Goal: Task Accomplishment & Management: Complete application form

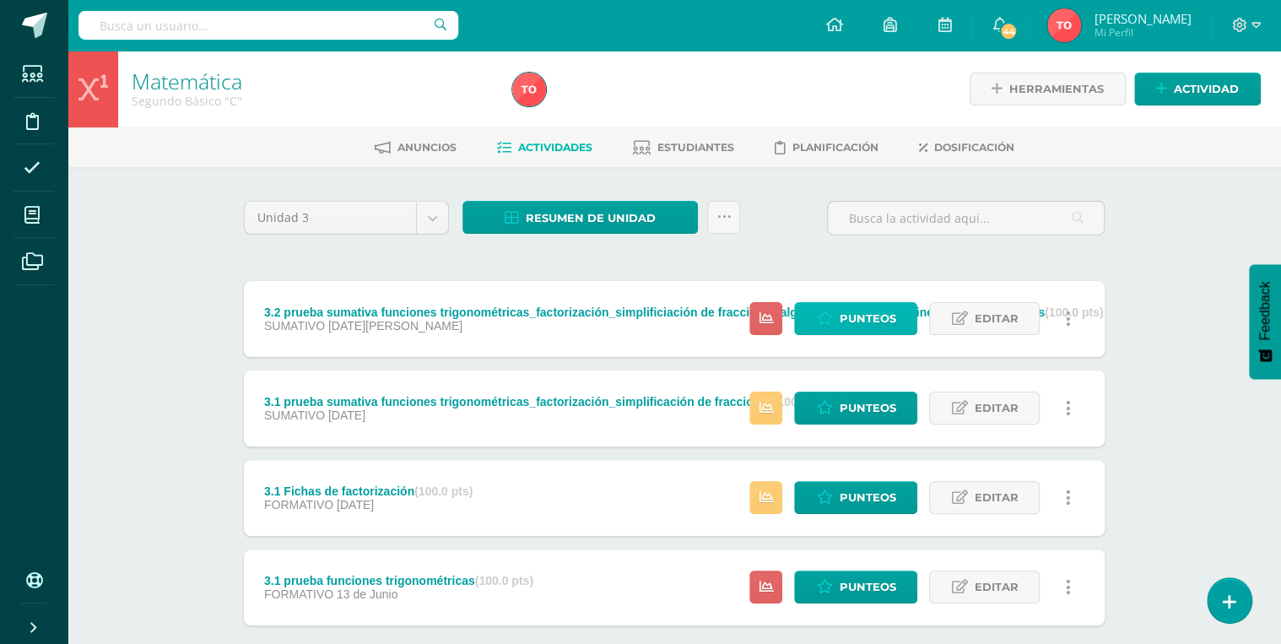
click at [871, 320] on span "Punteos" at bounding box center [867, 318] width 57 height 31
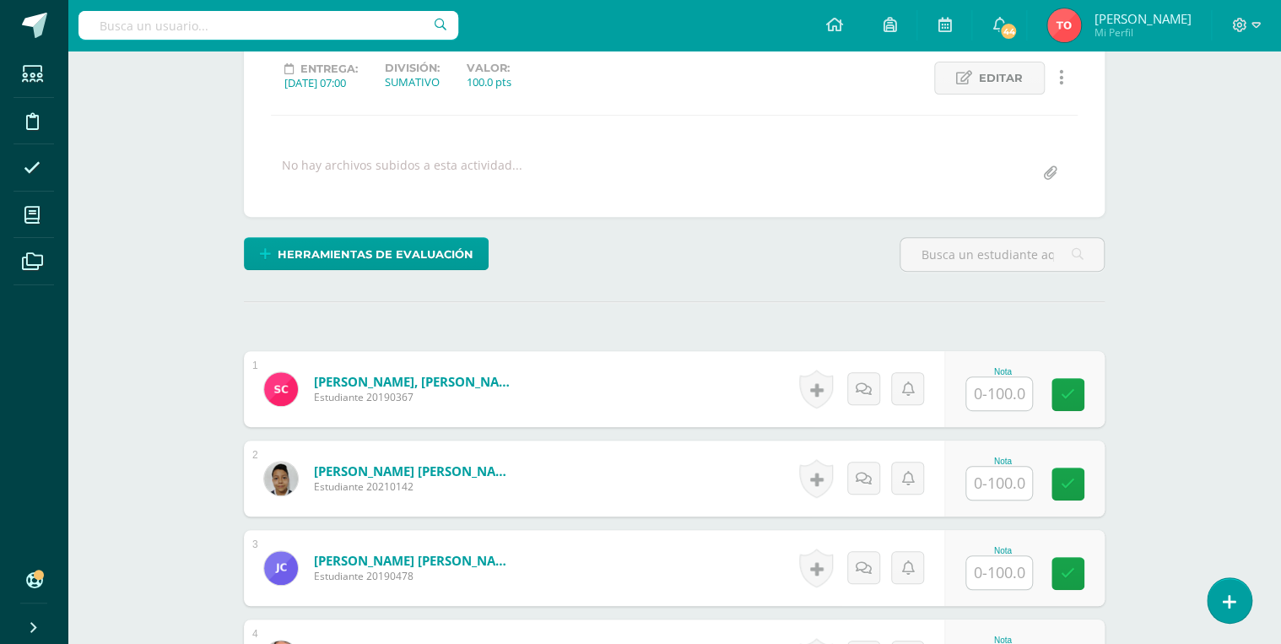
scroll to position [324, 0]
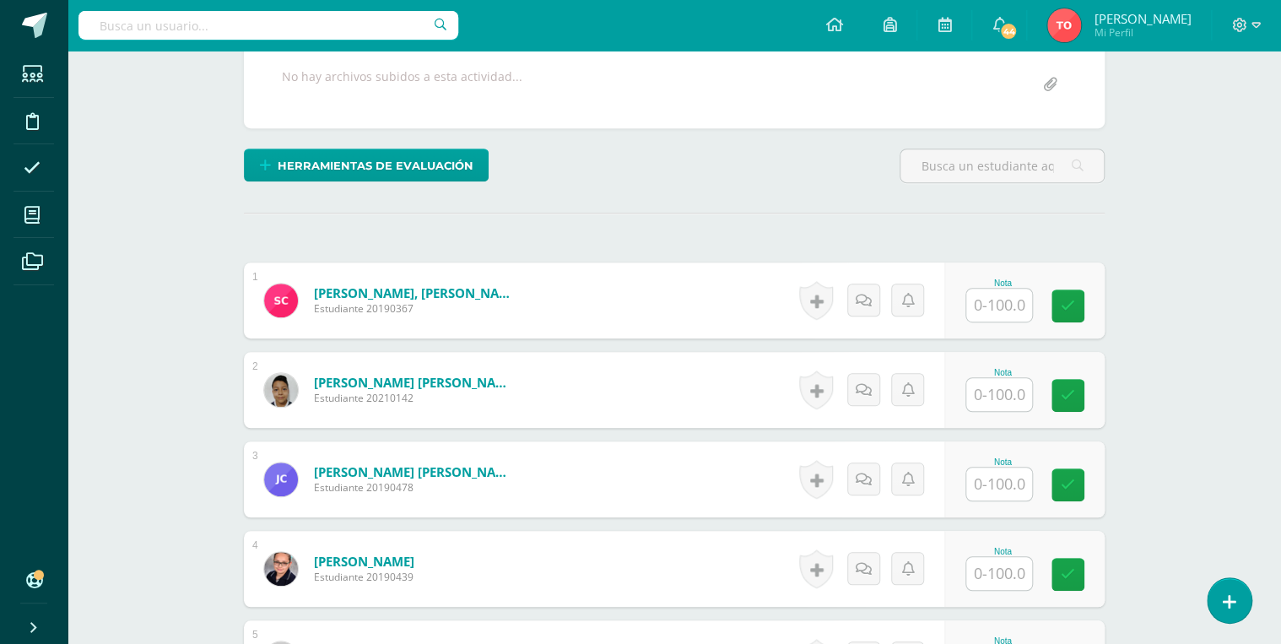
click at [989, 299] on input "text" at bounding box center [999, 305] width 66 height 33
type input "60"
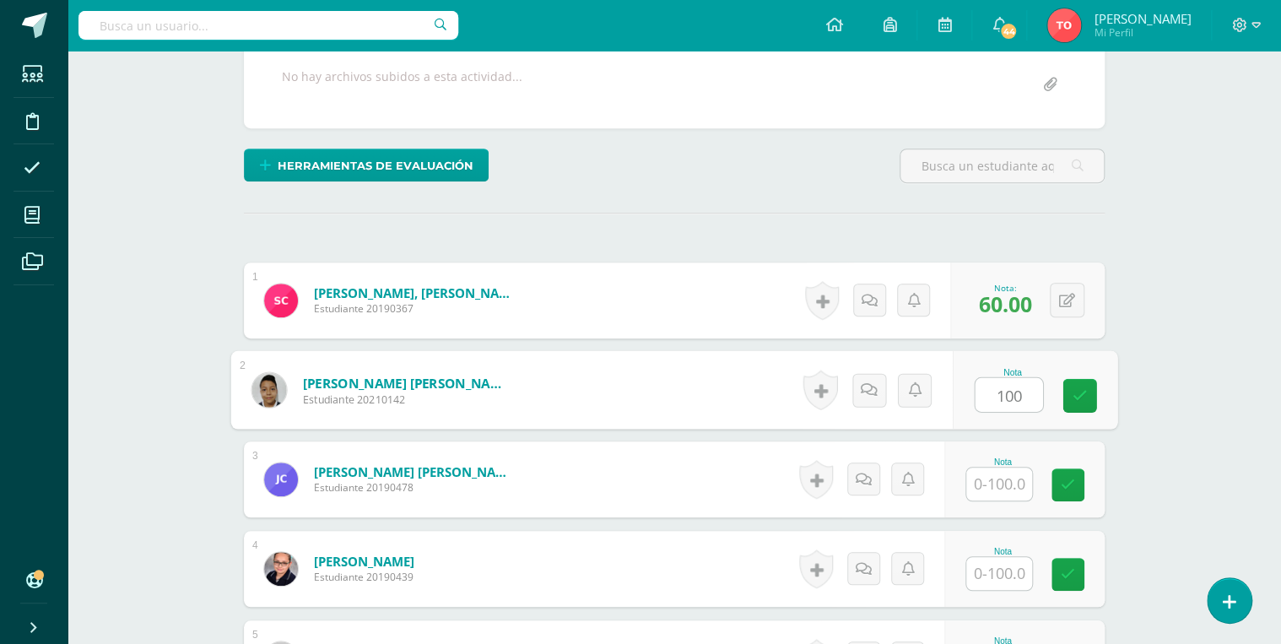
type input "100"
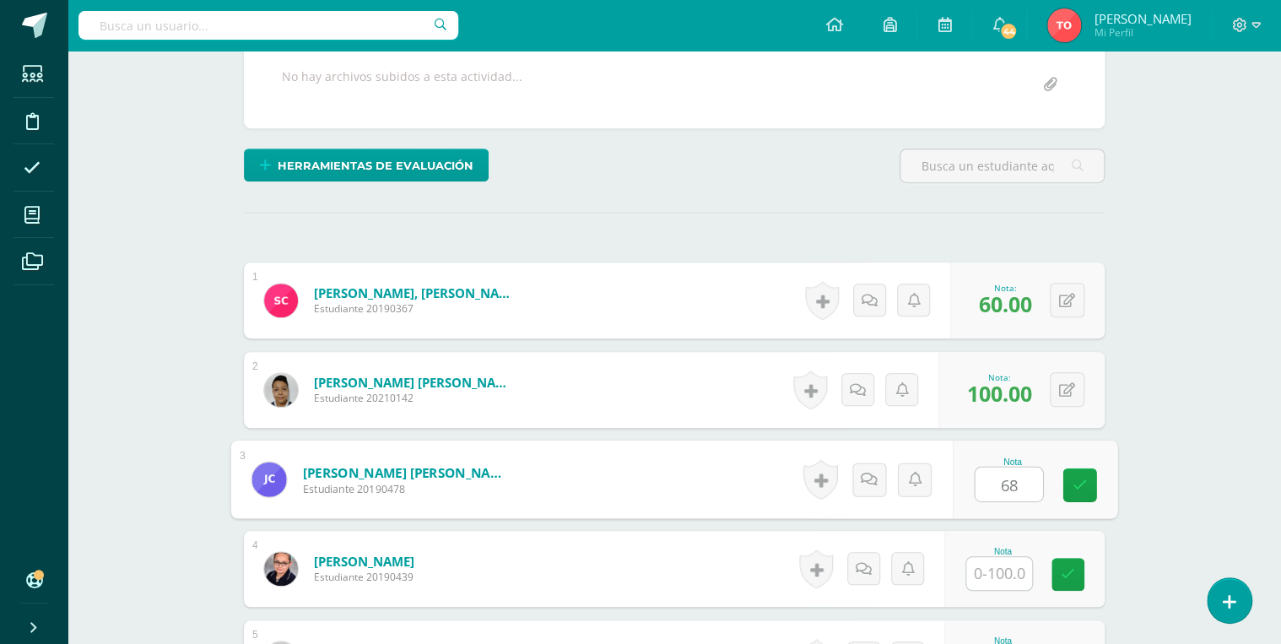
type input "68"
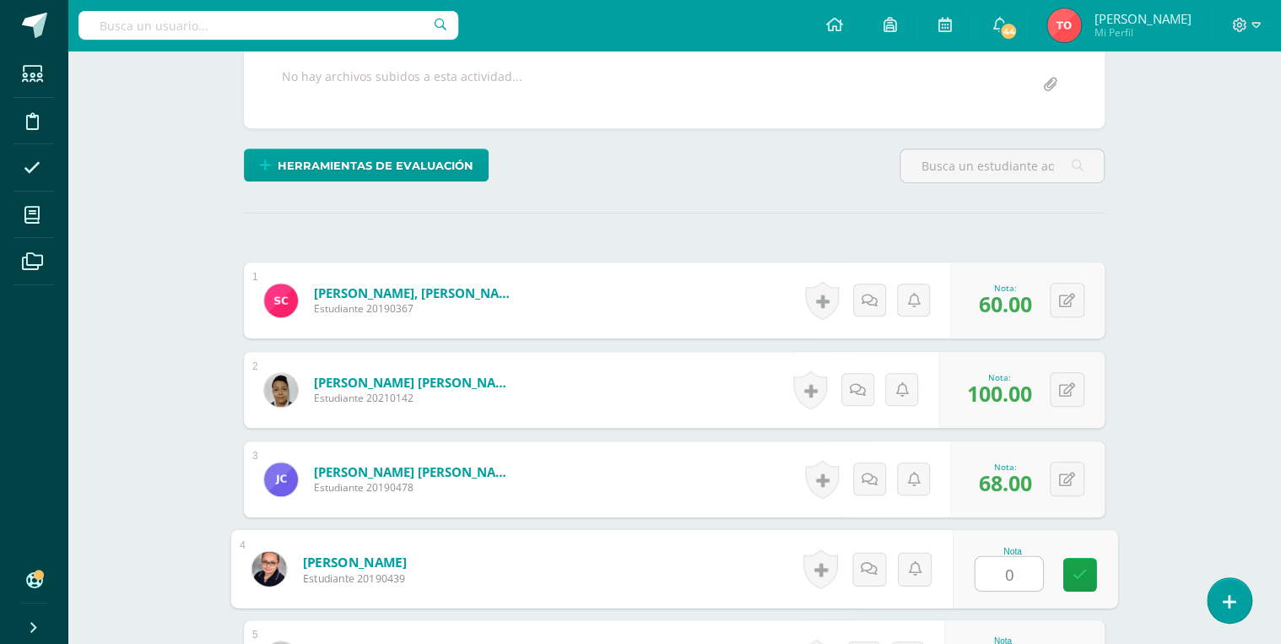
type input "0"
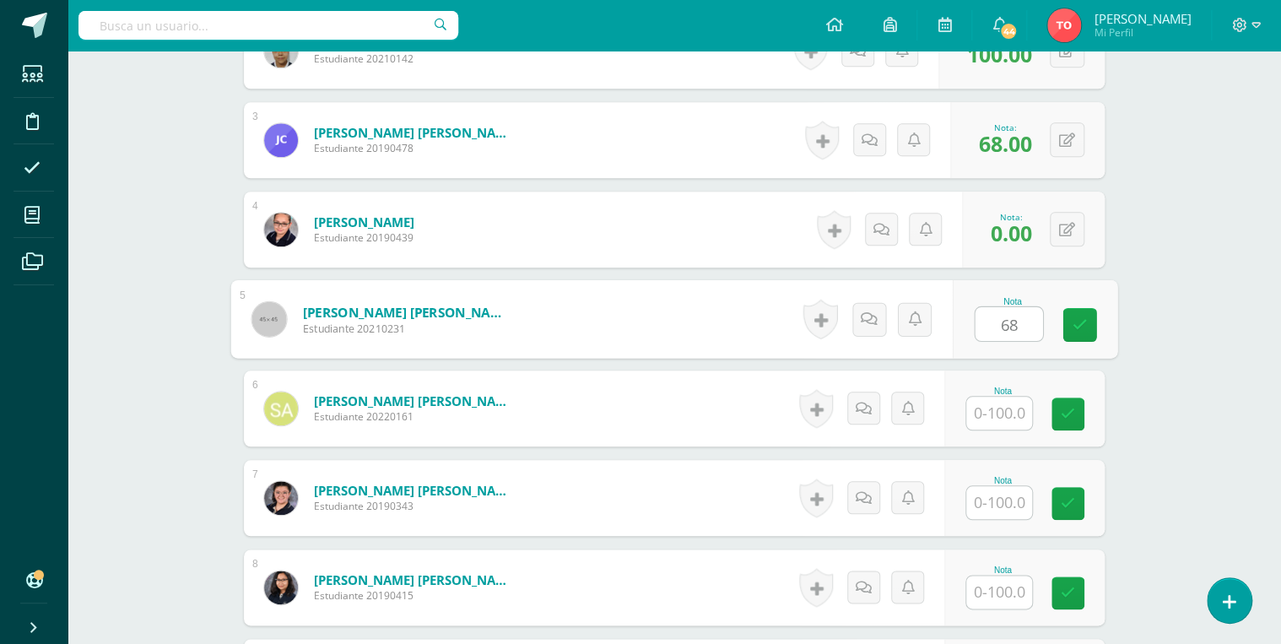
type input "68"
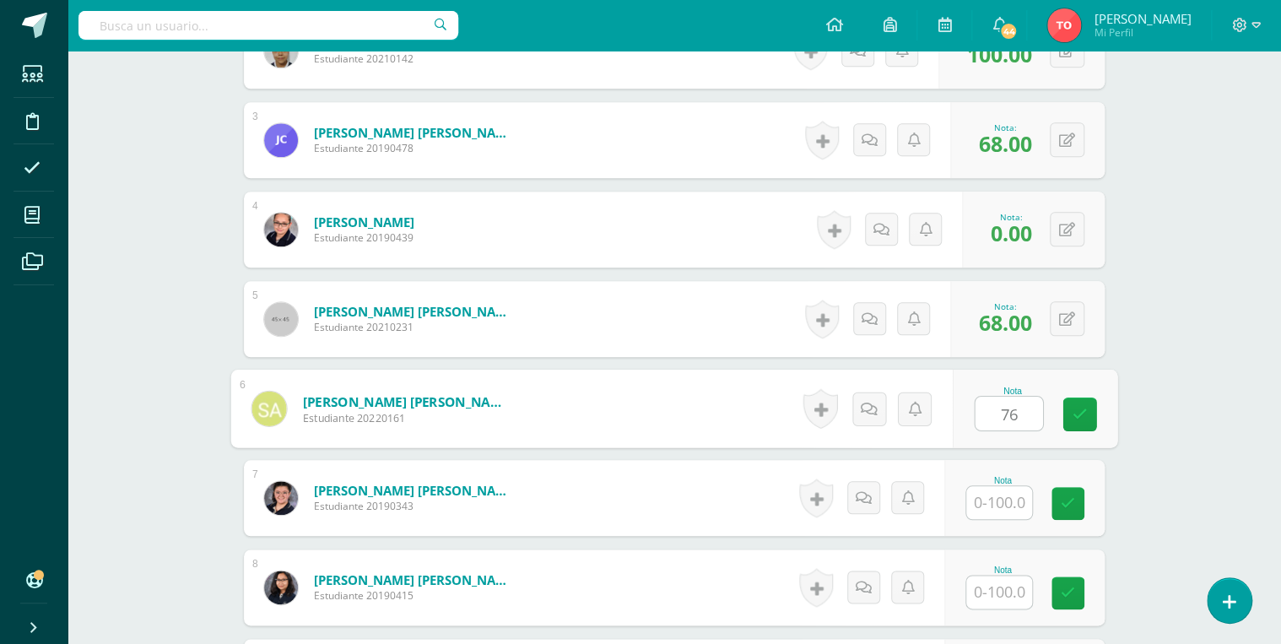
type input "76"
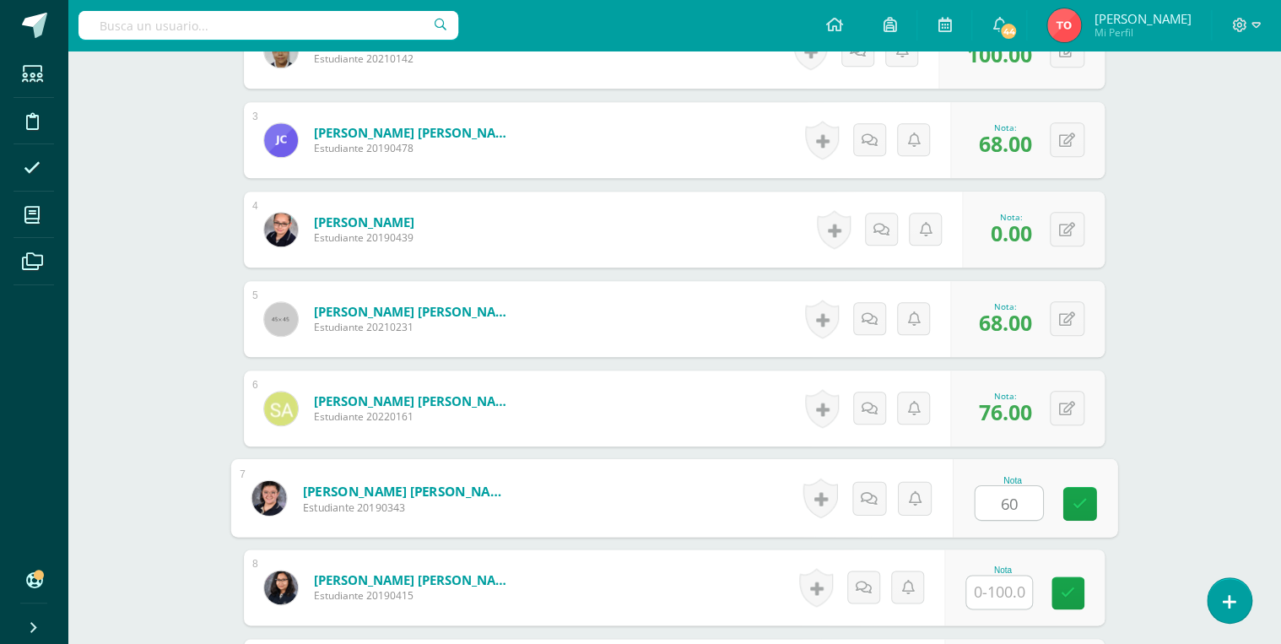
type input "60"
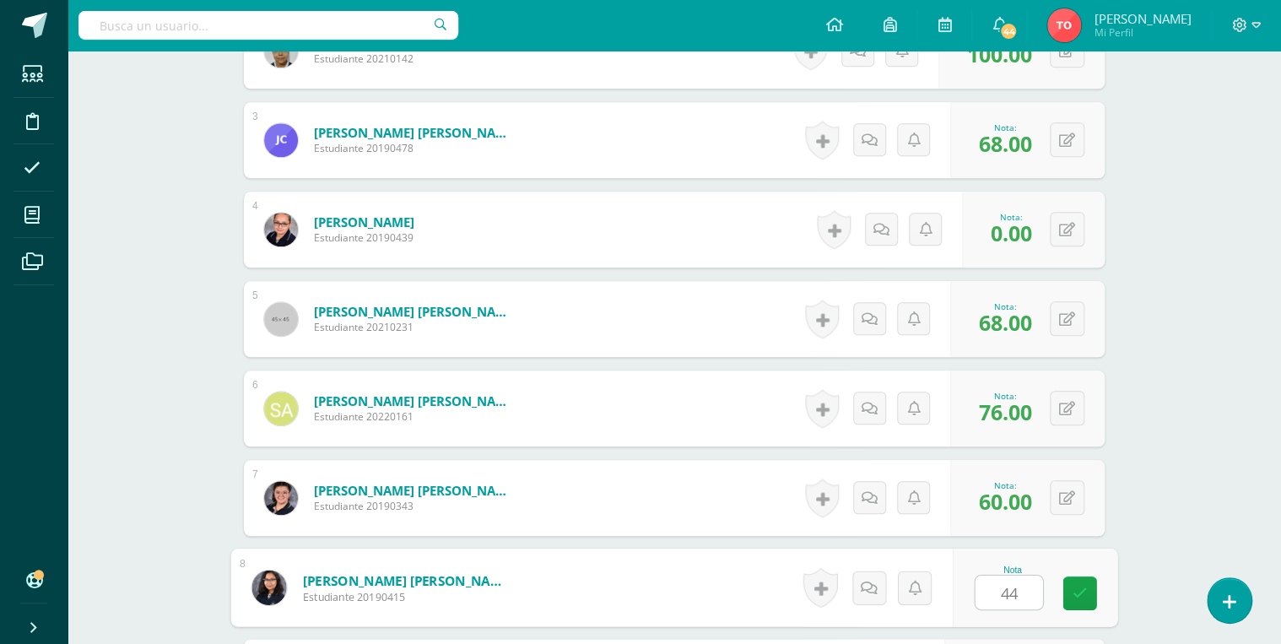
type input "44"
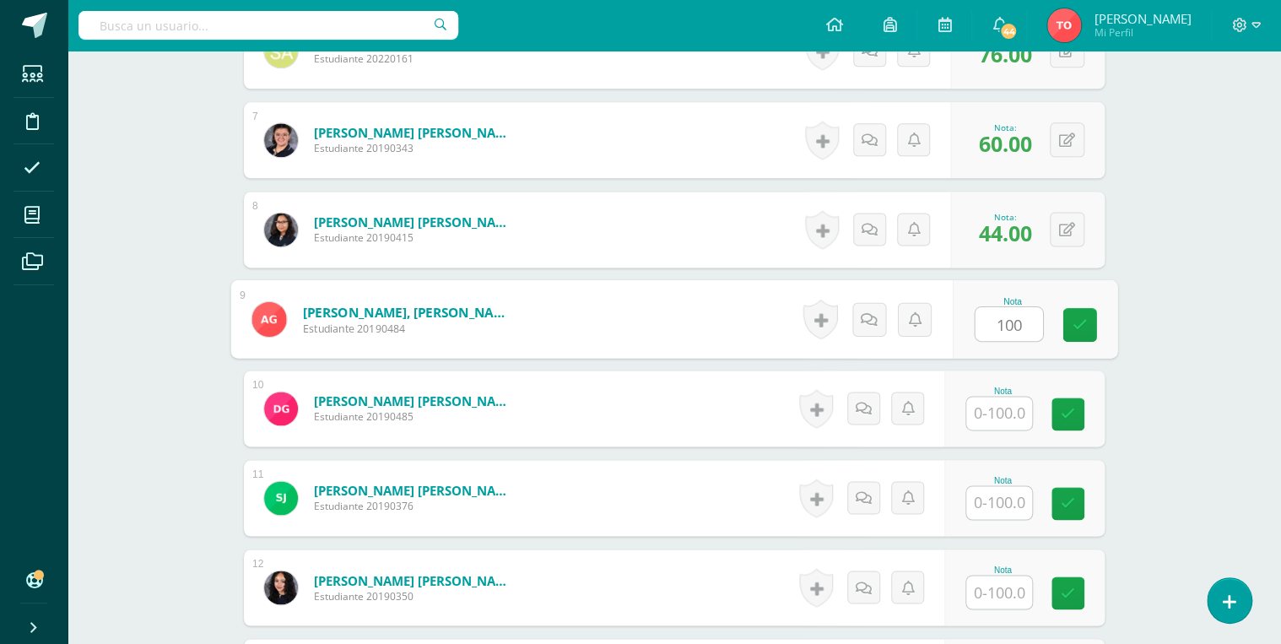
type input "100"
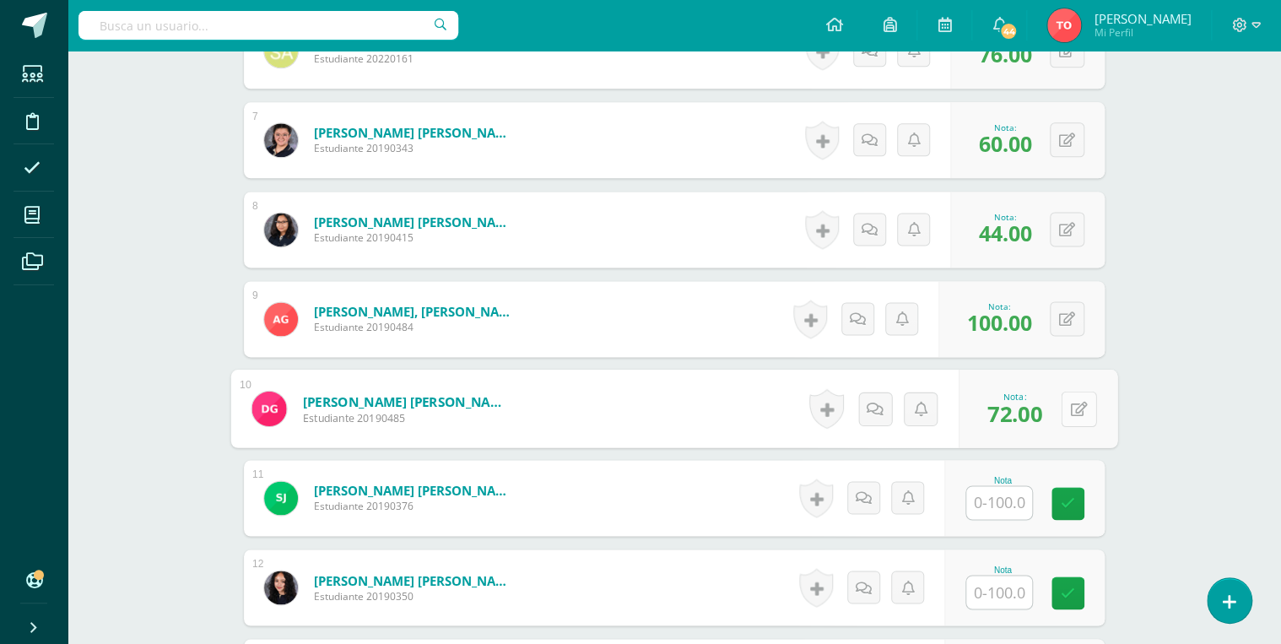
click at [1062, 408] on button at bounding box center [1078, 408] width 35 height 35
type input "92"
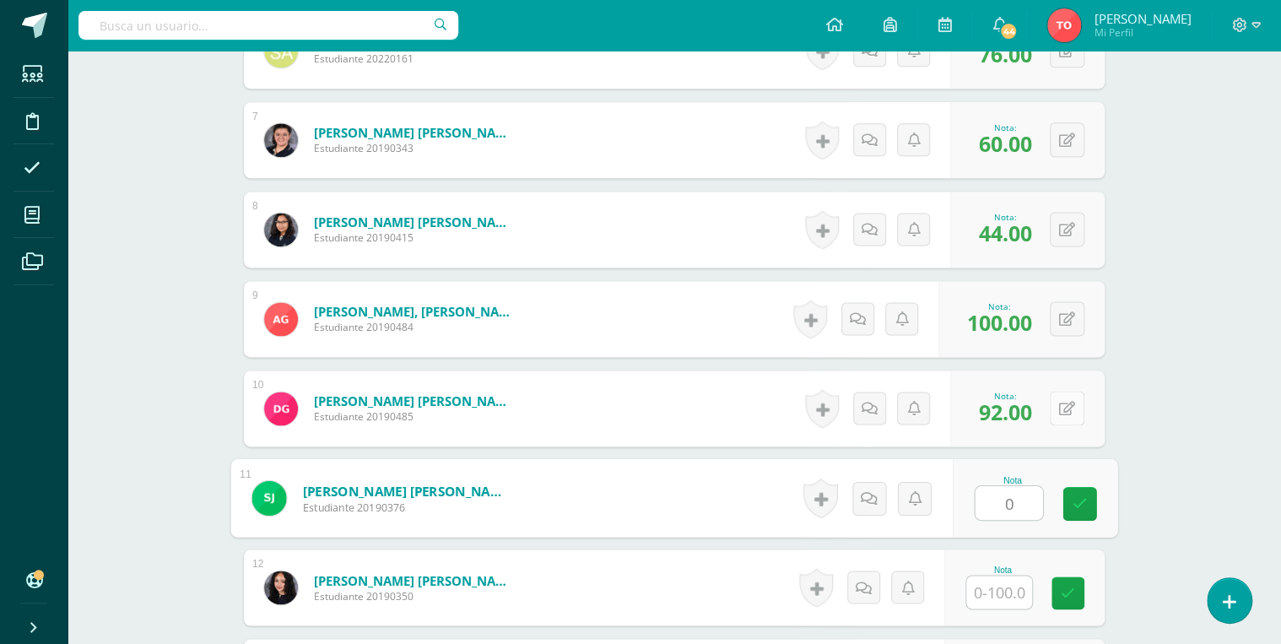
type input "0"
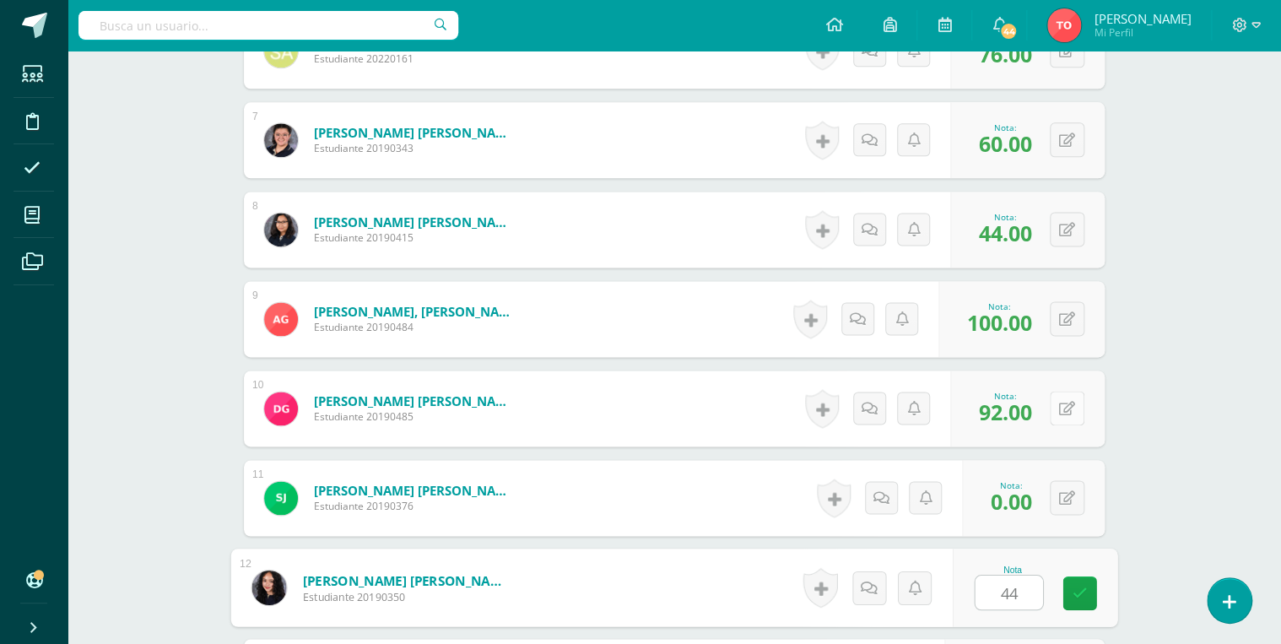
type input "44"
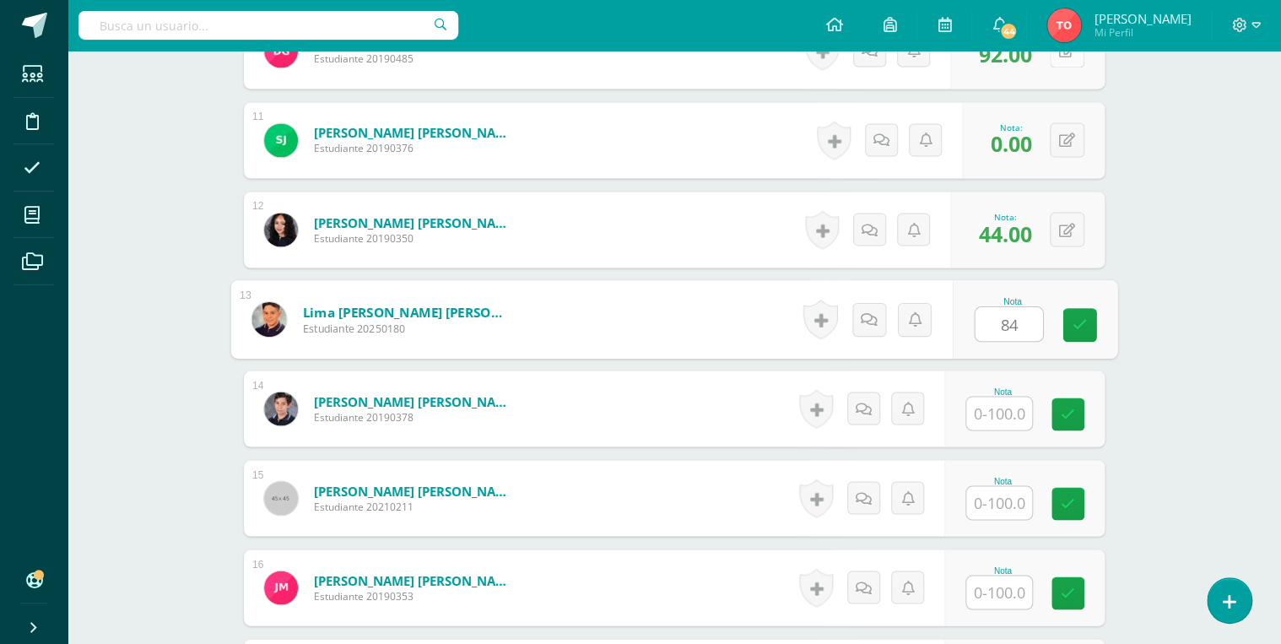
type input "84"
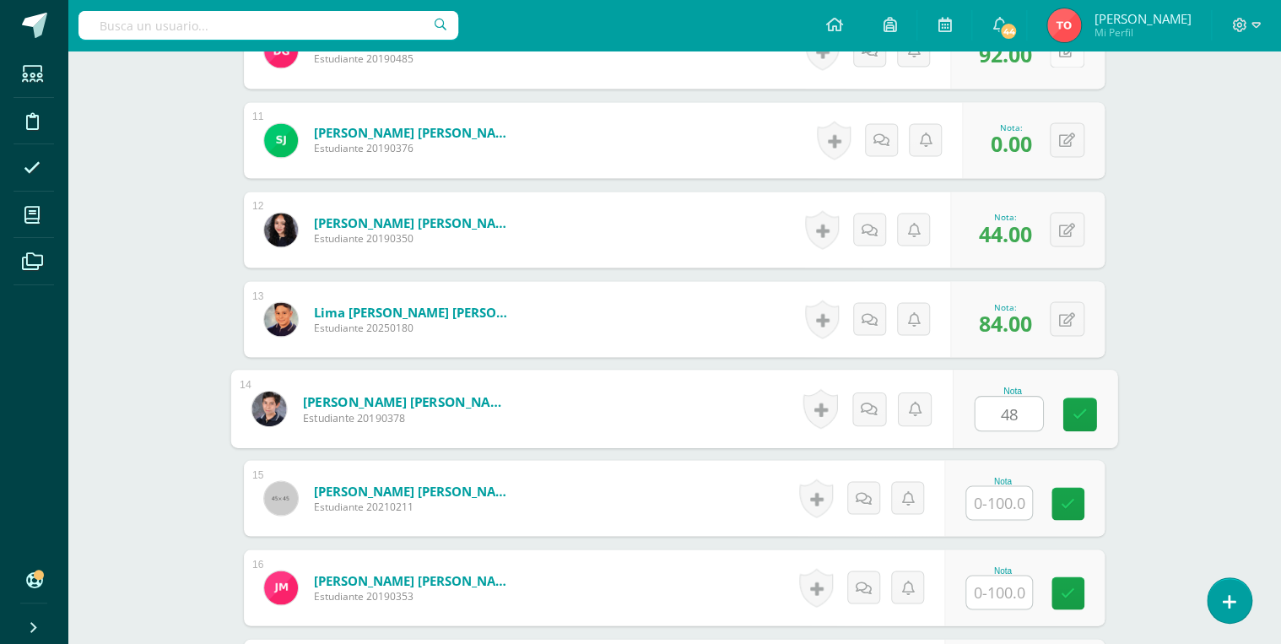
type input "4"
type input "68"
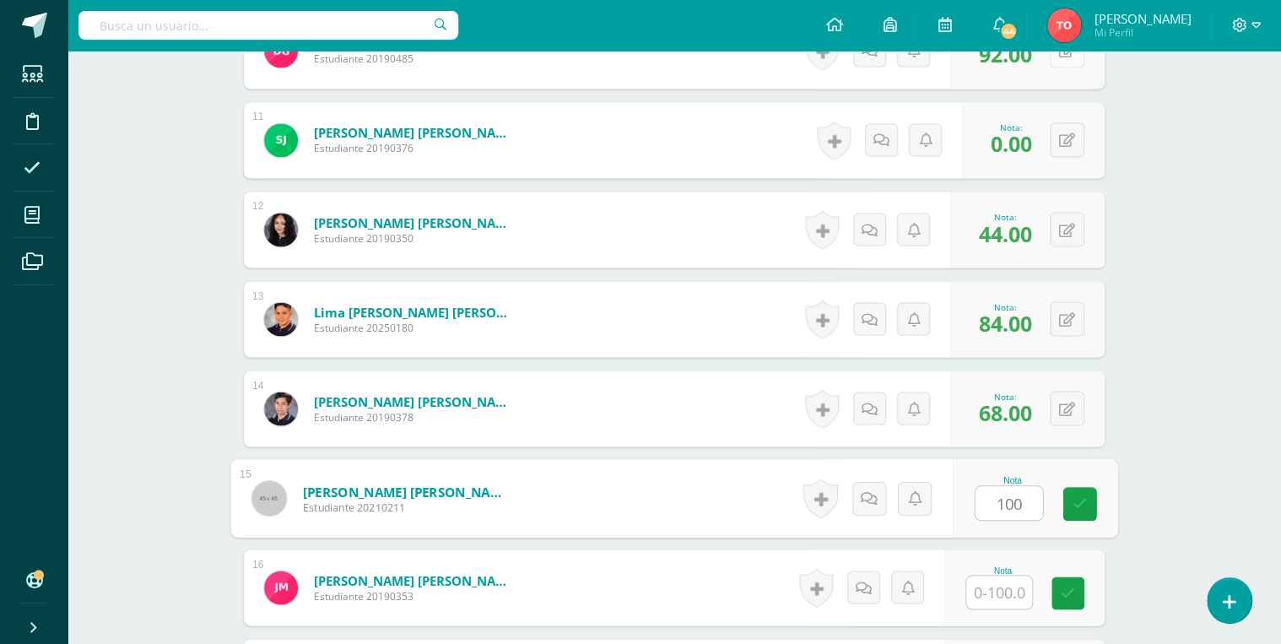
type input "100"
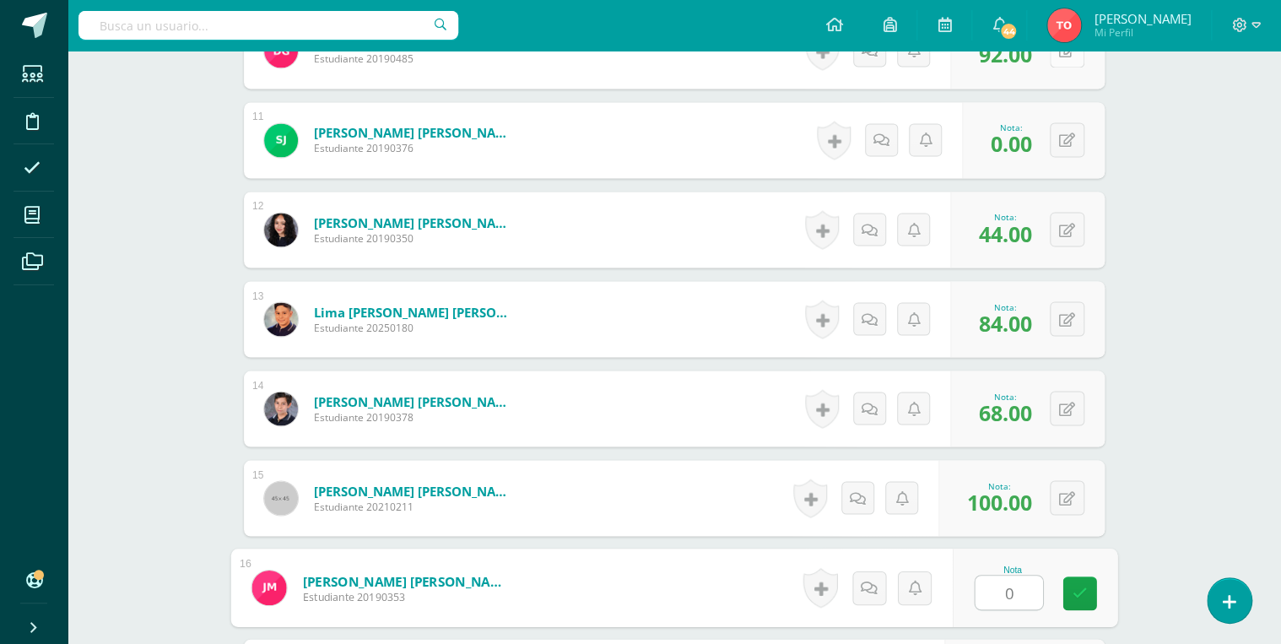
type input "0"
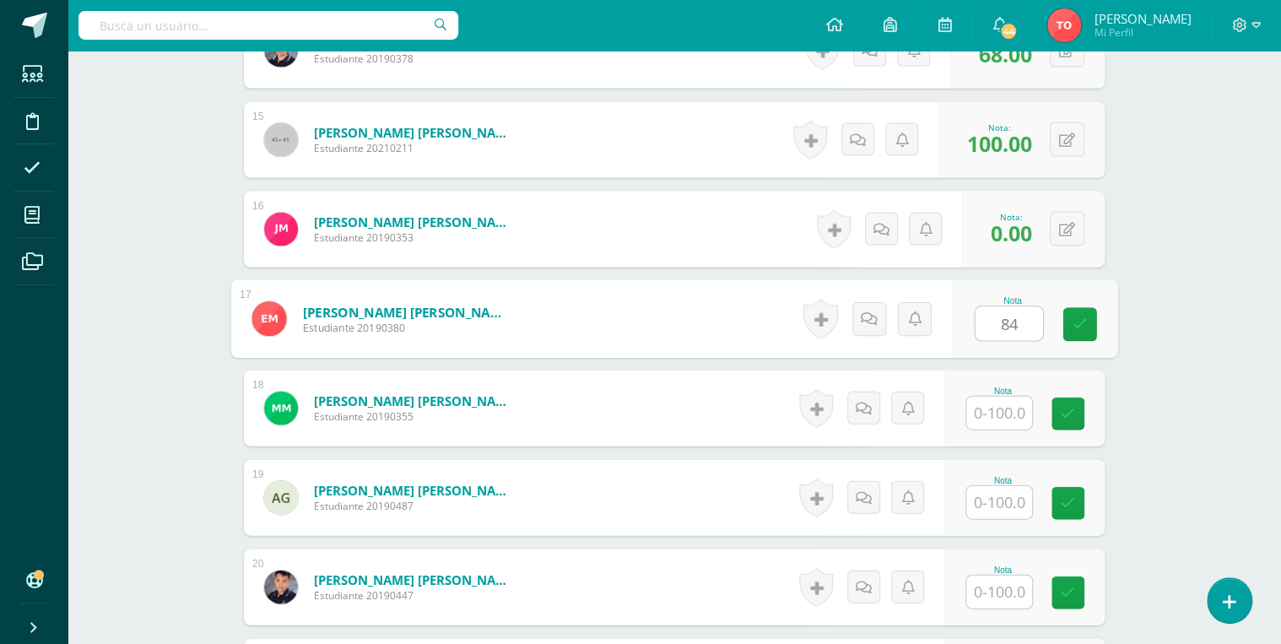
type input "84"
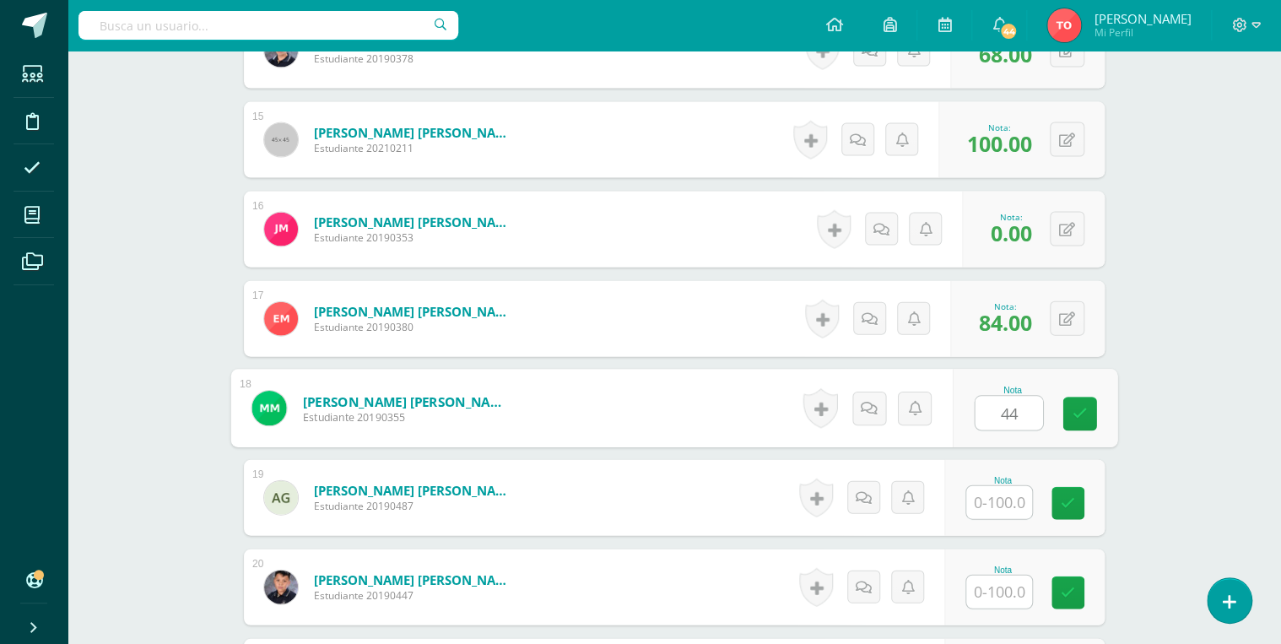
type input "44"
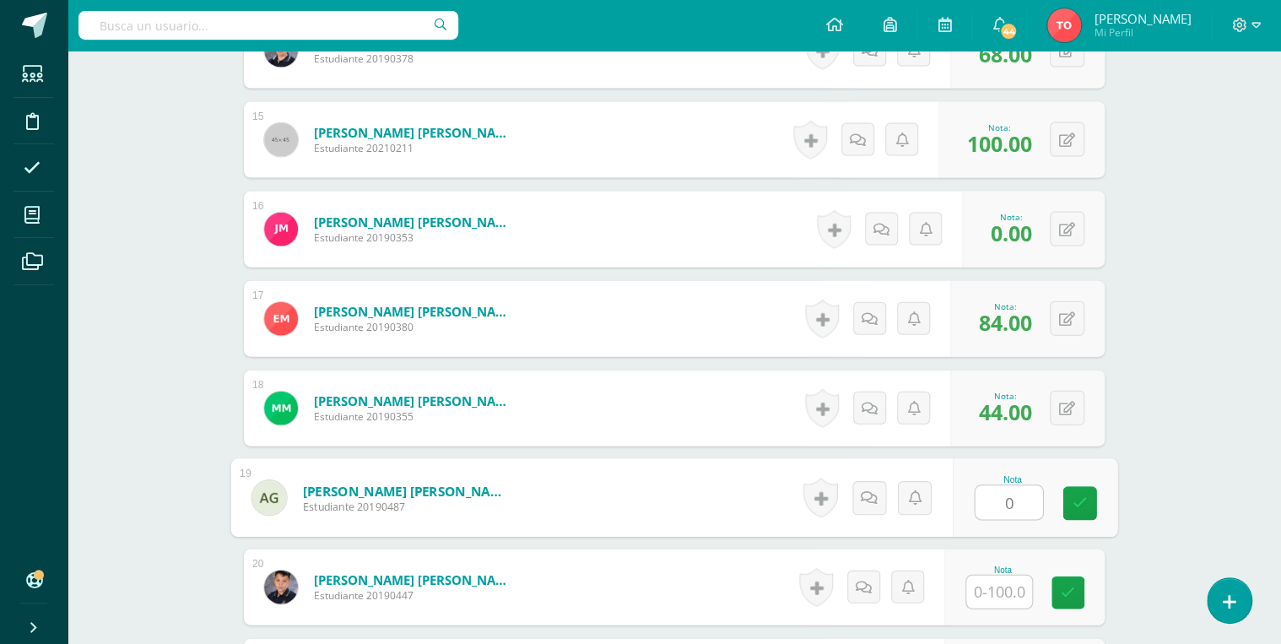
type input "0"
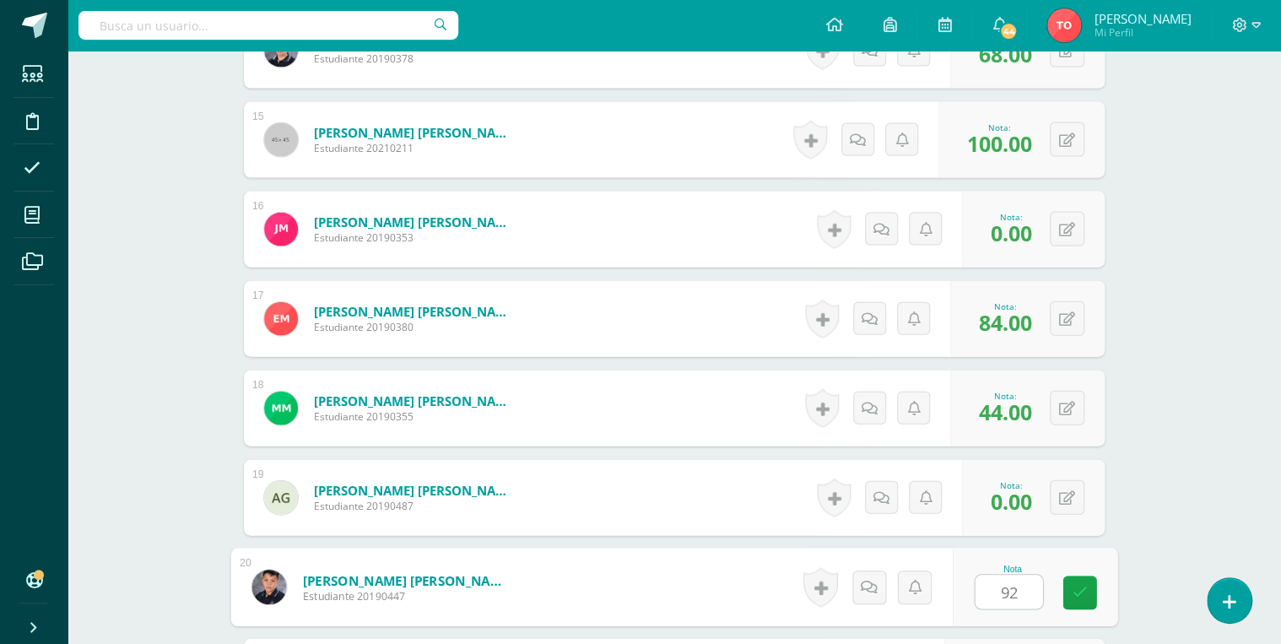
type input "92"
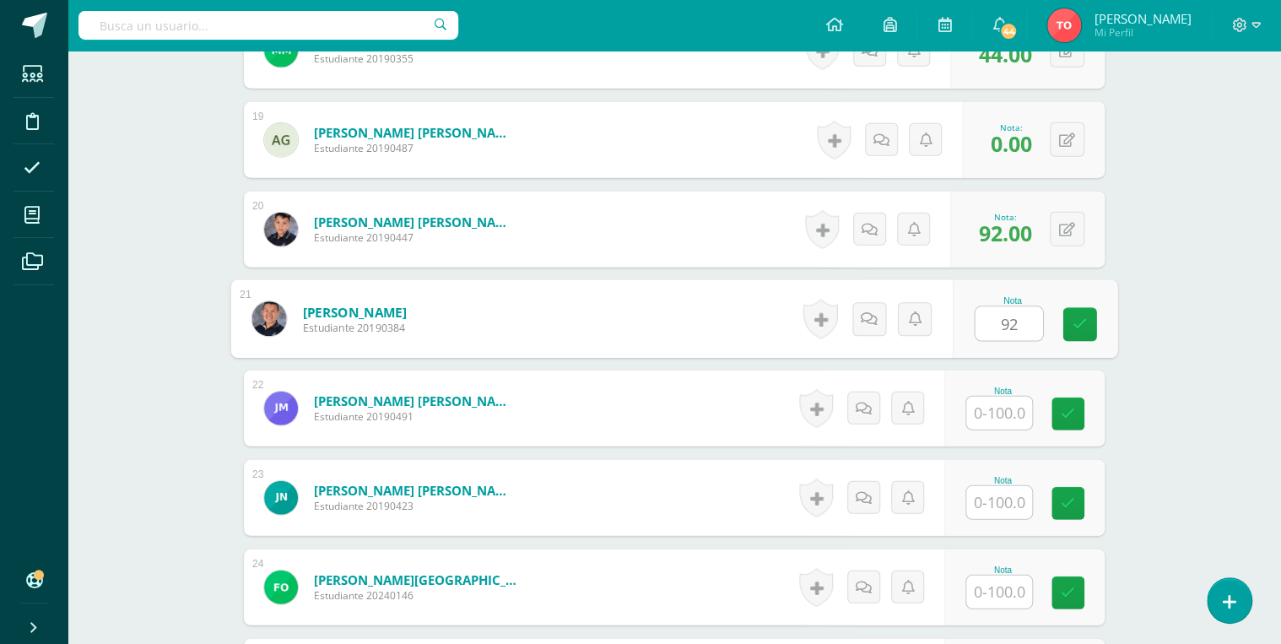
type input "92"
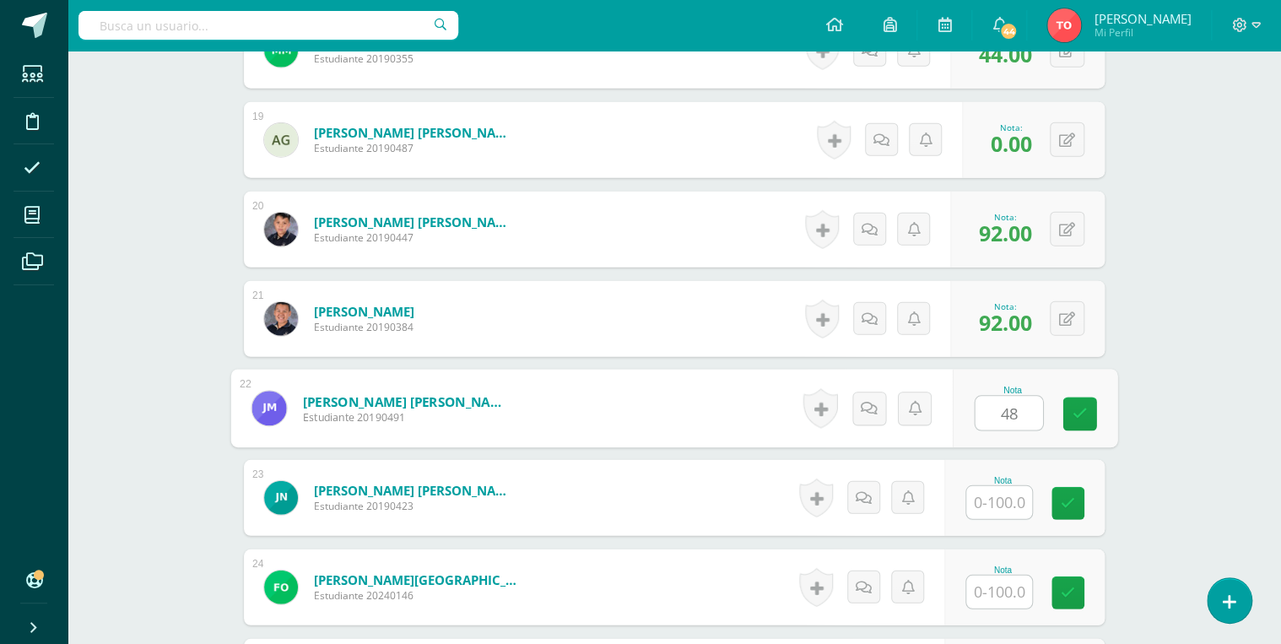
type input "4"
type input "68"
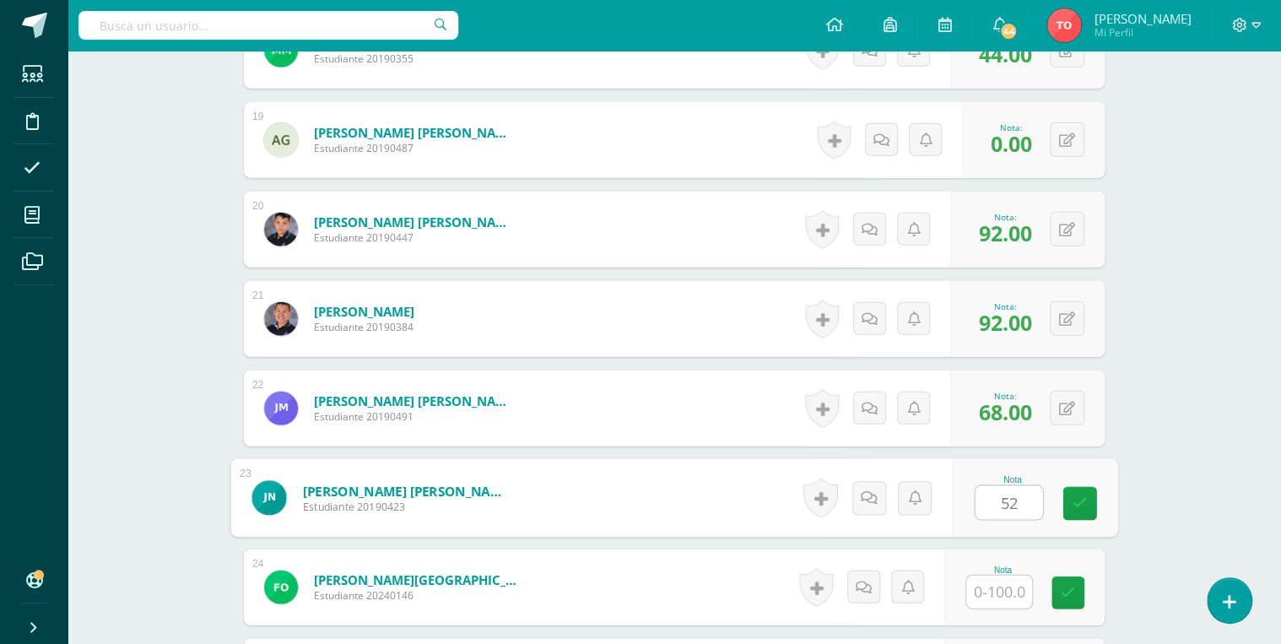
type input "52"
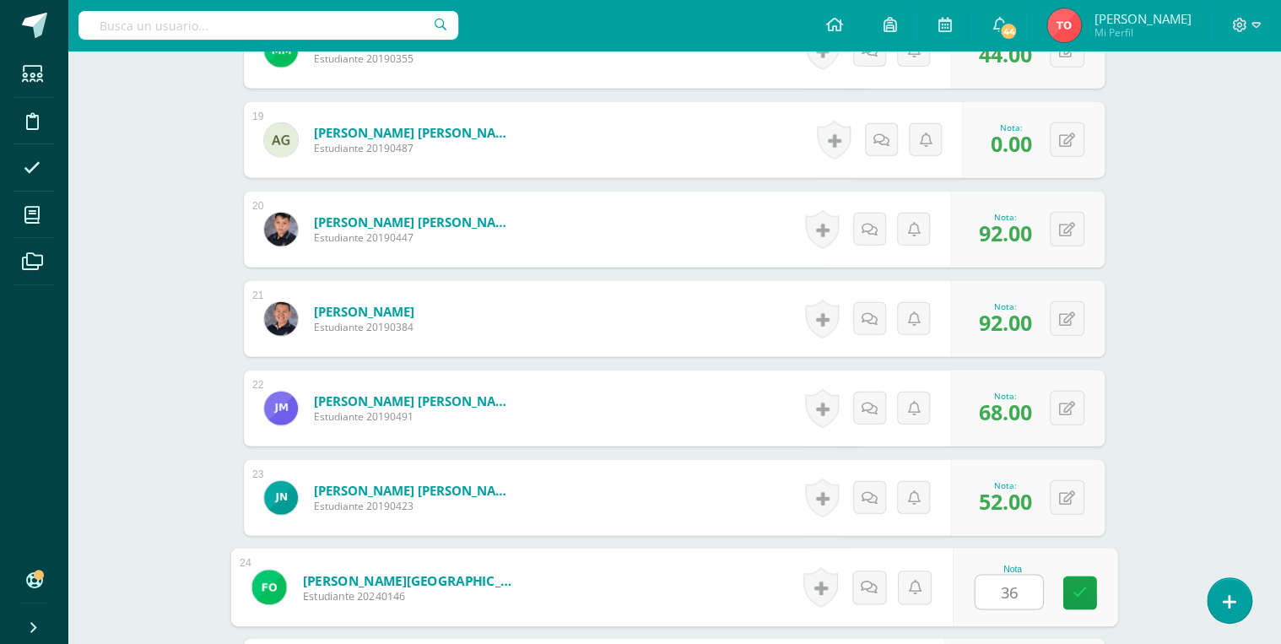
type input "36"
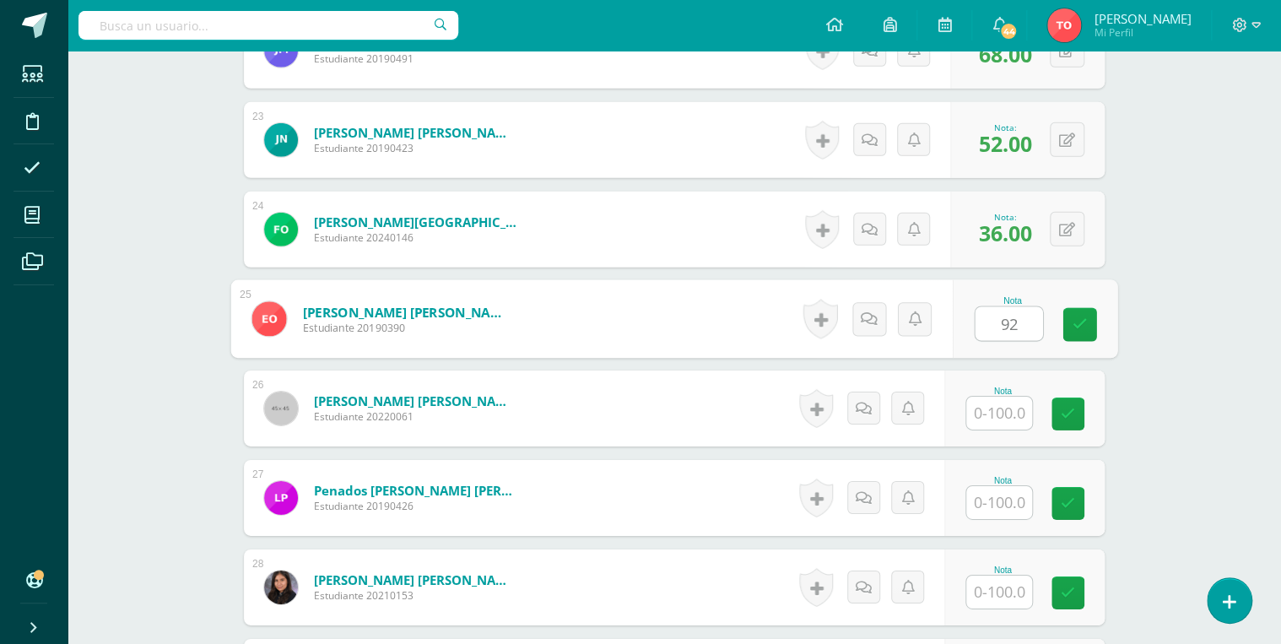
type input "92"
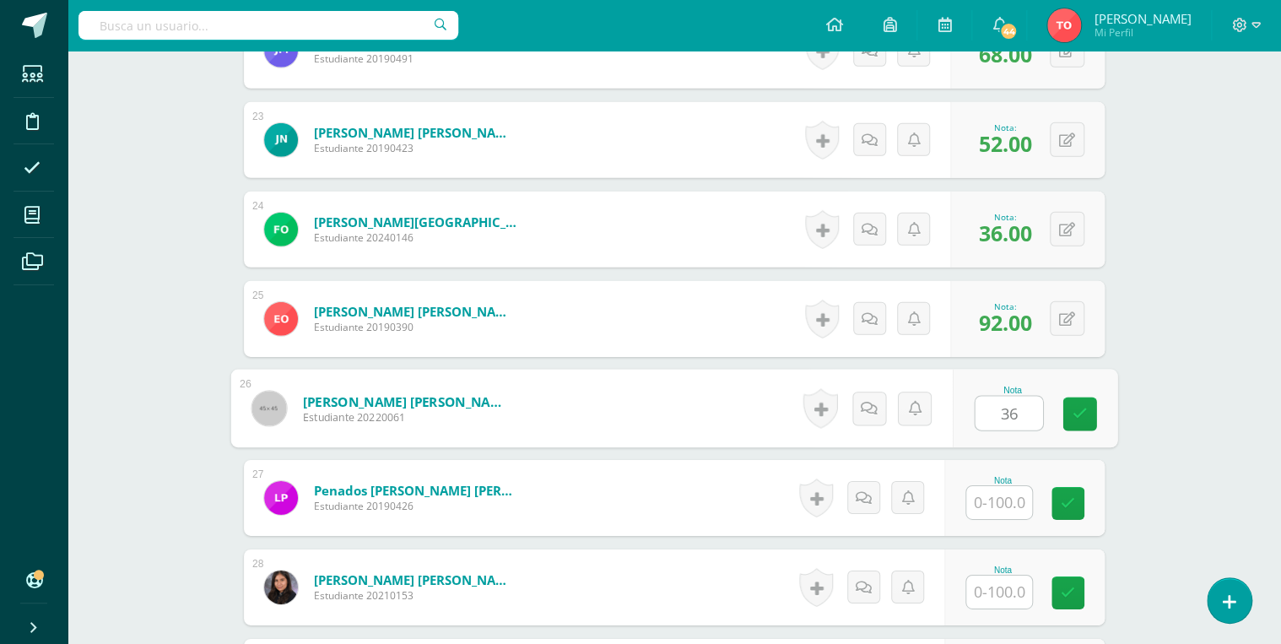
type input "36"
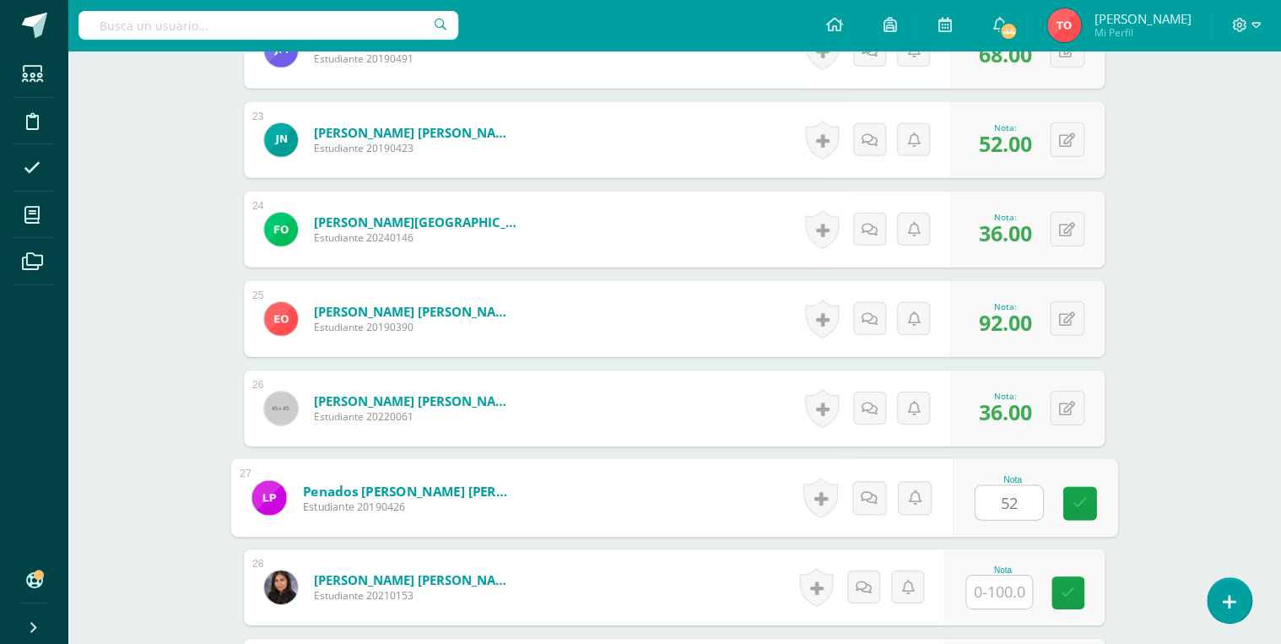
type input "52"
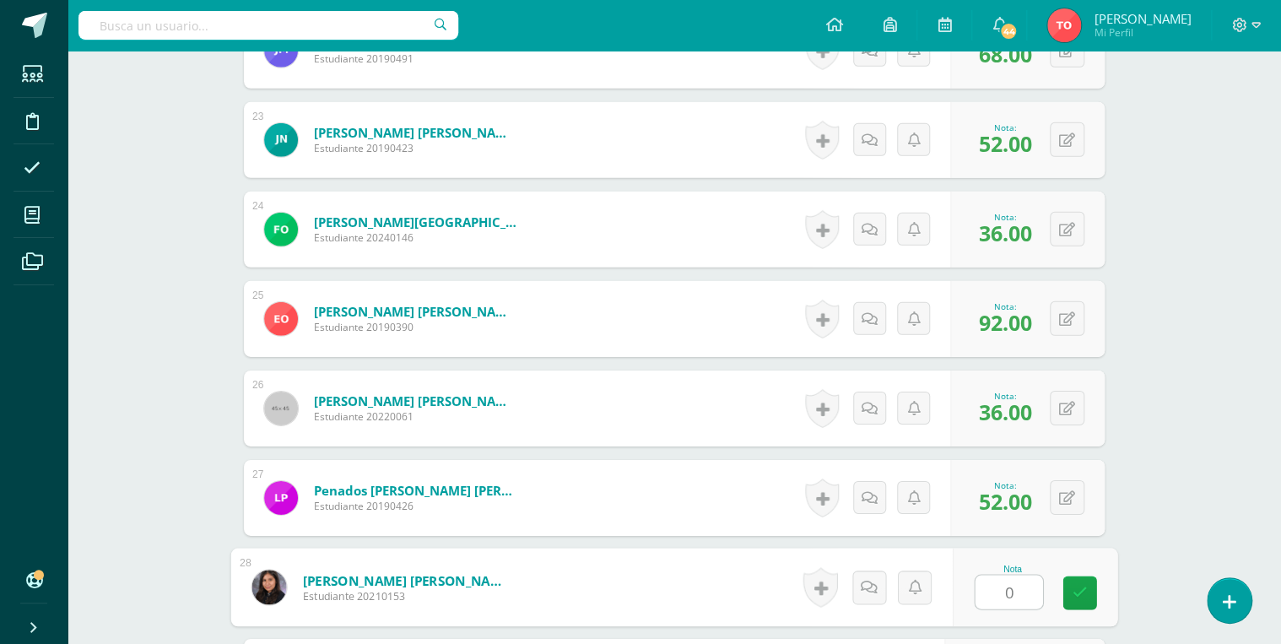
type input "0"
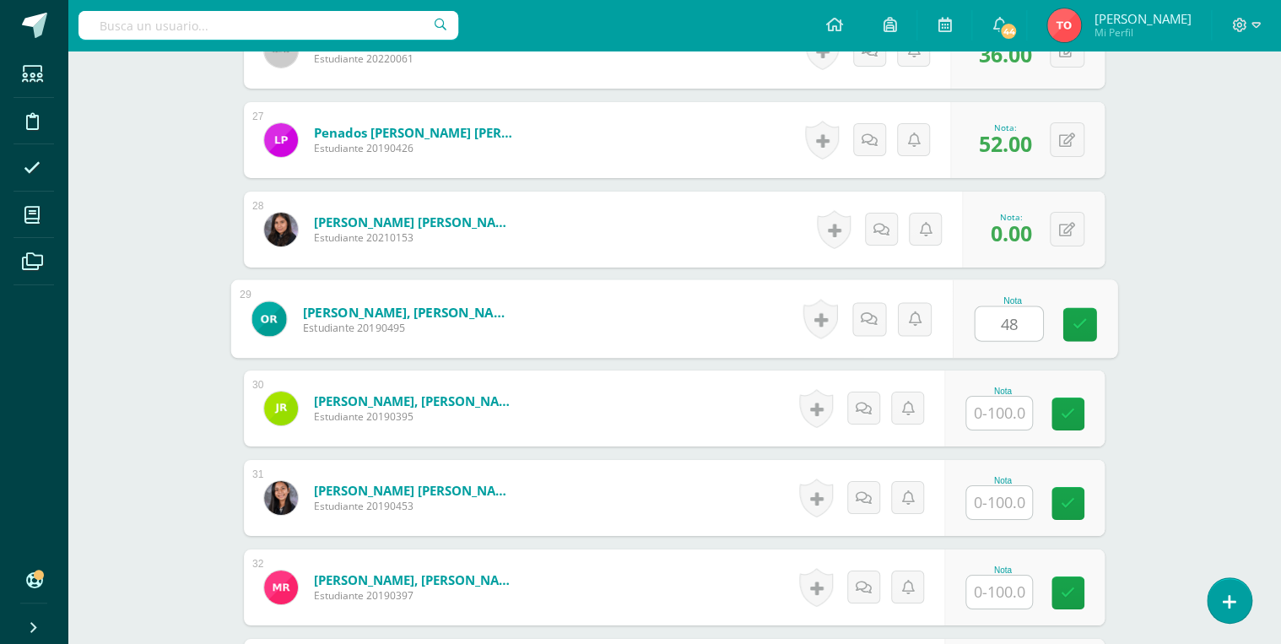
type input "4"
type input "68"
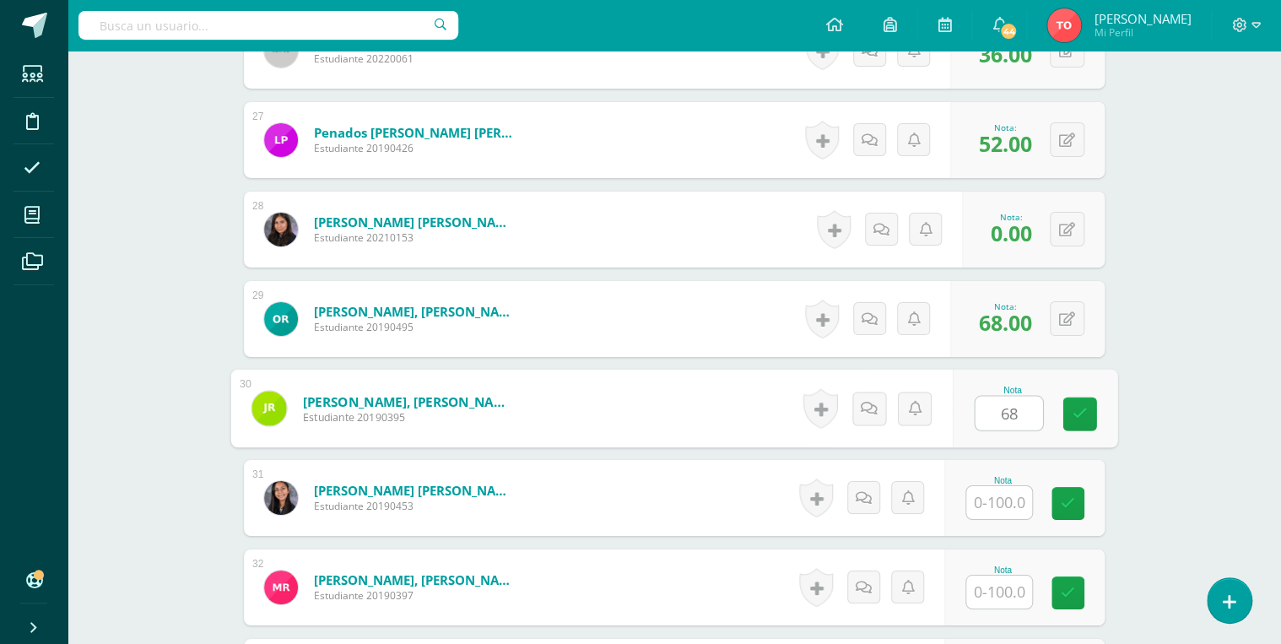
type input "68"
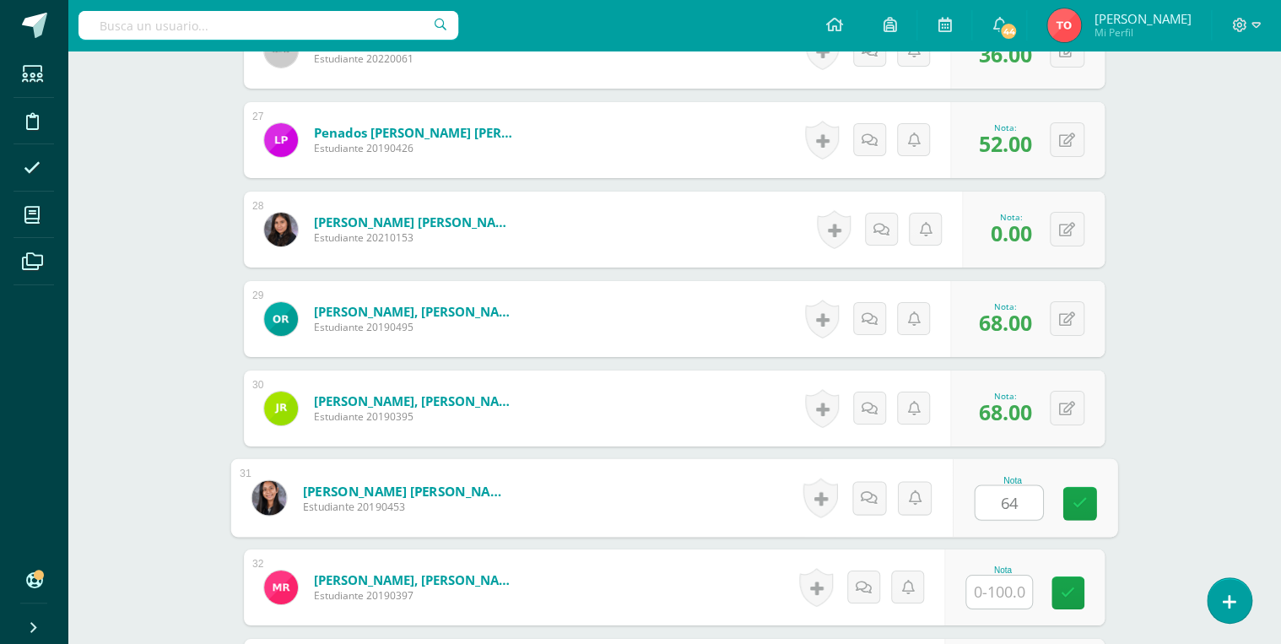
type input "64"
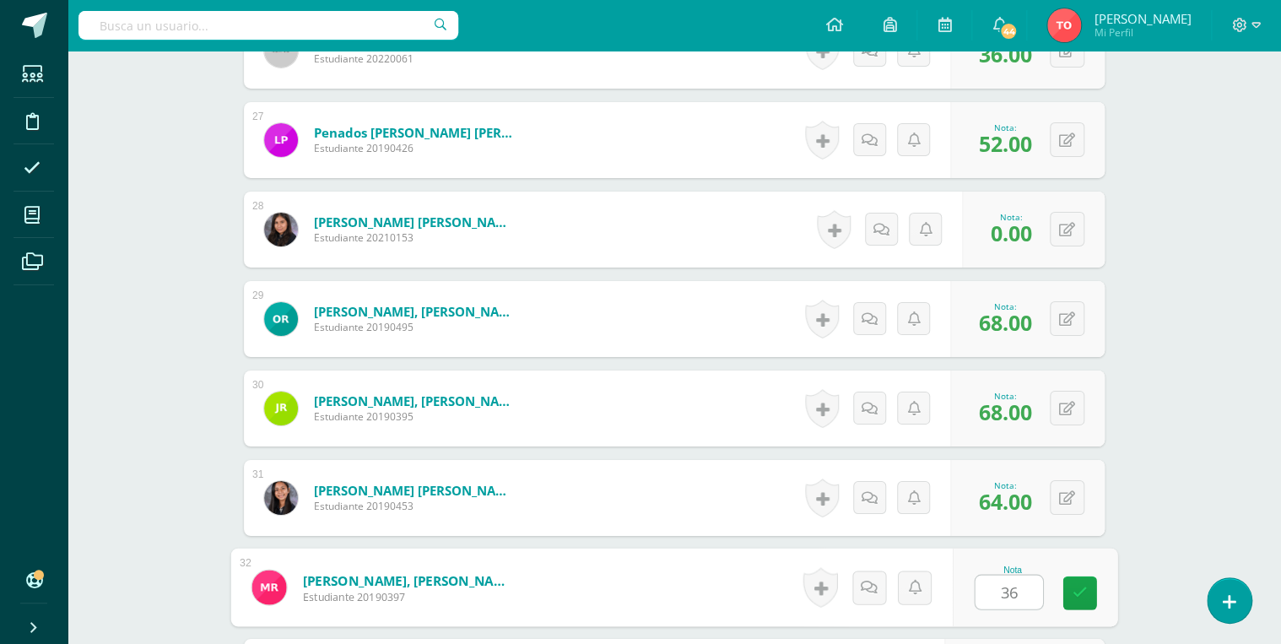
type input "36"
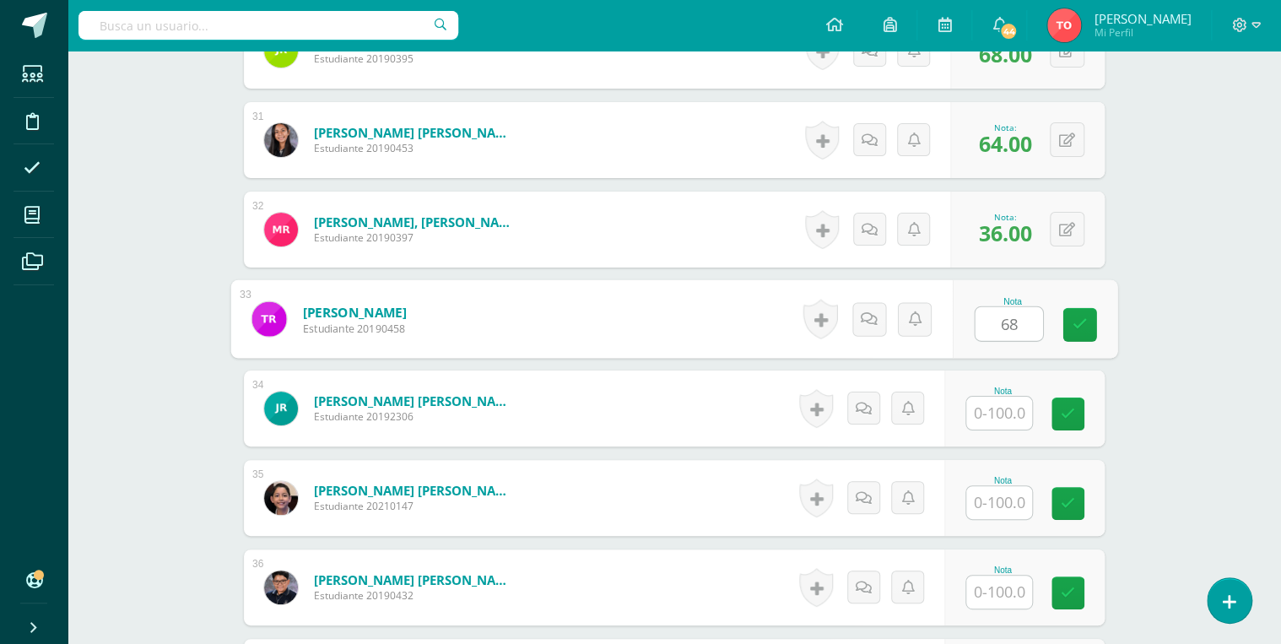
type input "68"
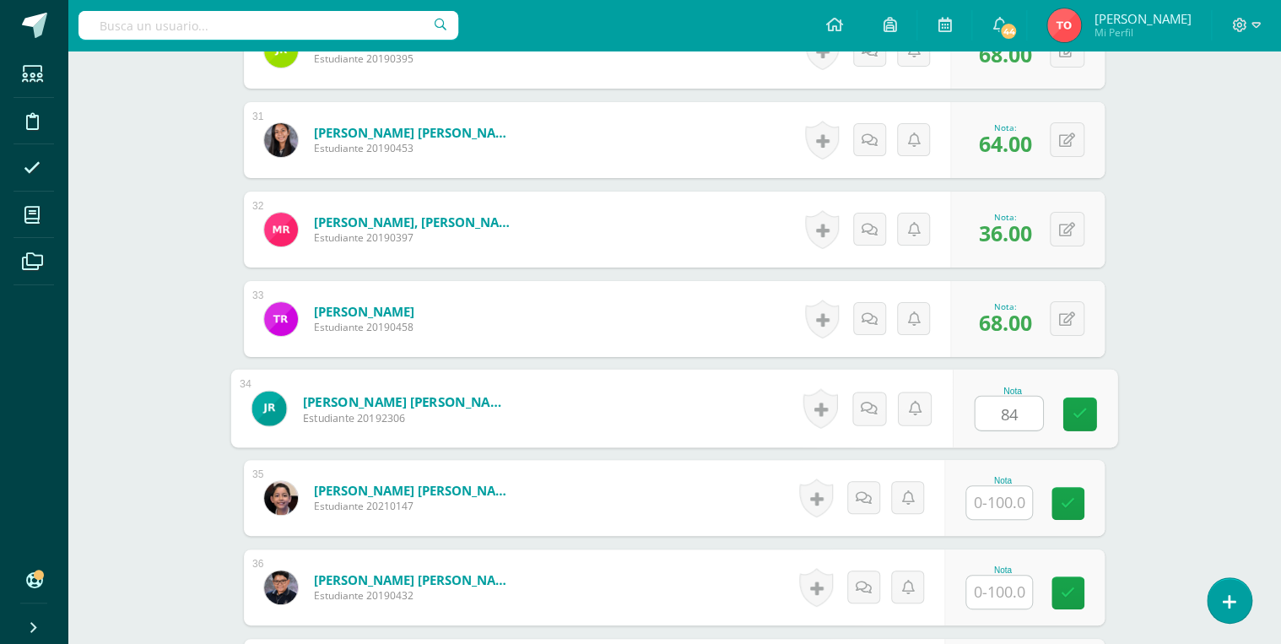
type input "84"
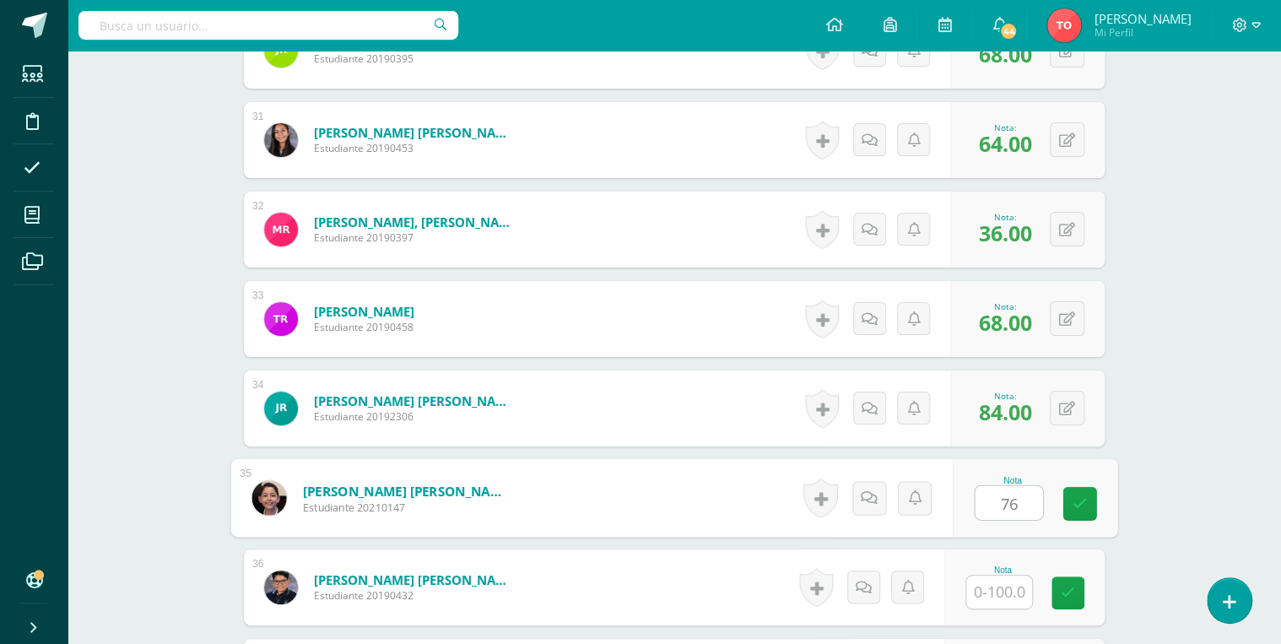
type input "76"
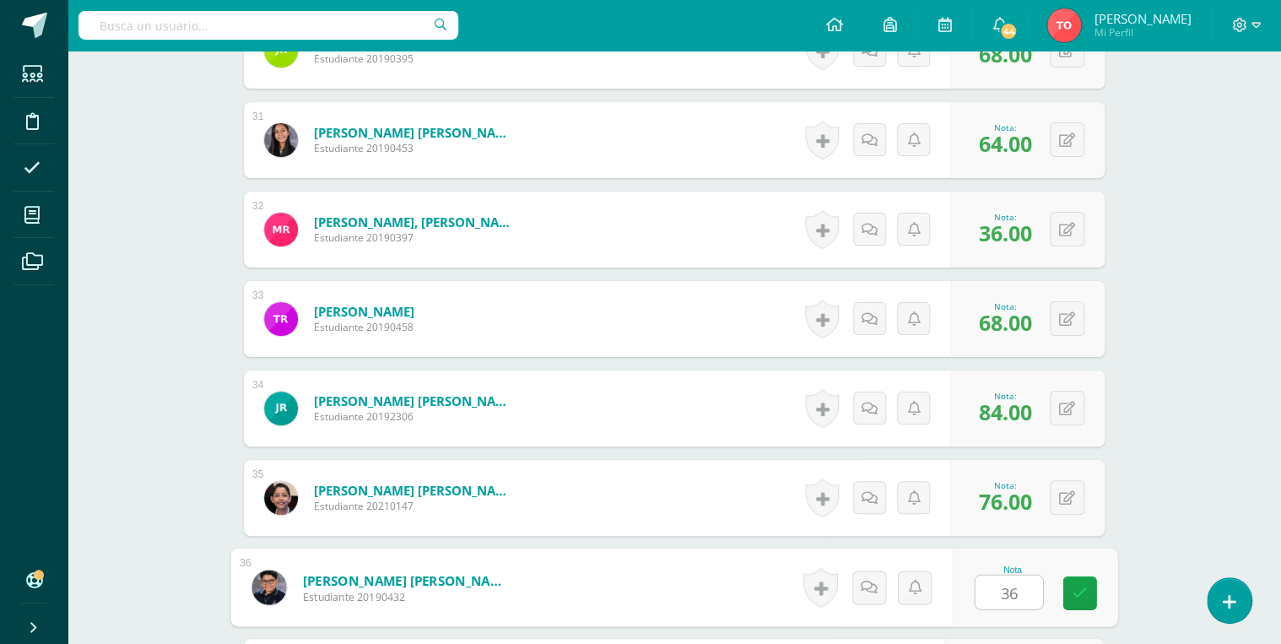
type input "36"
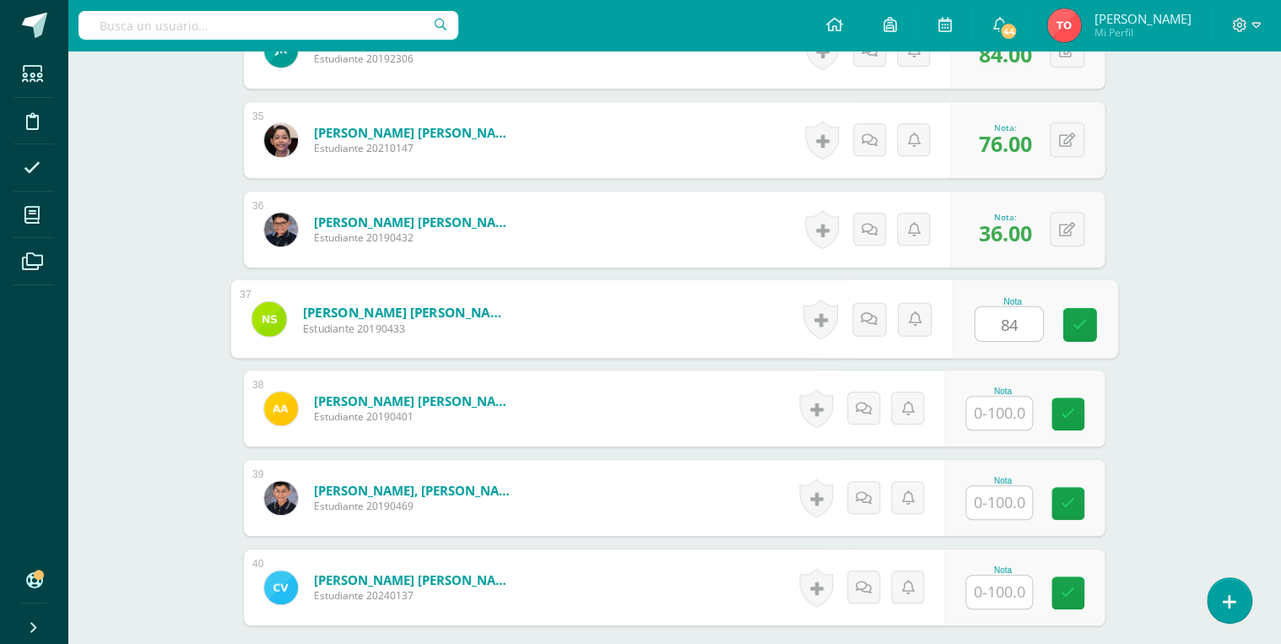
type input "84"
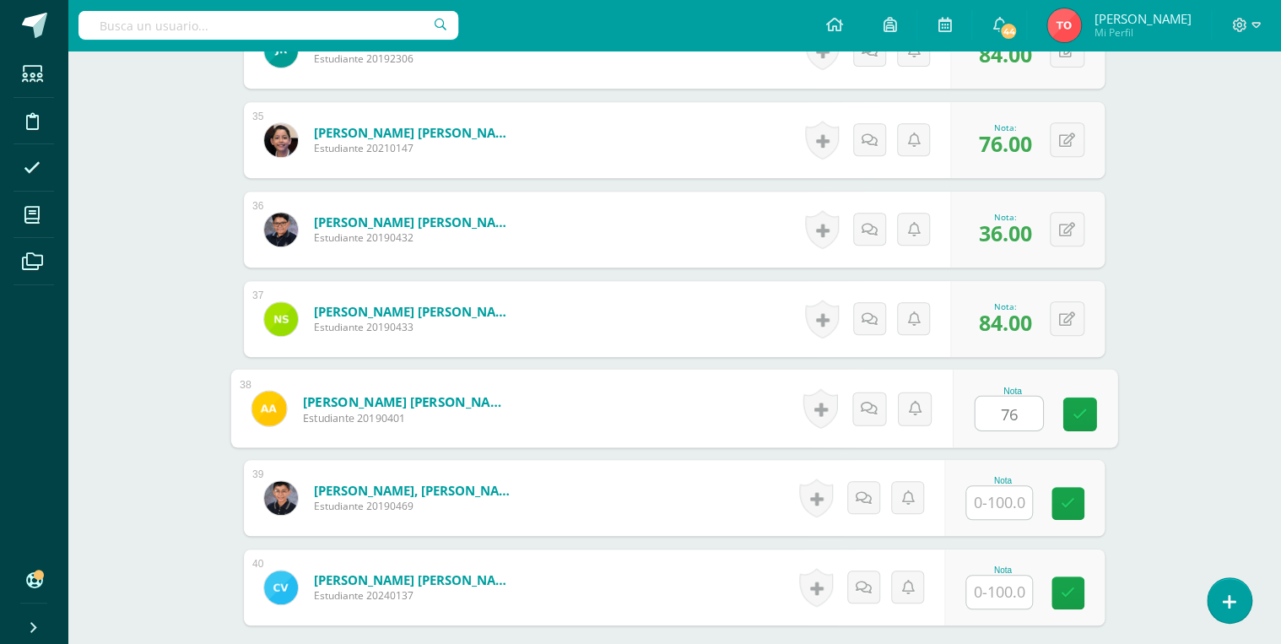
type input "76"
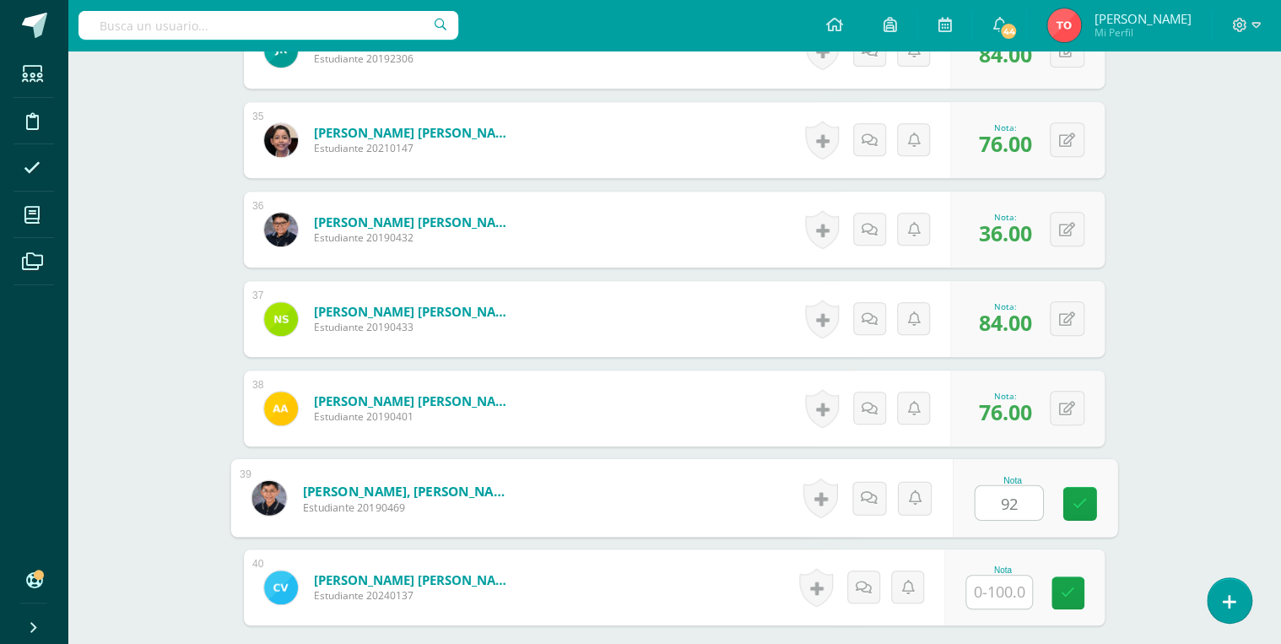
type input "92"
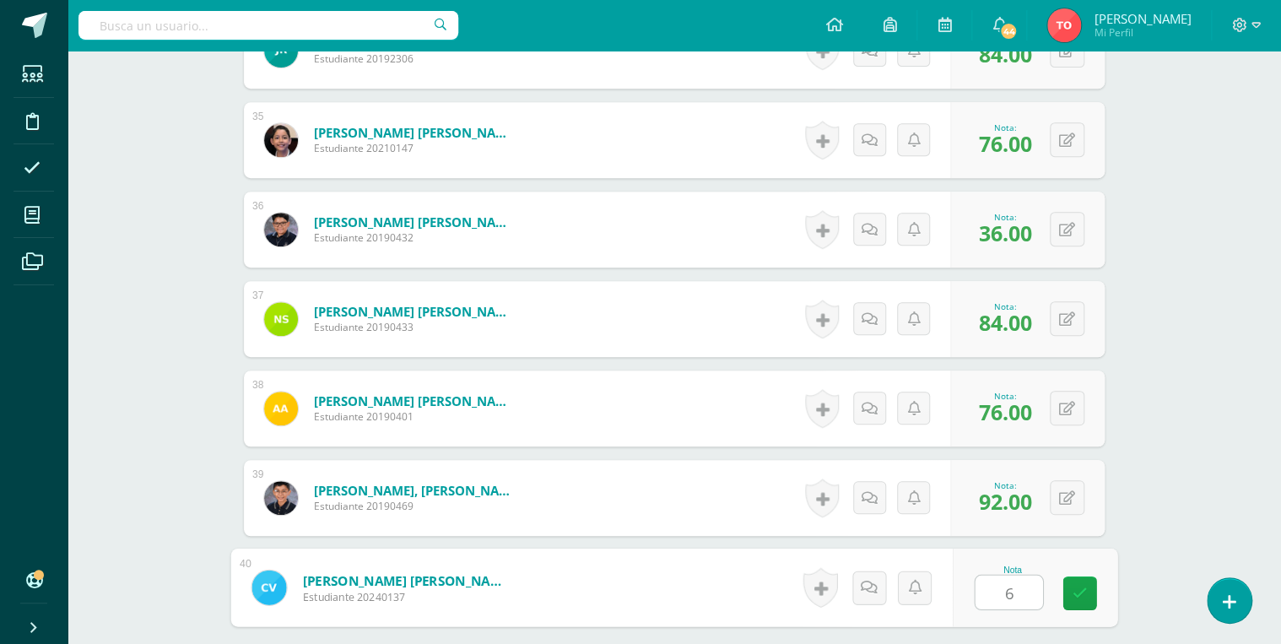
type input "68"
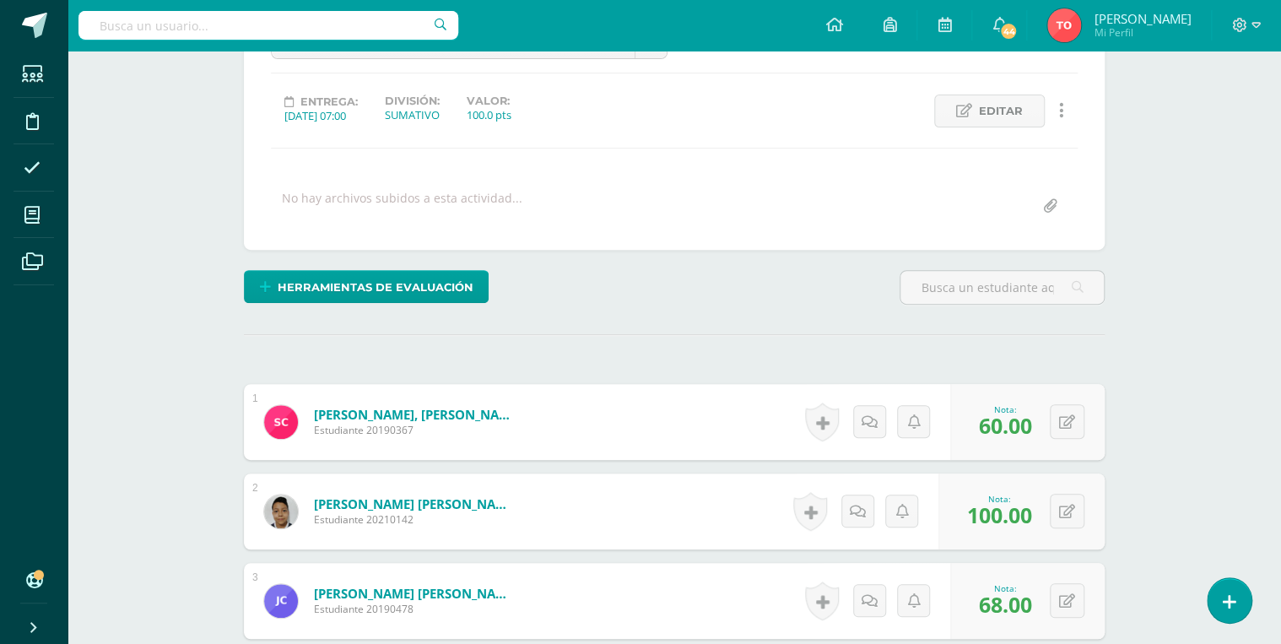
scroll to position [0, 0]
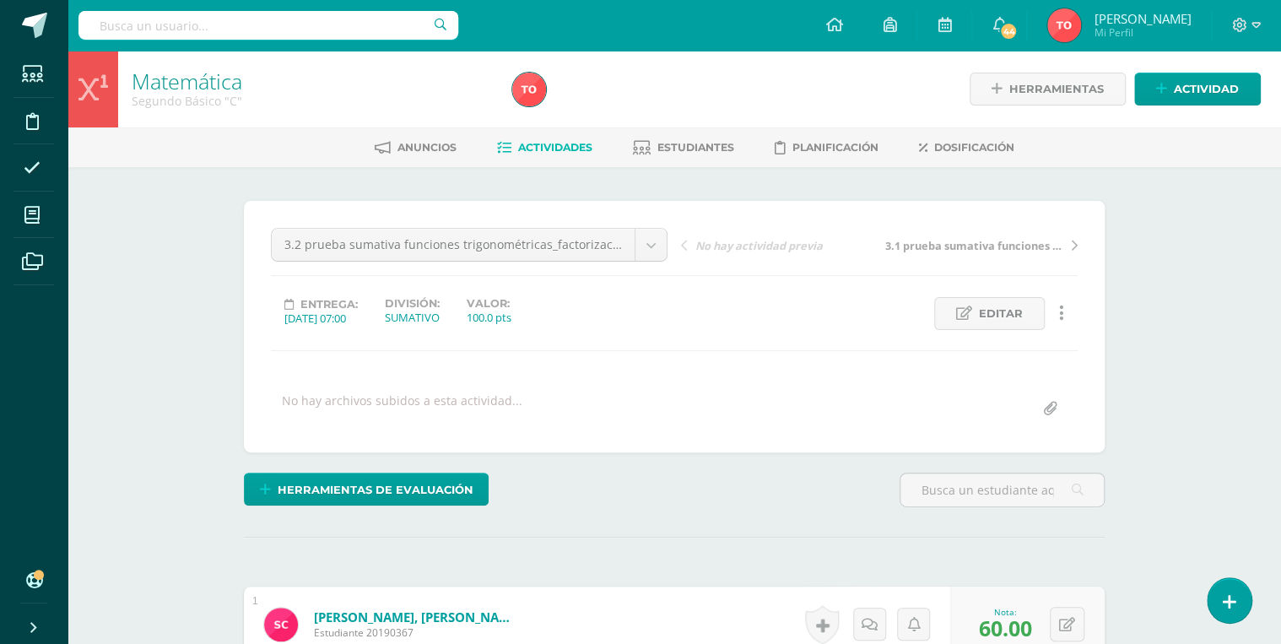
click at [533, 142] on span "Actividades" at bounding box center [555, 147] width 74 height 13
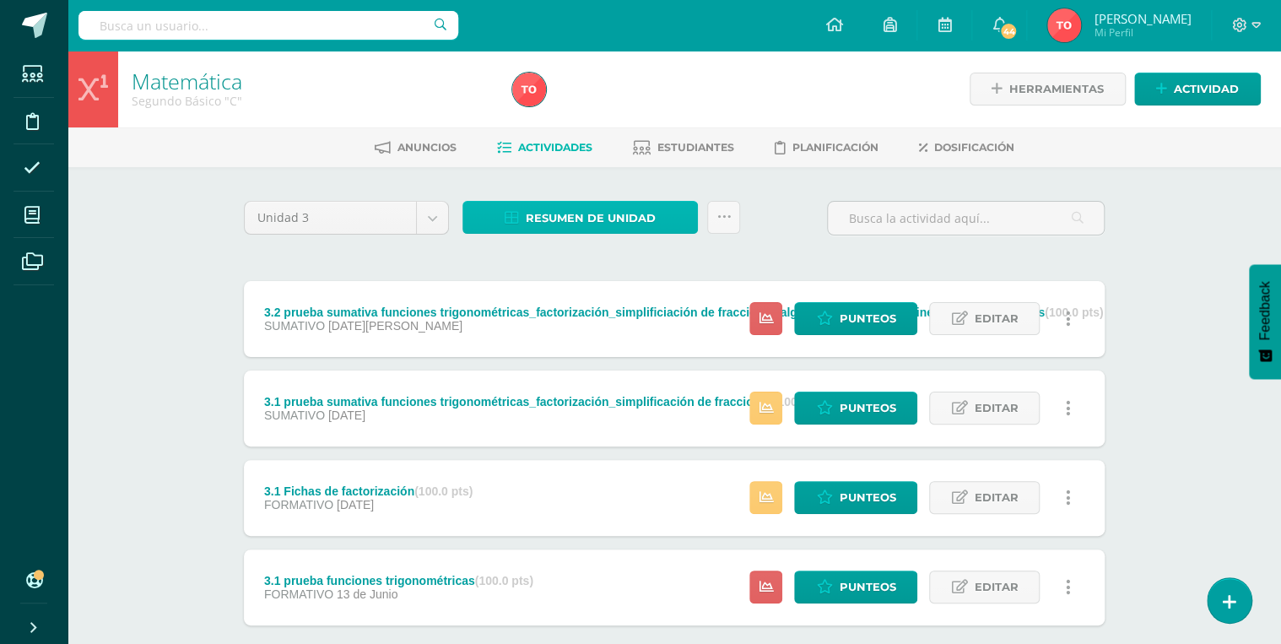
click at [596, 216] on span "Resumen de unidad" at bounding box center [591, 218] width 130 height 31
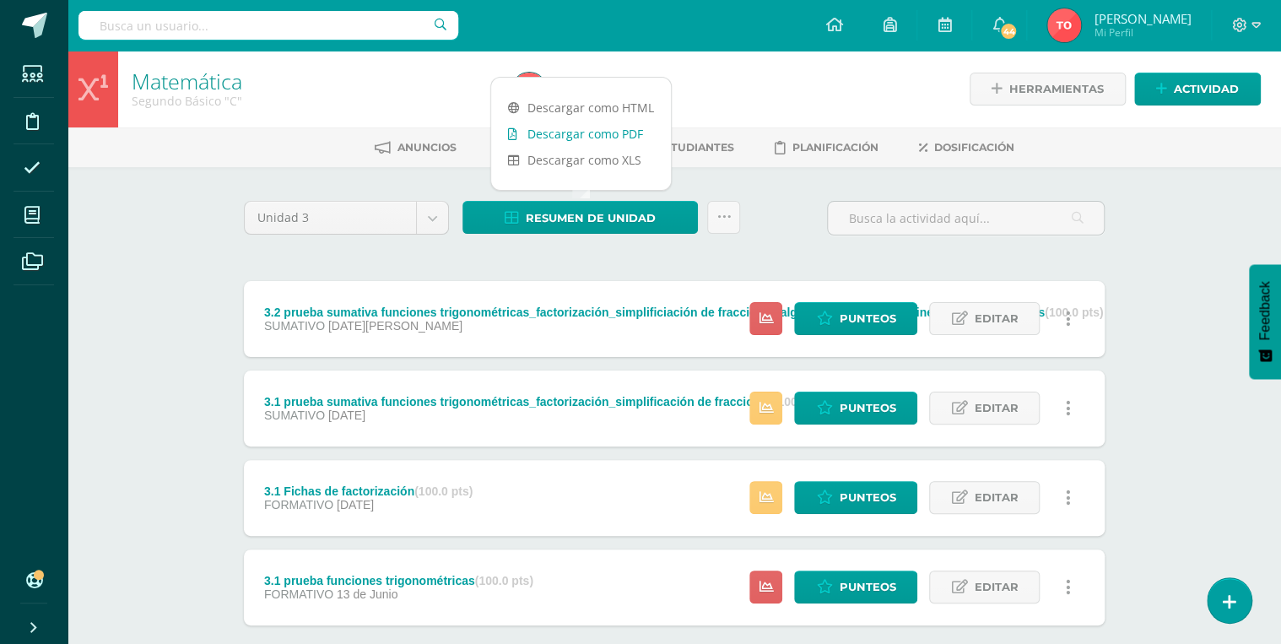
click at [598, 130] on link "Descargar como PDF" at bounding box center [581, 134] width 180 height 26
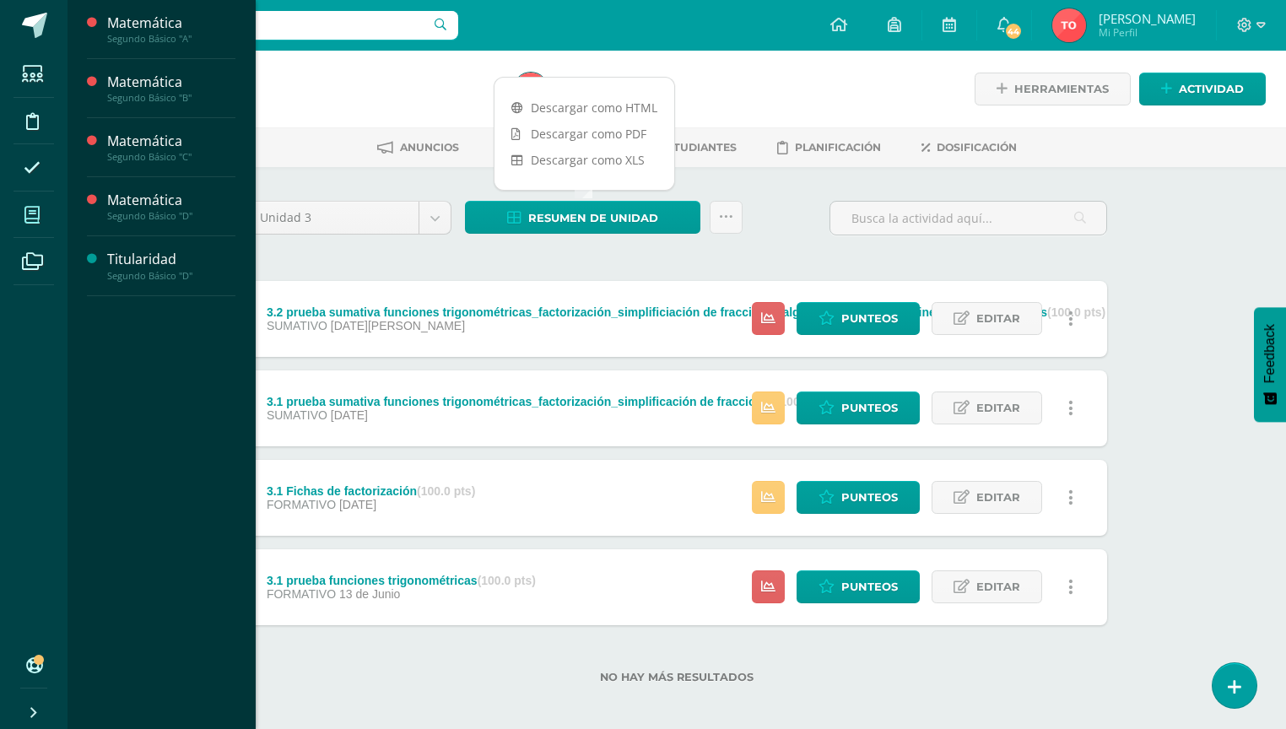
click at [28, 208] on icon at bounding box center [31, 215] width 15 height 17
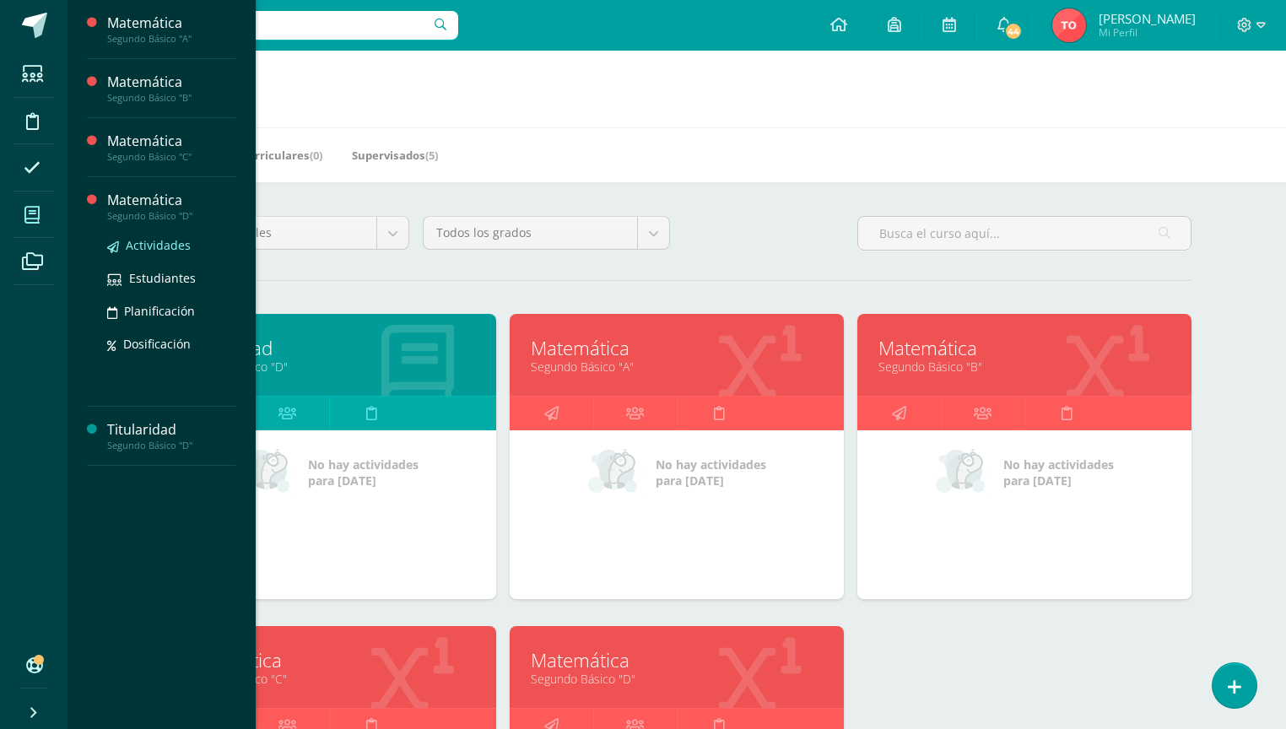
click at [152, 237] on span "Actividades" at bounding box center [158, 245] width 65 height 16
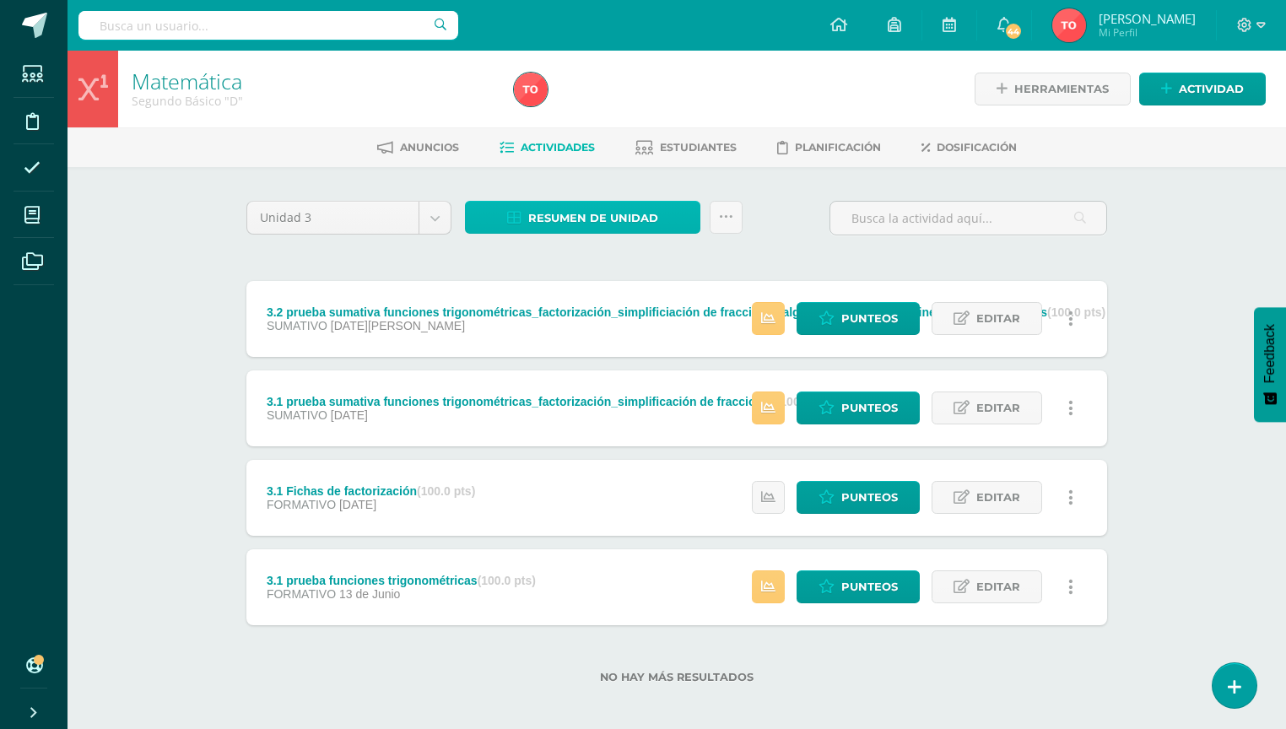
click at [638, 209] on span "Resumen de unidad" at bounding box center [593, 218] width 130 height 31
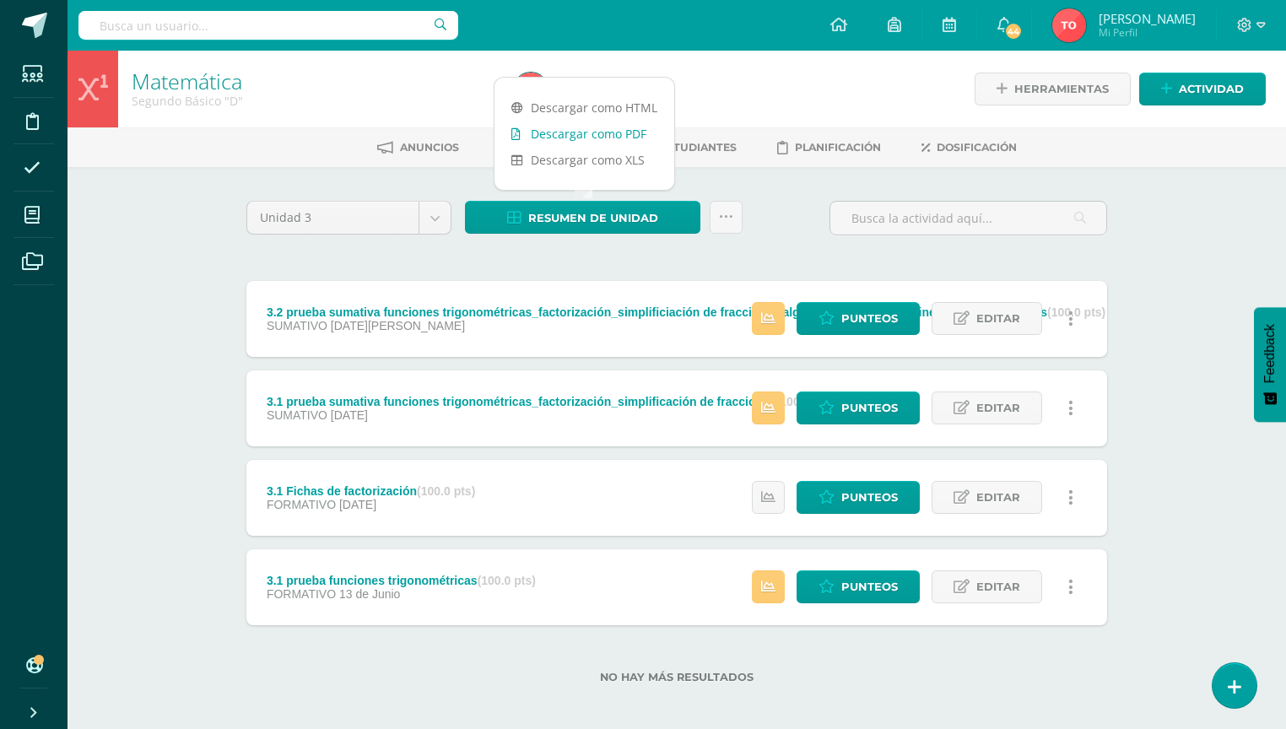
click at [600, 136] on link "Descargar como PDF" at bounding box center [584, 134] width 180 height 26
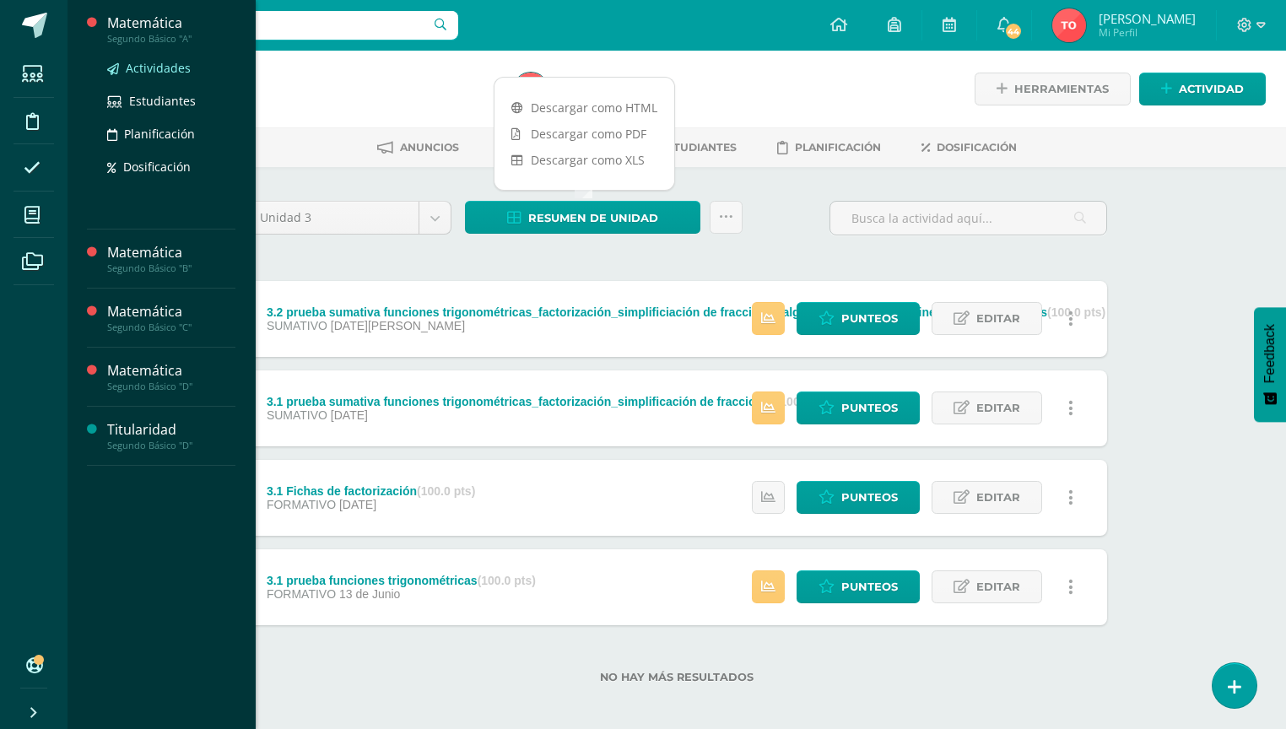
click at [142, 68] on span "Actividades" at bounding box center [158, 68] width 65 height 16
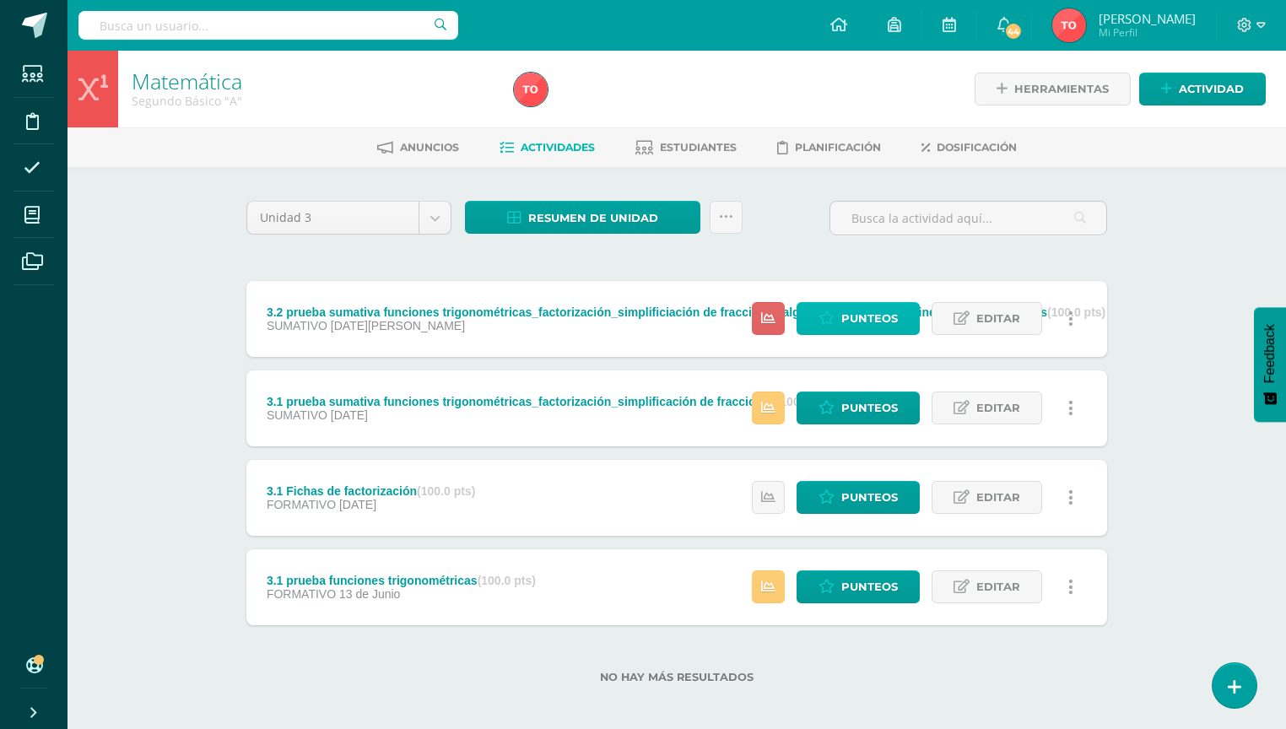
click at [850, 323] on span "Punteos" at bounding box center [869, 318] width 57 height 31
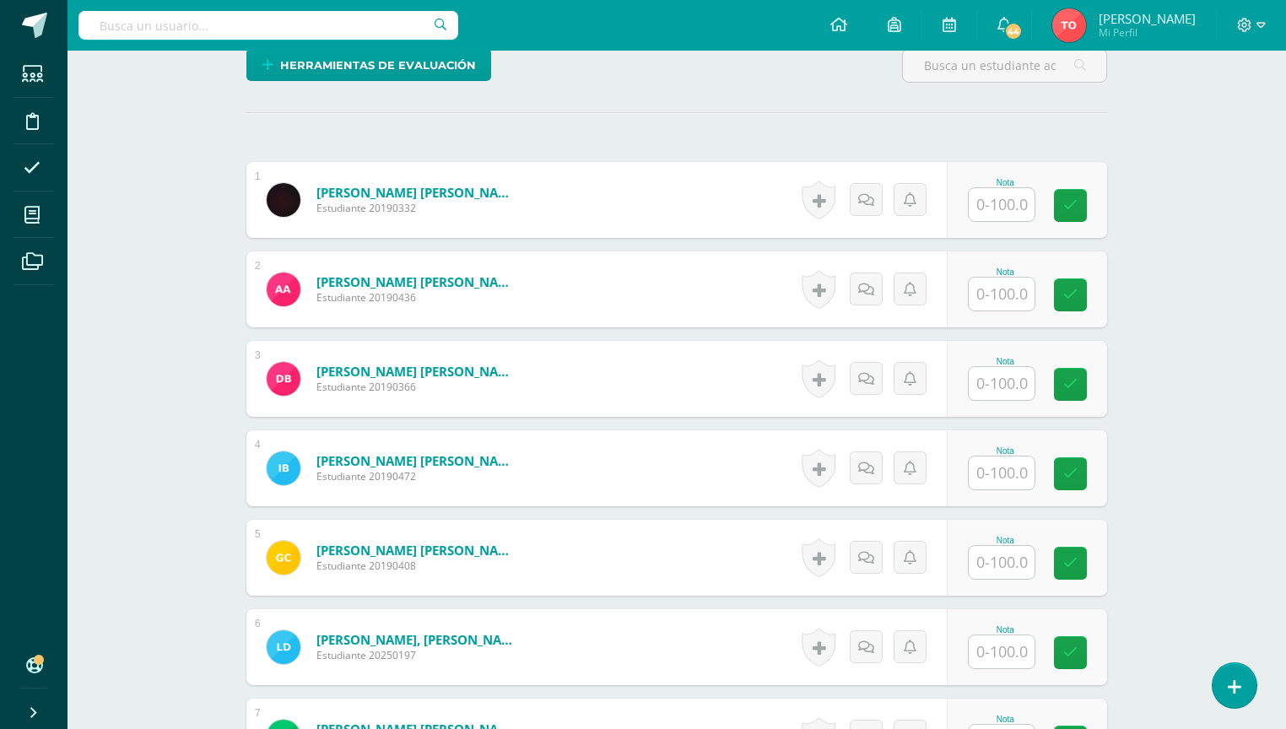
scroll to position [239, 0]
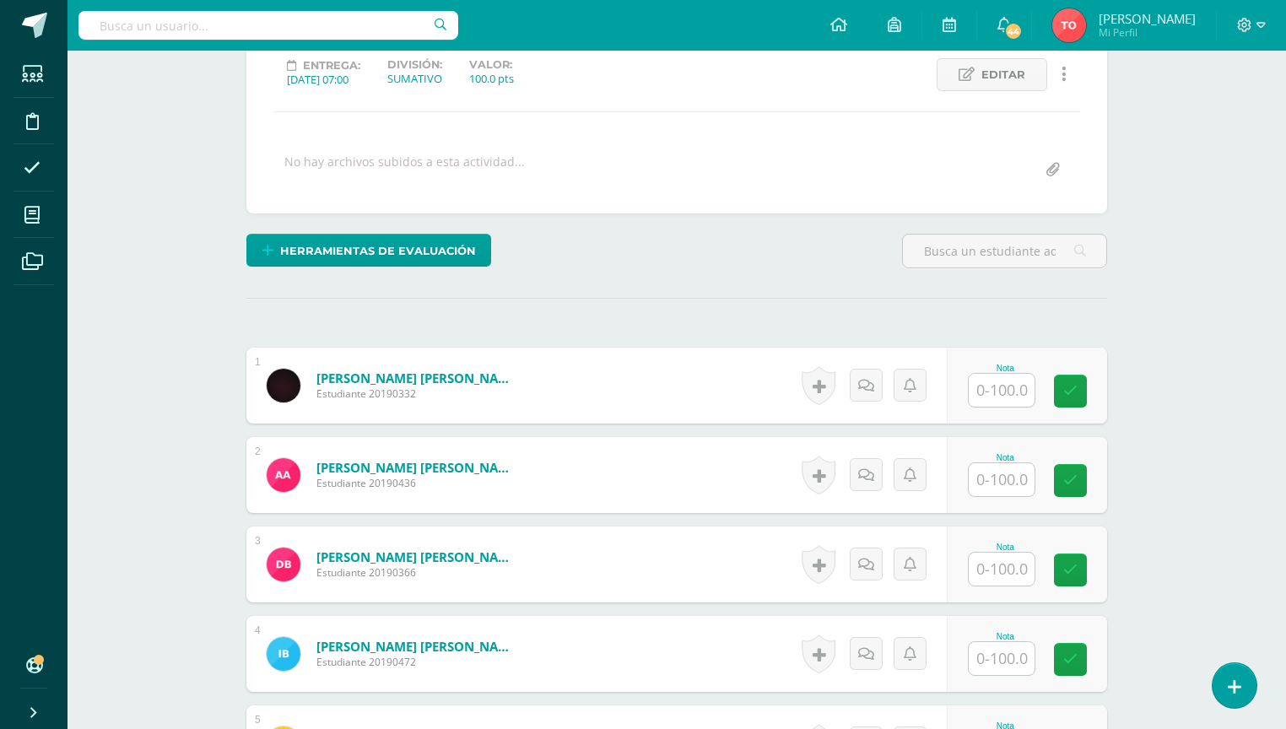
click at [980, 395] on input "text" at bounding box center [1002, 390] width 66 height 33
type input "0"
click at [1002, 385] on input "text" at bounding box center [1012, 391] width 68 height 34
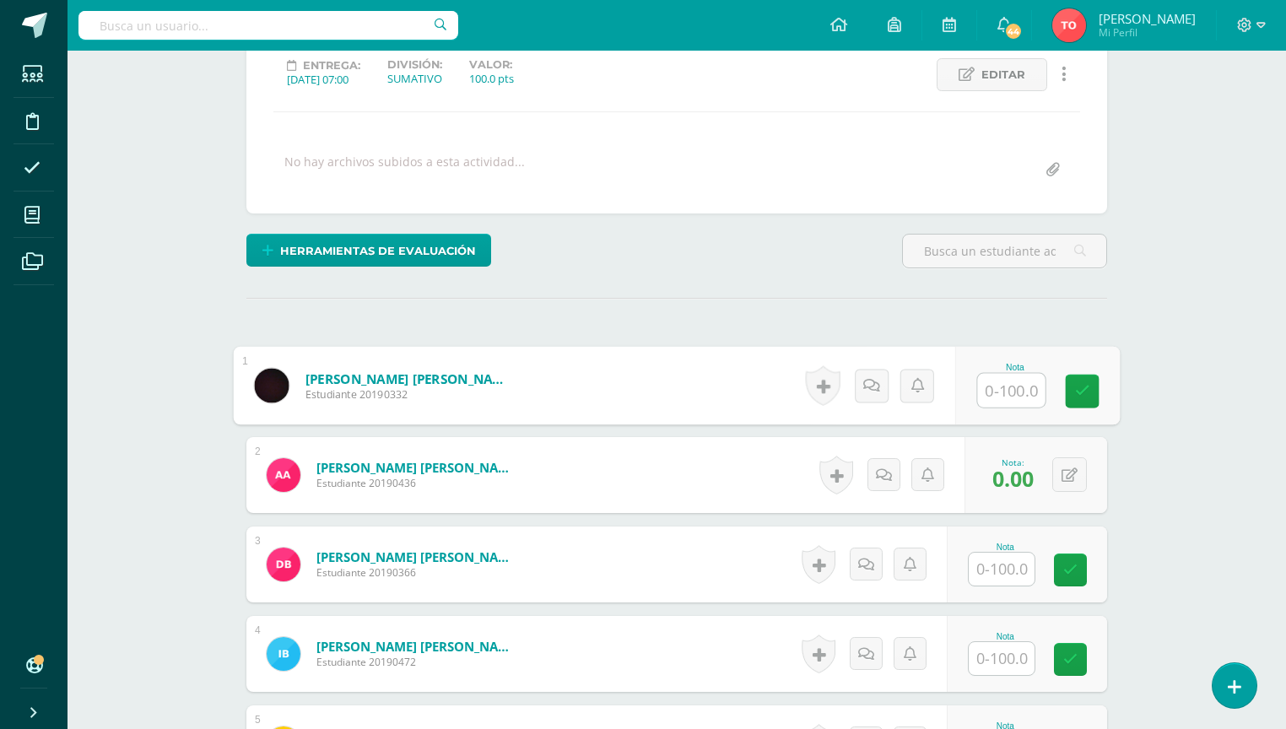
type input "0"
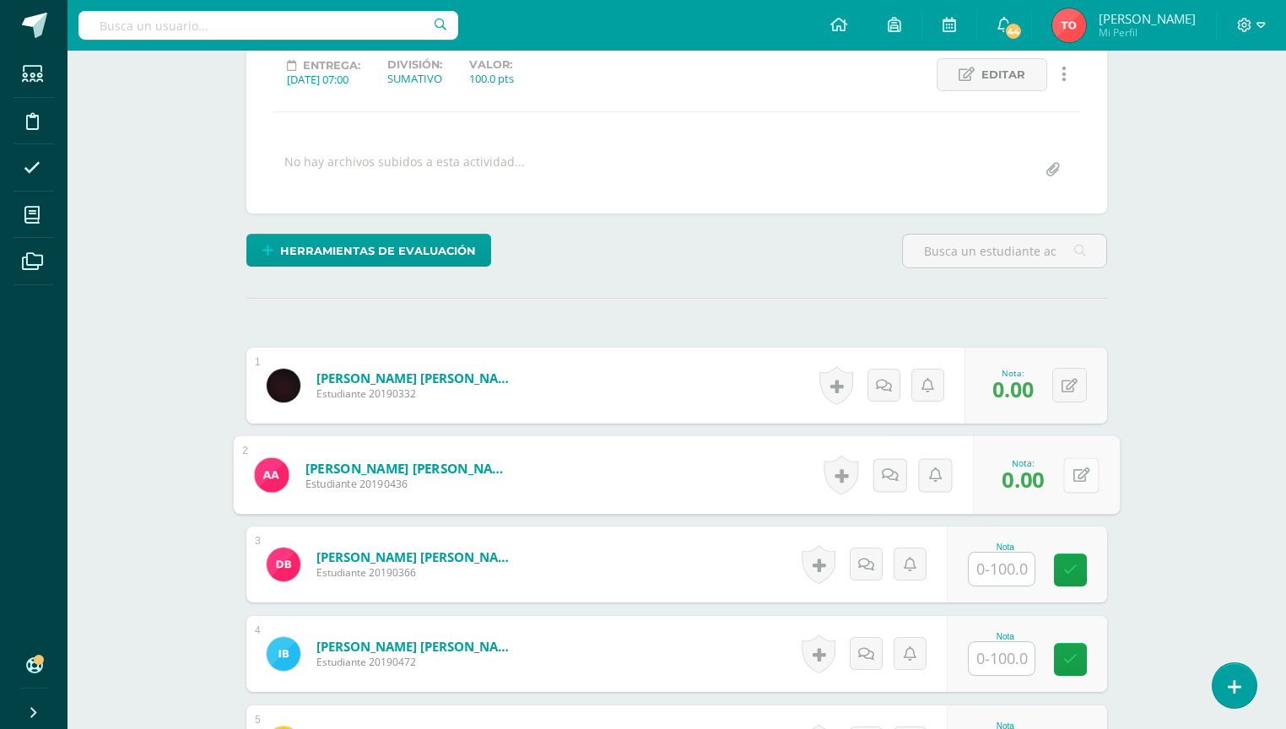
click at [1081, 478] on button at bounding box center [1080, 474] width 35 height 35
type input "6"
type input "44"
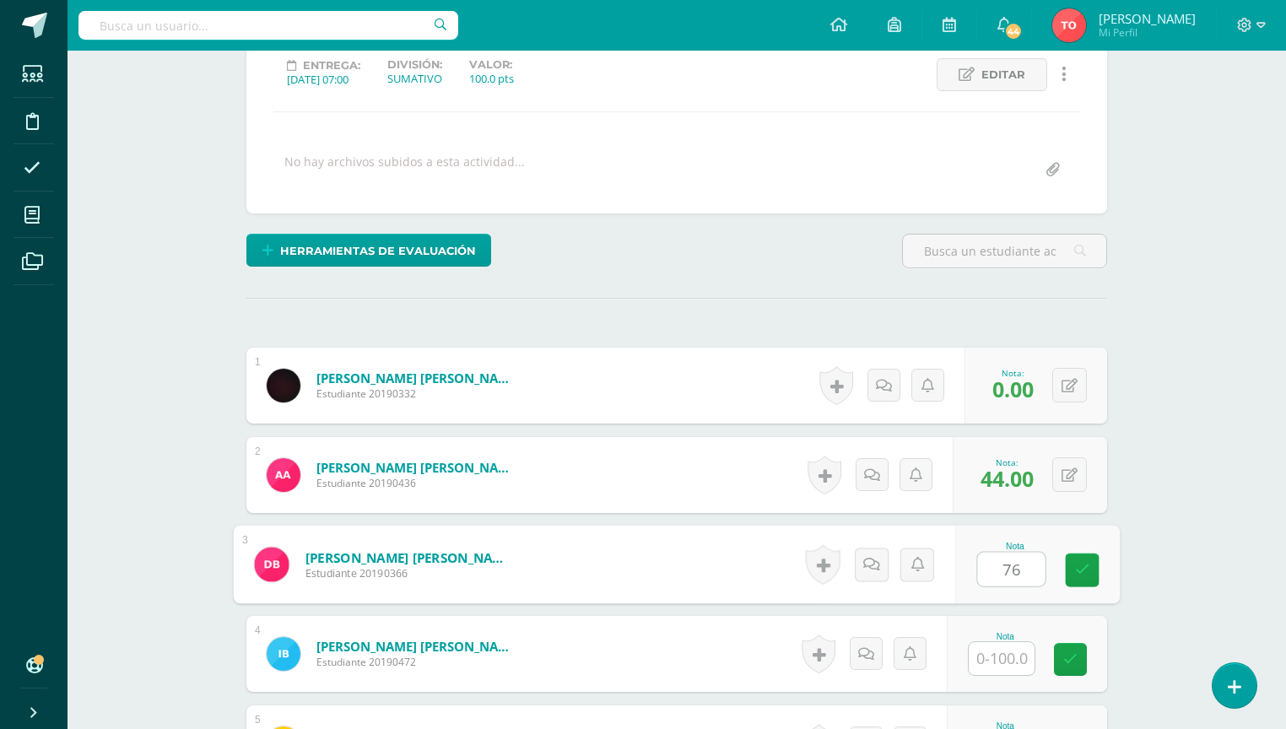
type input "76"
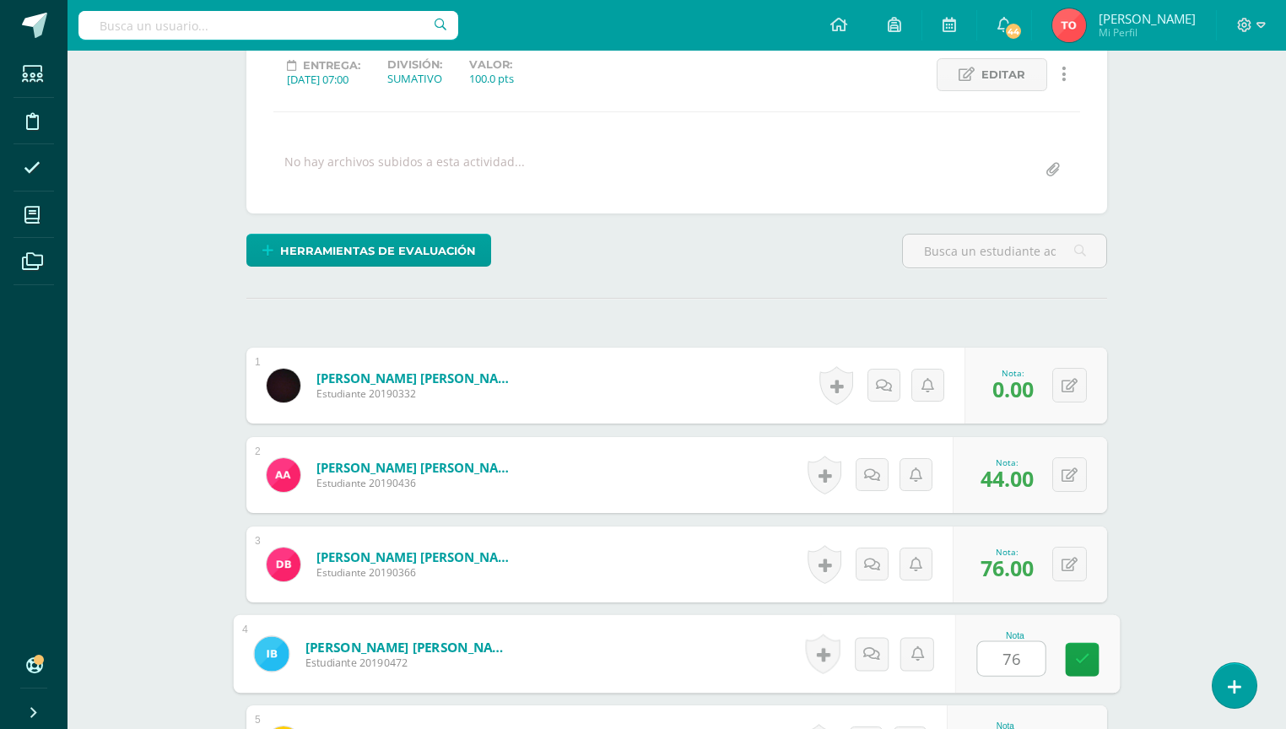
type input "76"
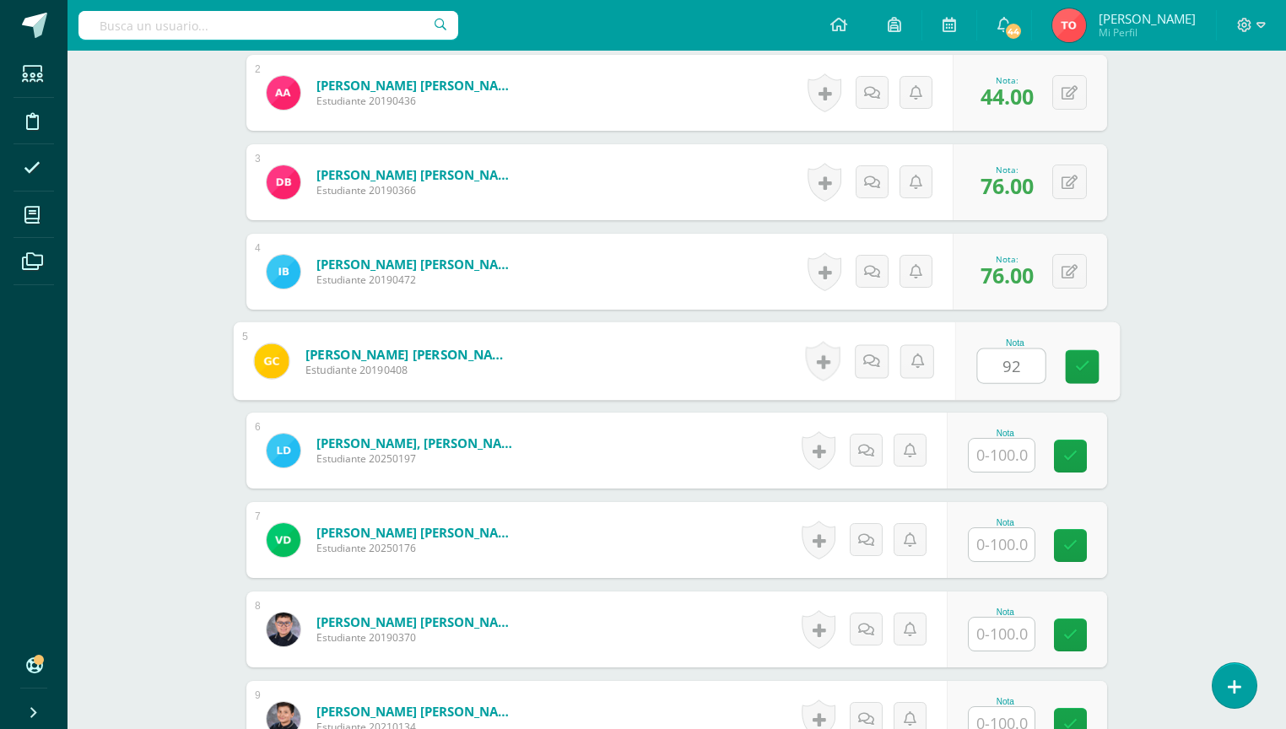
type input "92"
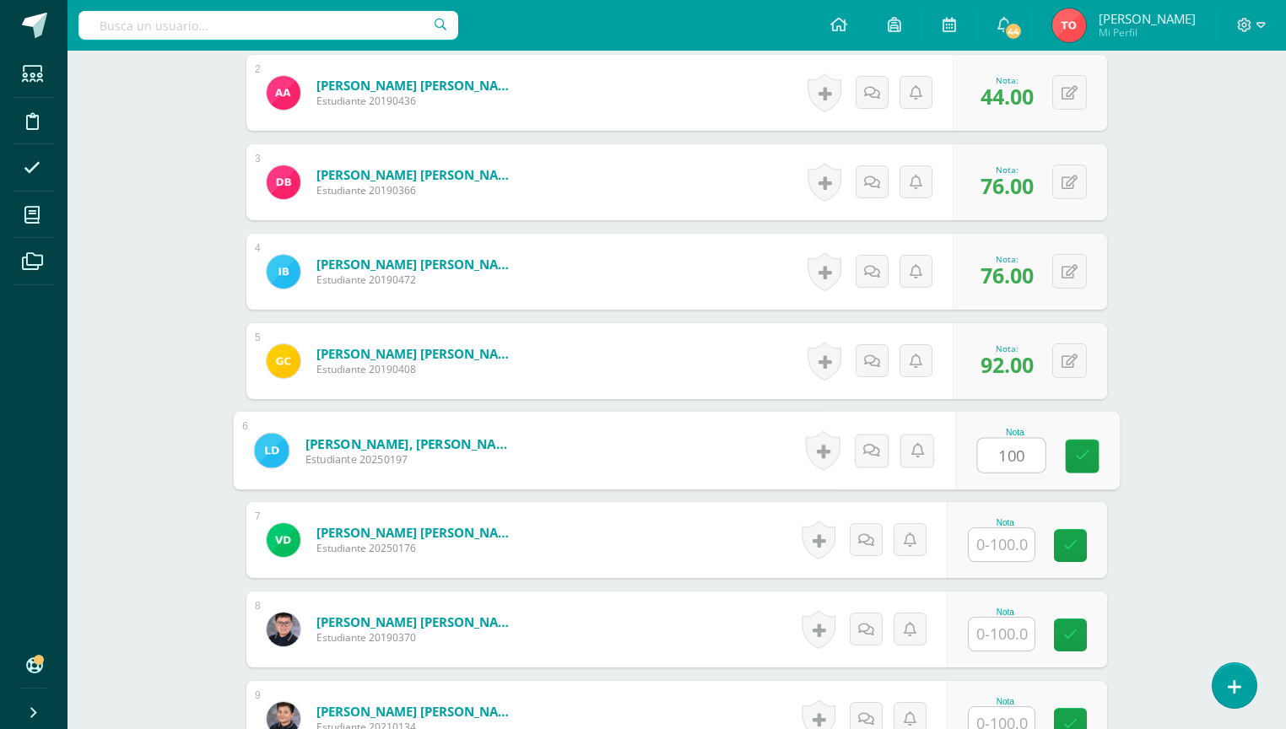
type input "100"
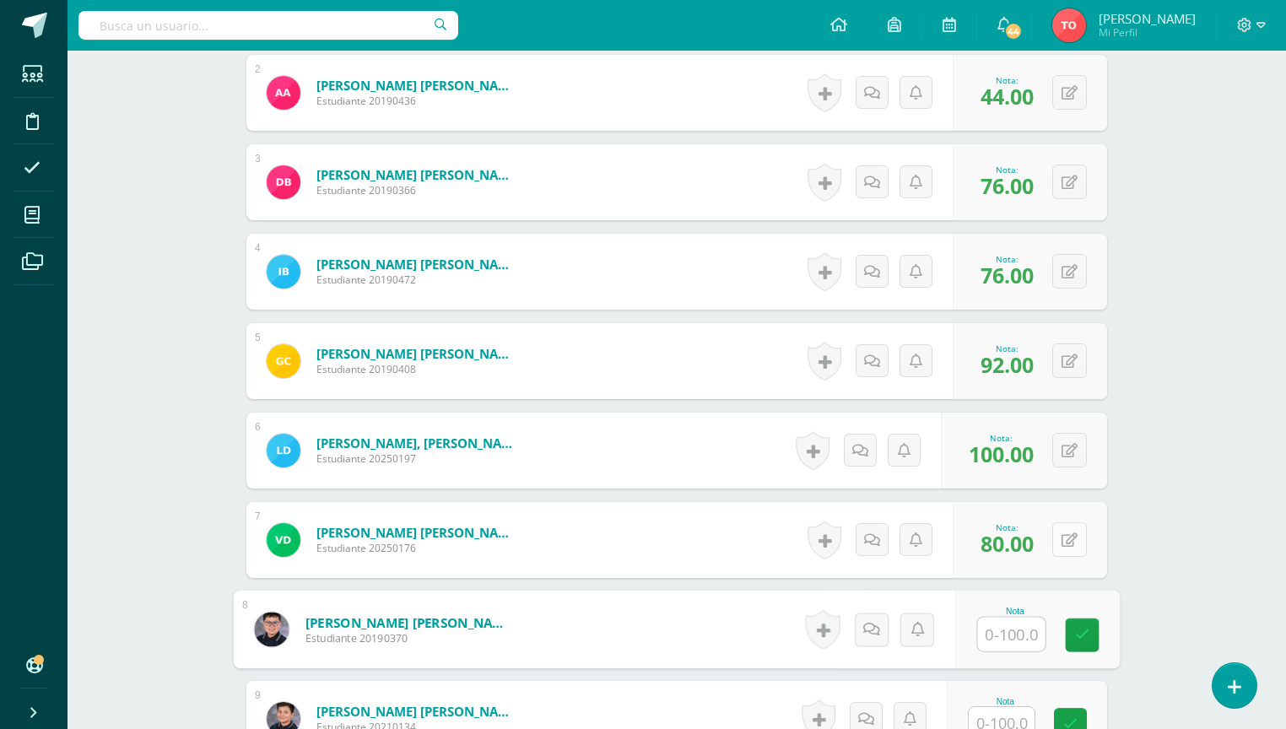
click at [1067, 531] on button at bounding box center [1069, 539] width 35 height 35
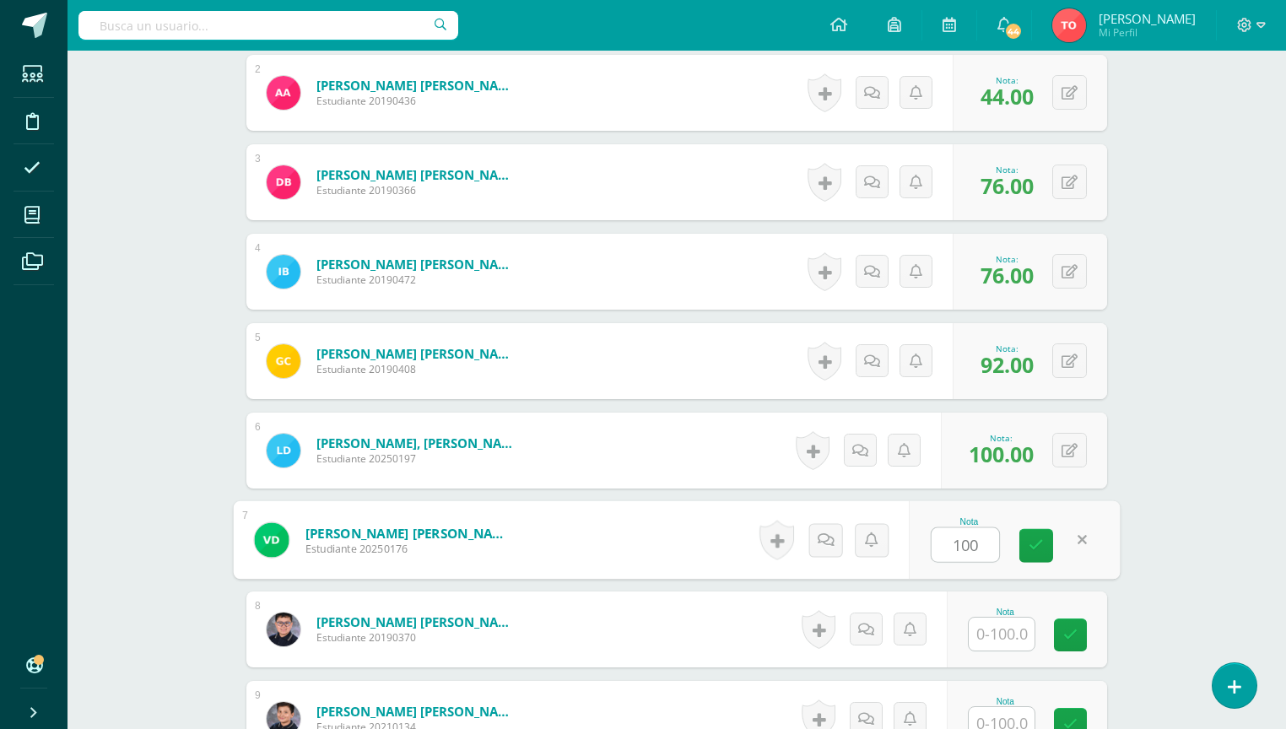
type input "100"
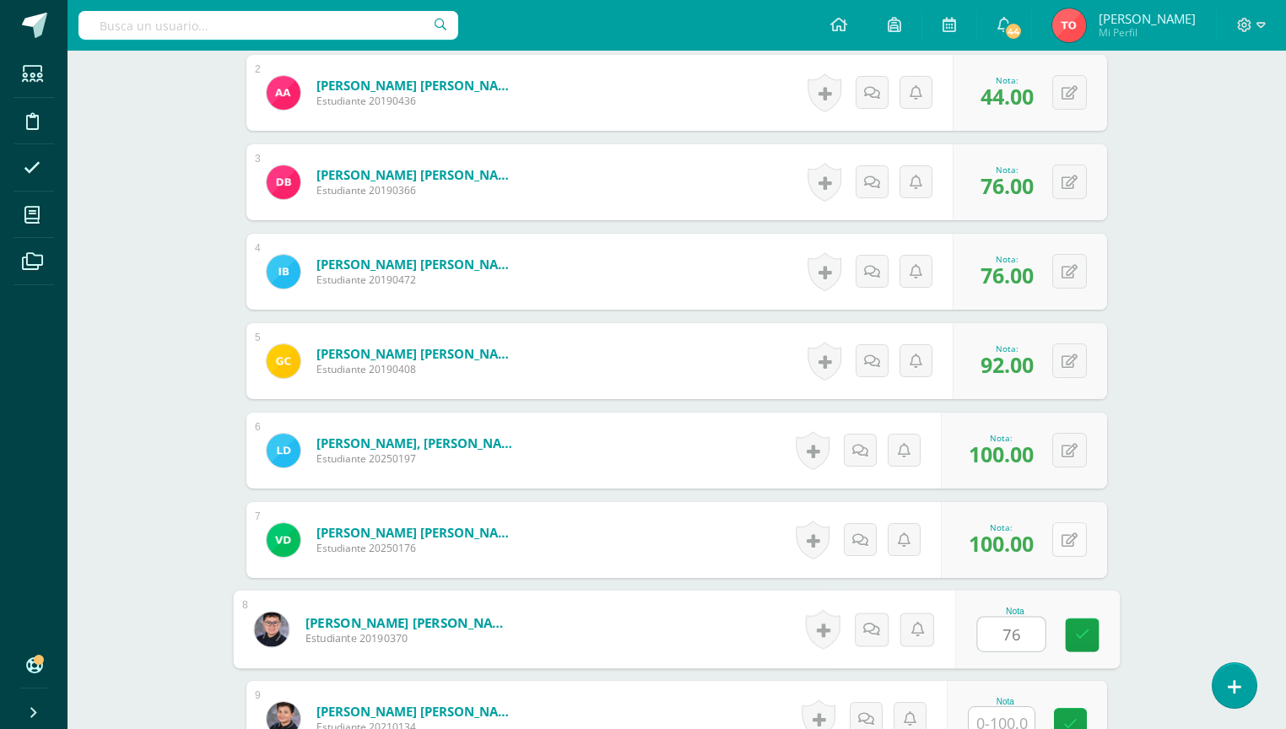
type input "76"
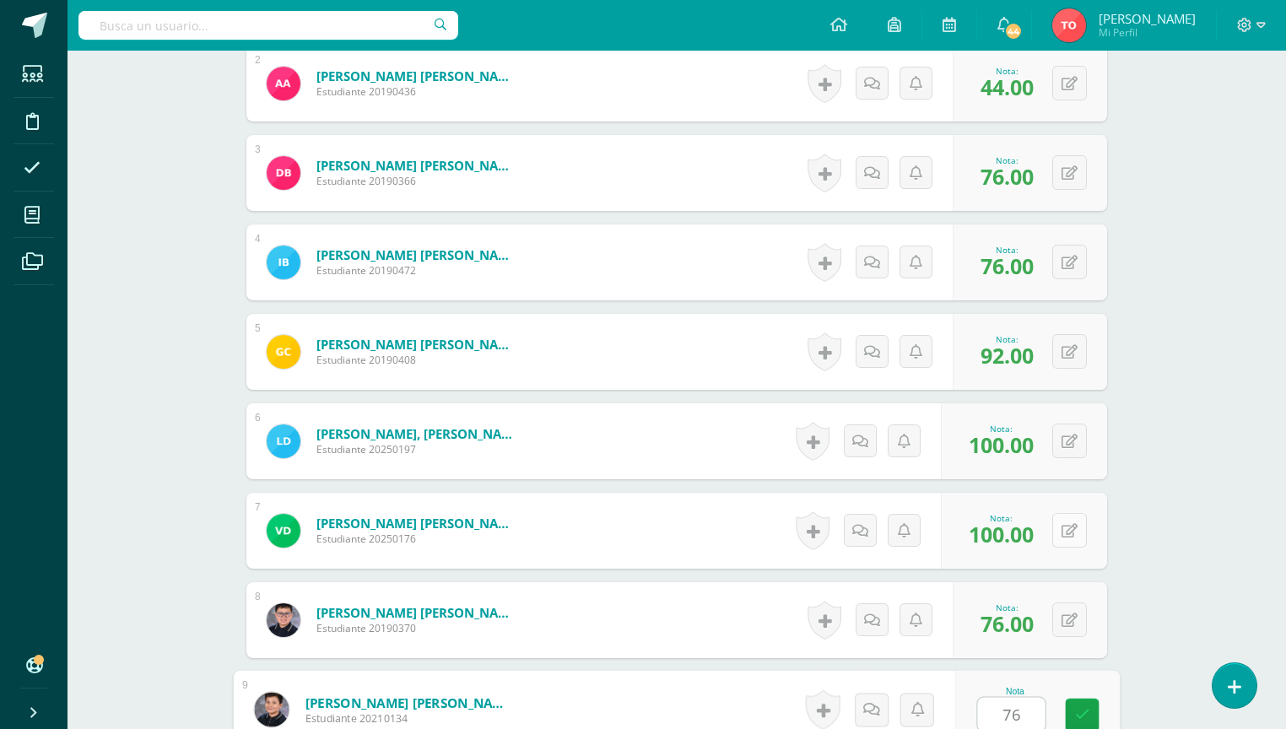
type input "76"
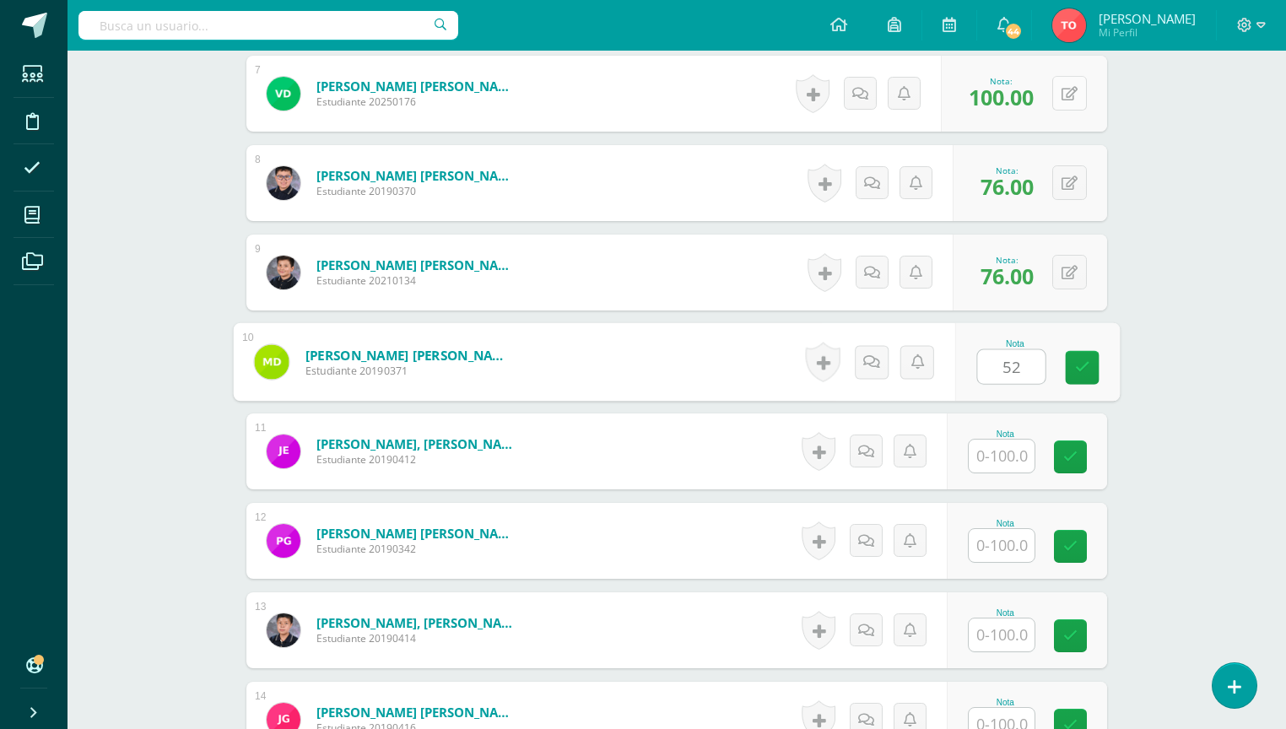
type input "52"
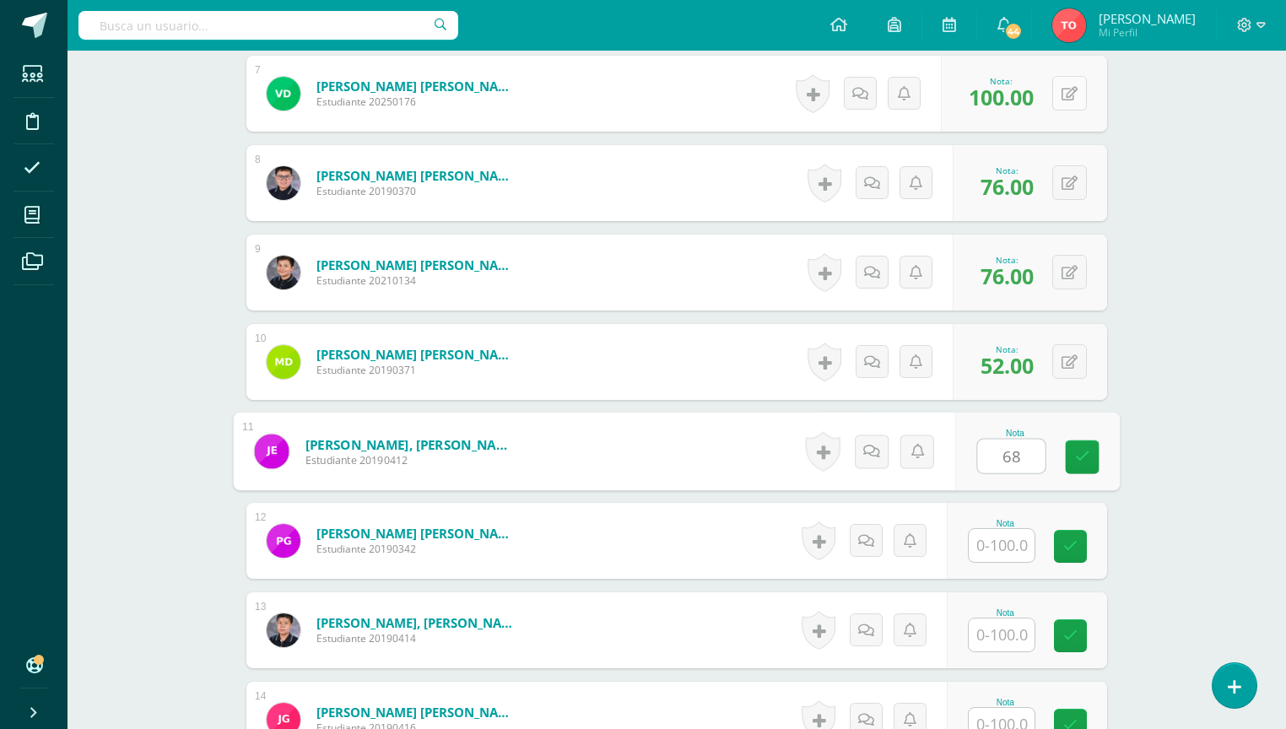
type input "68"
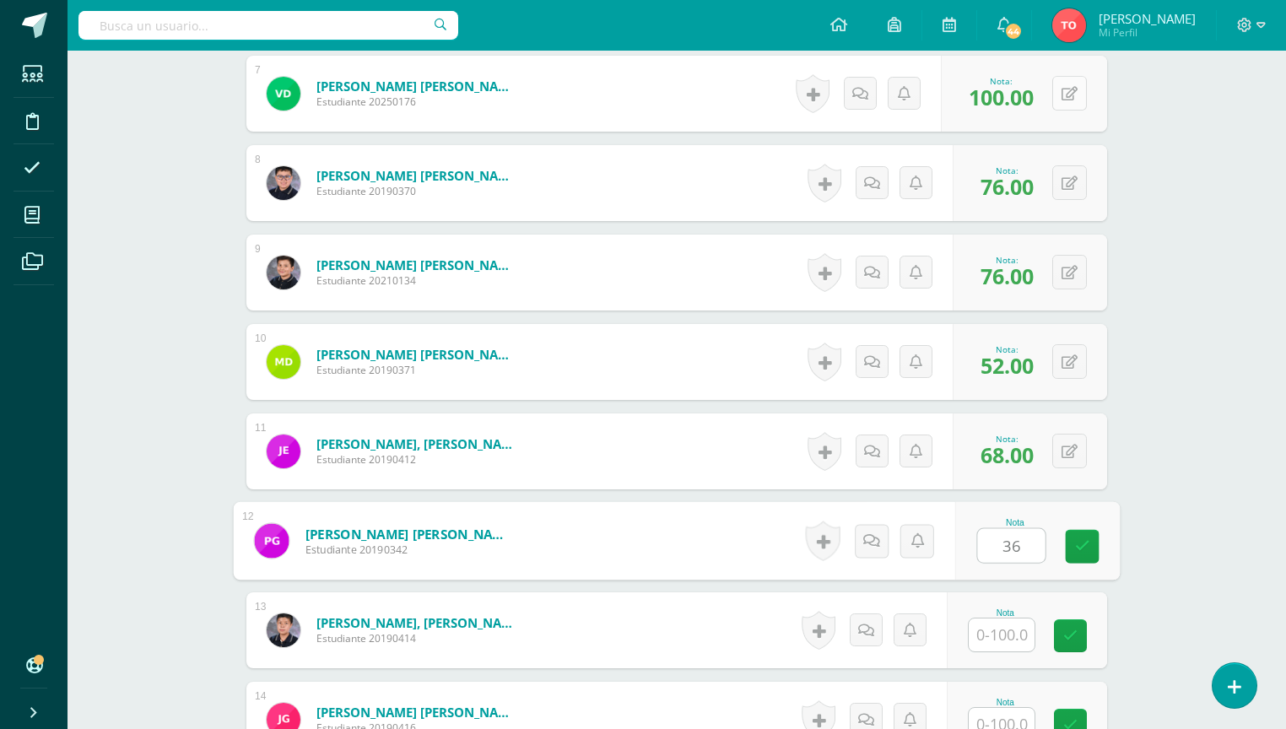
type input "36"
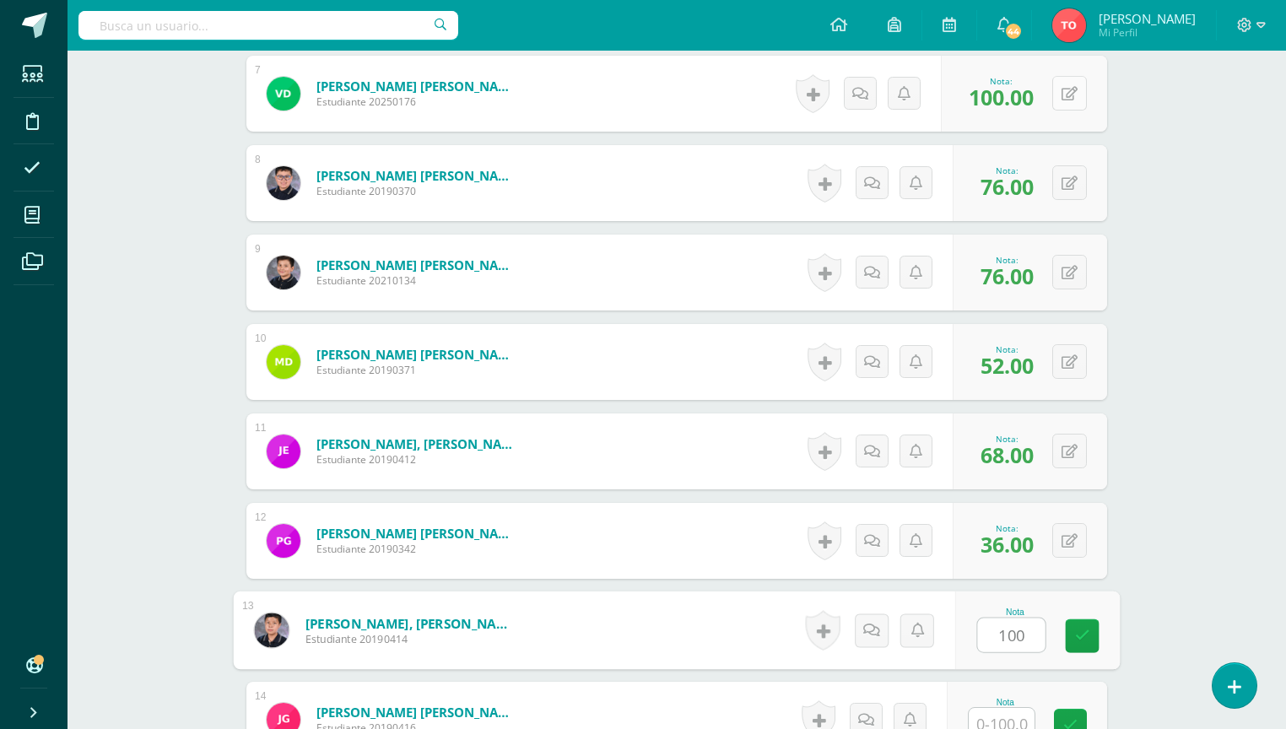
type input "100"
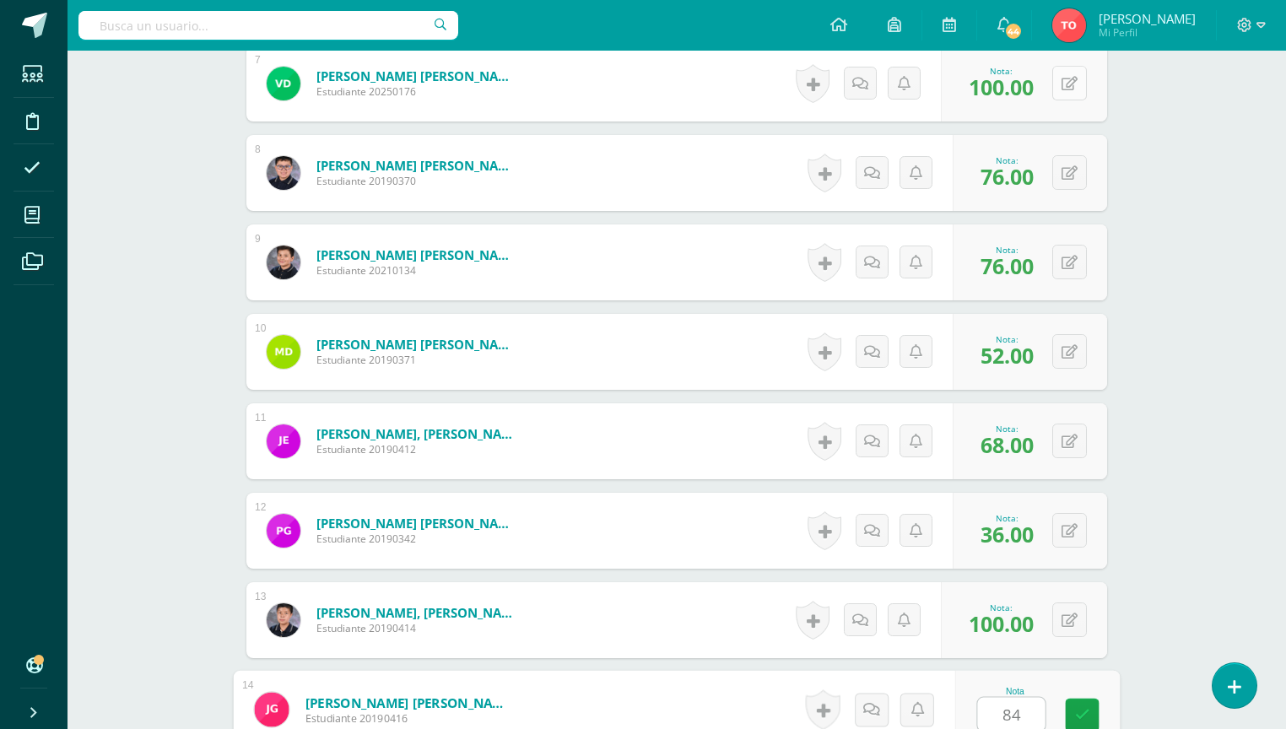
type input "84"
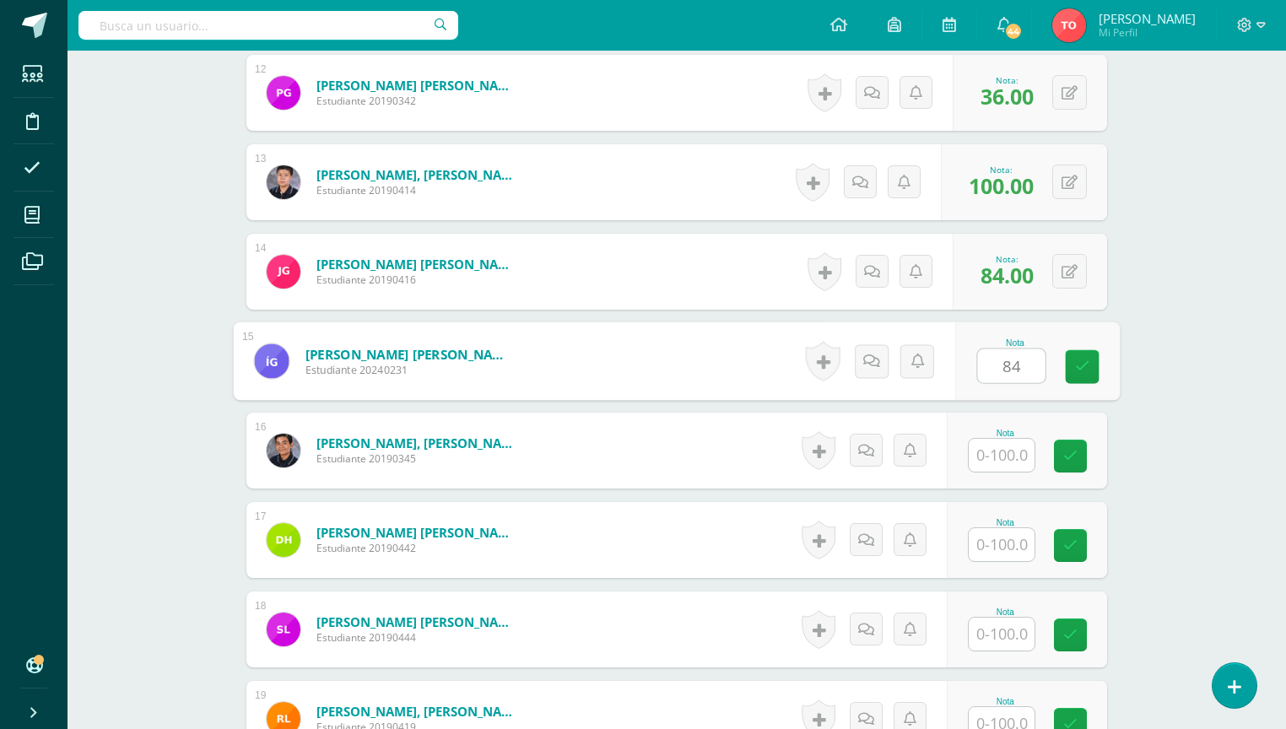
type input "84"
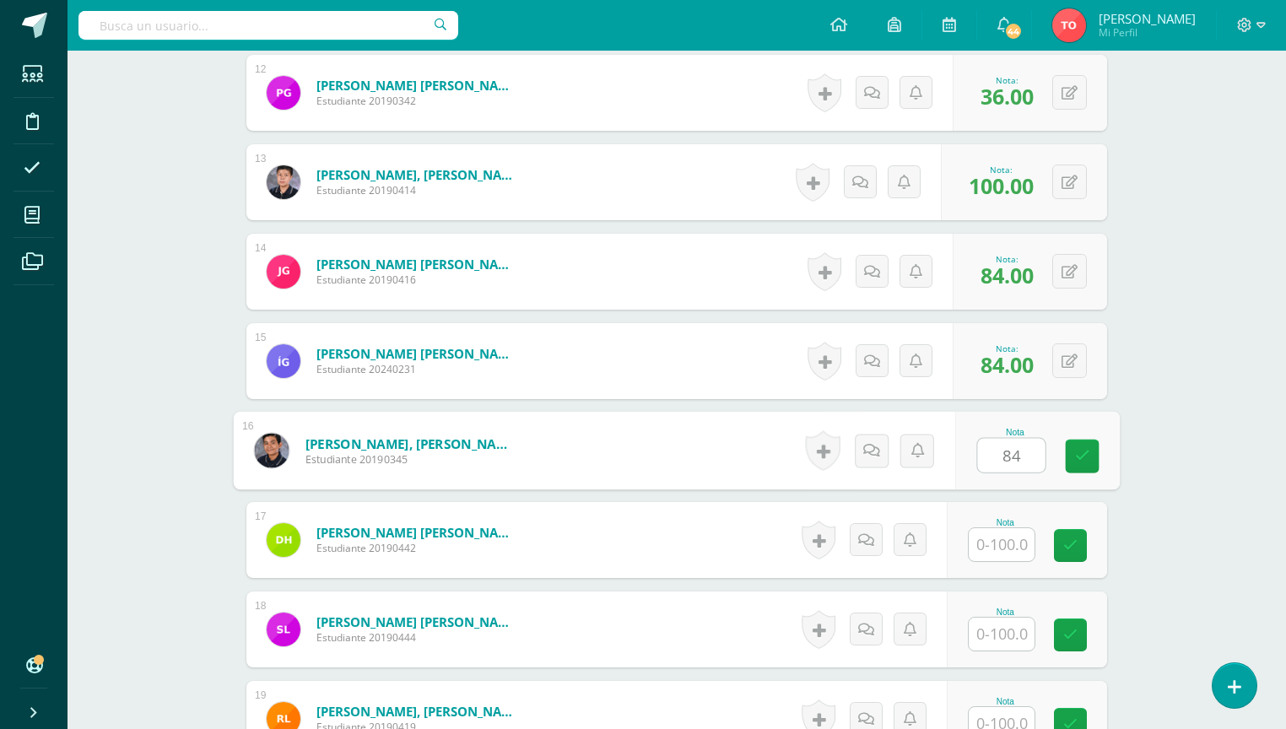
type input "84"
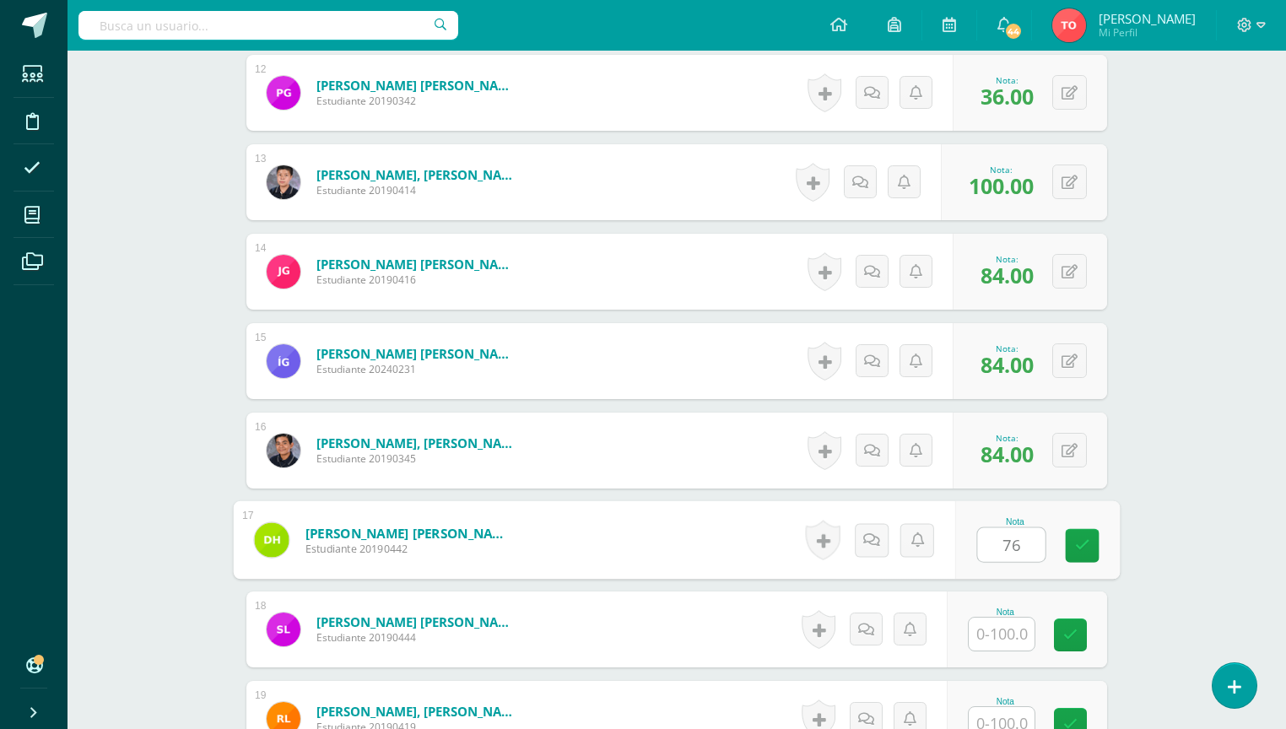
type input "76"
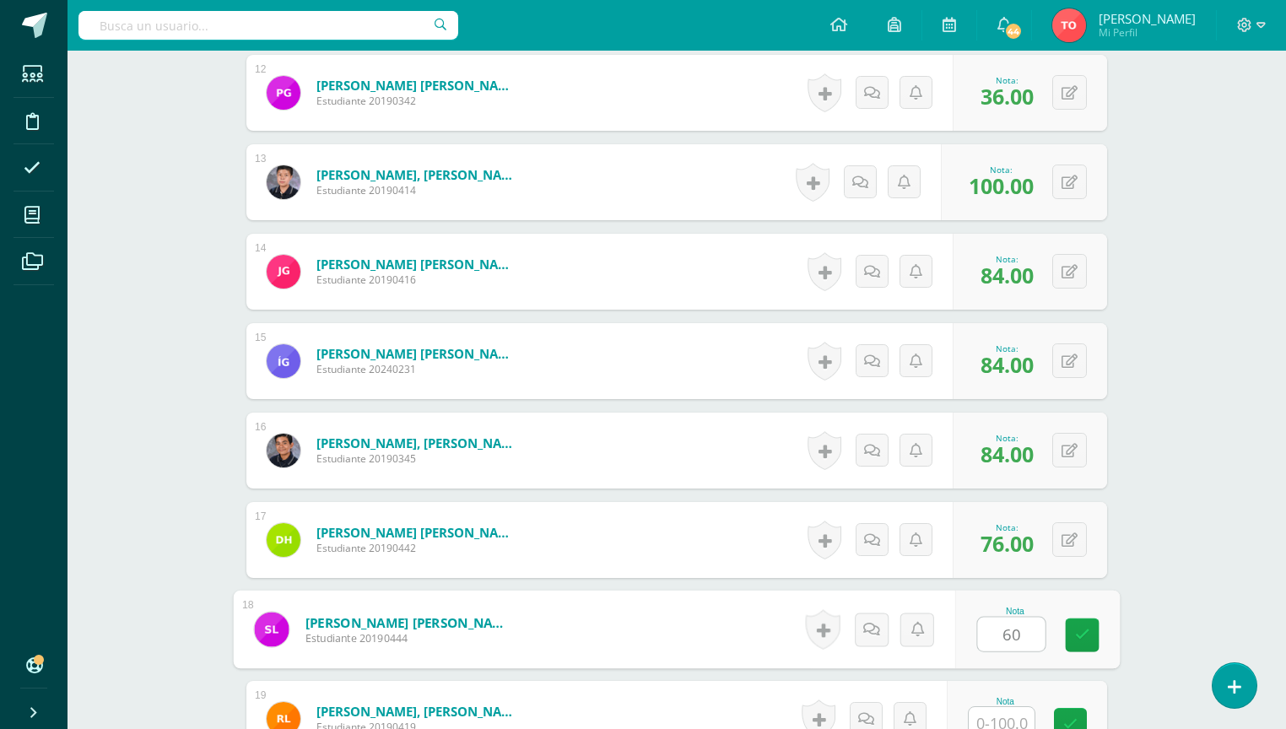
type input "60"
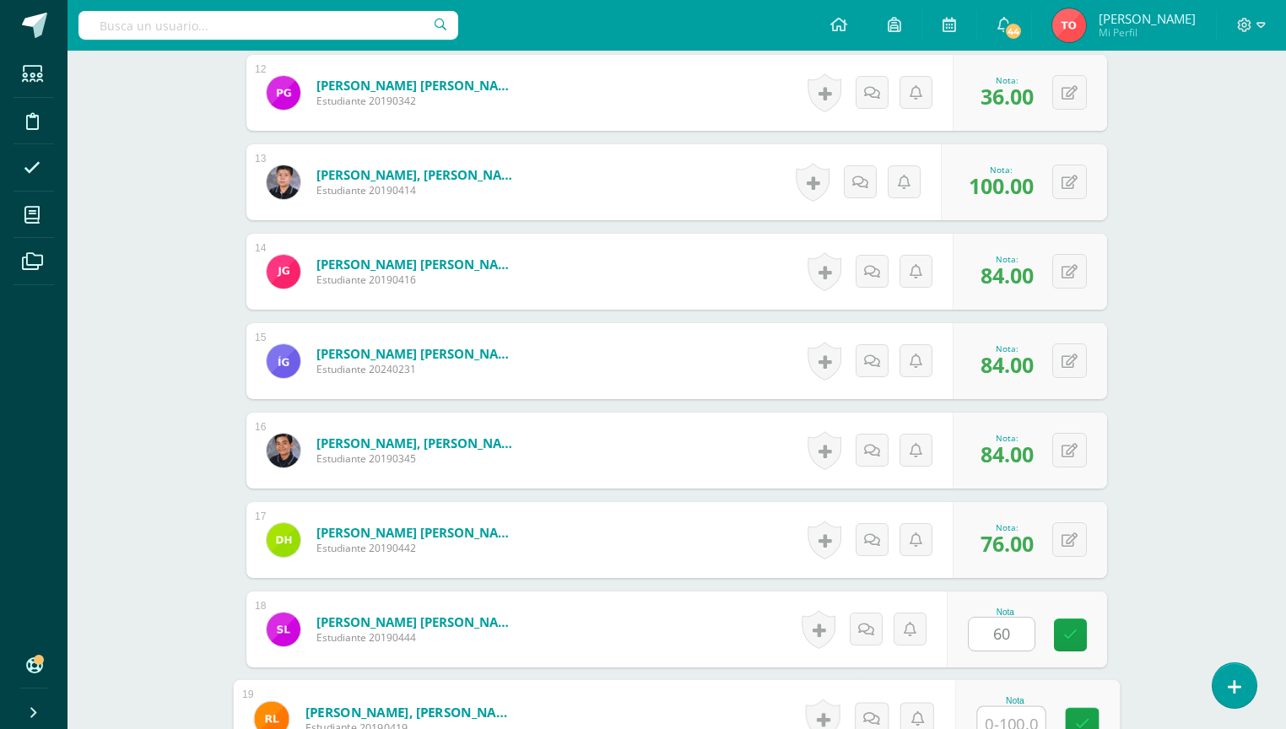
scroll to position [1525, 0]
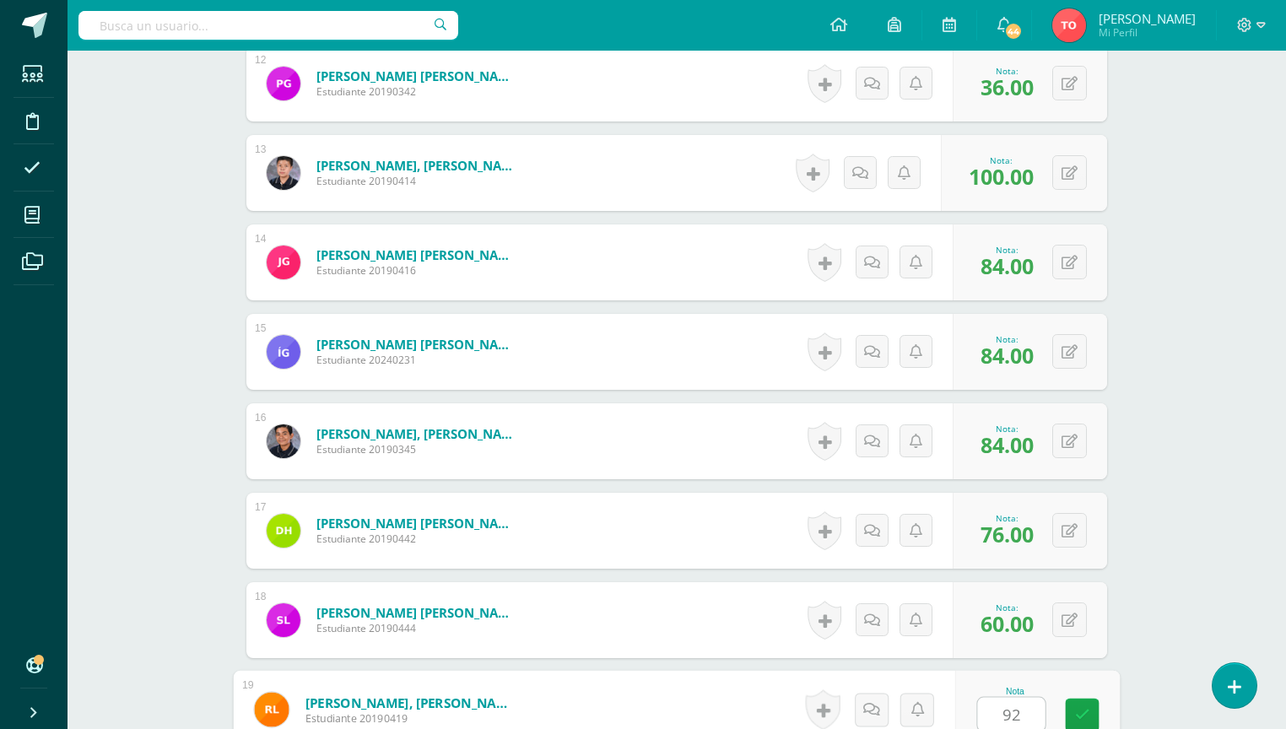
type input "92"
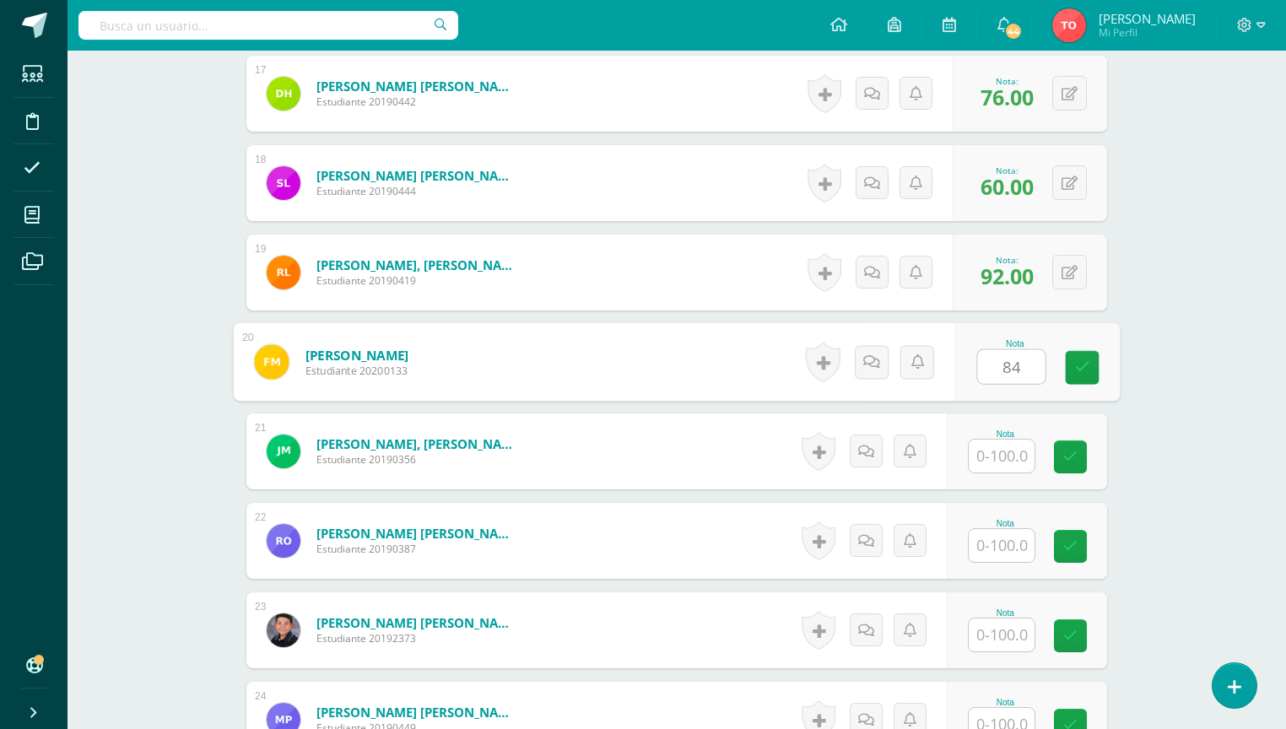
type input "84"
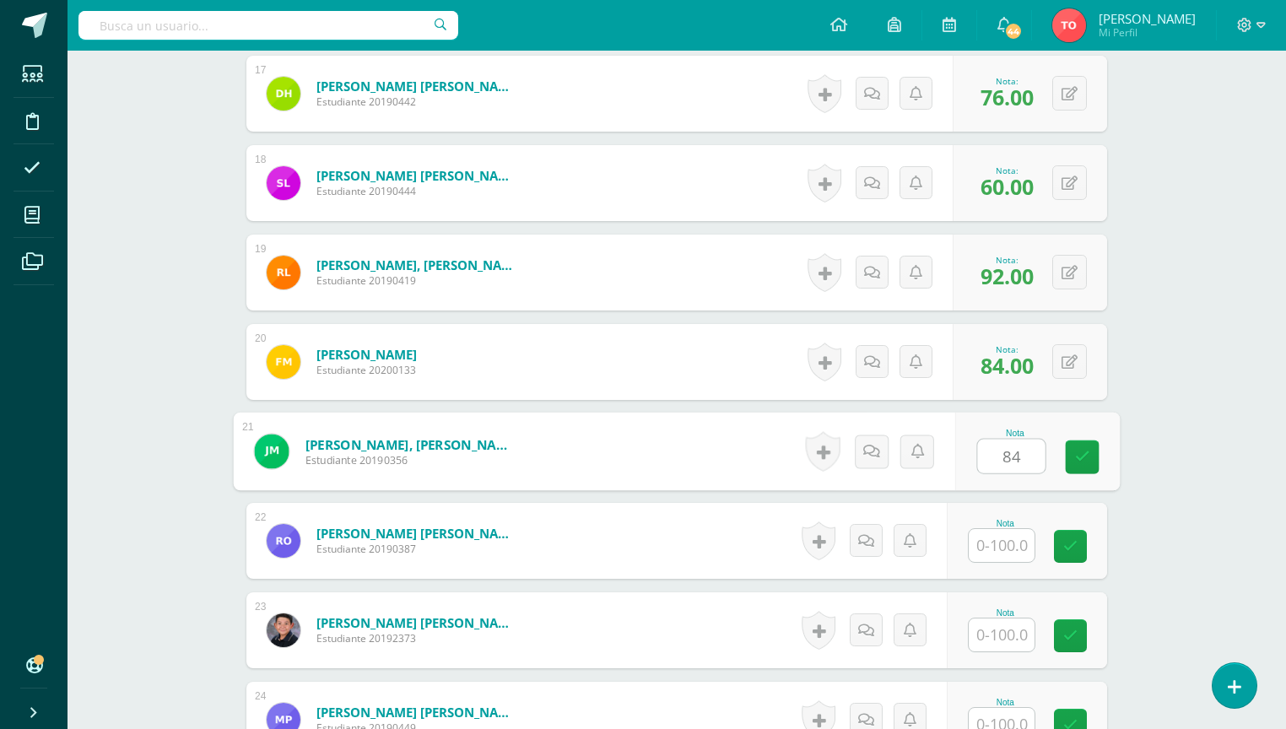
type input "84"
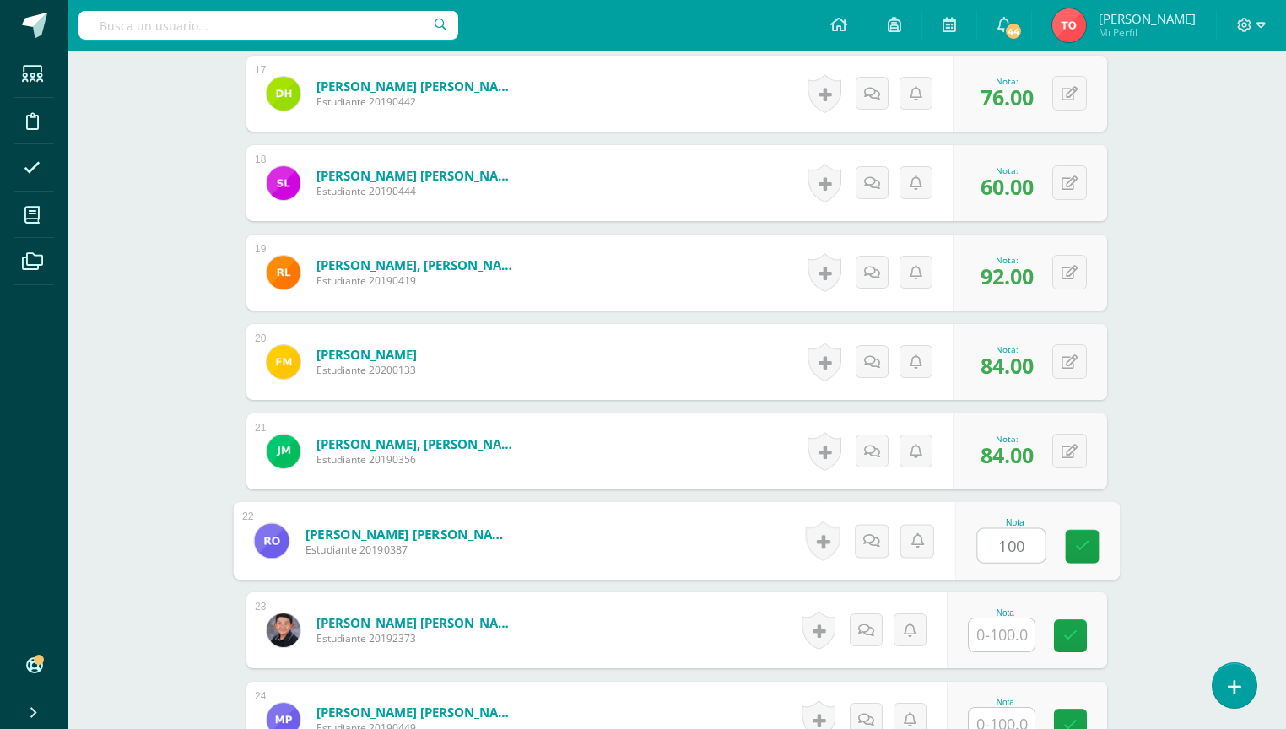
type input "100"
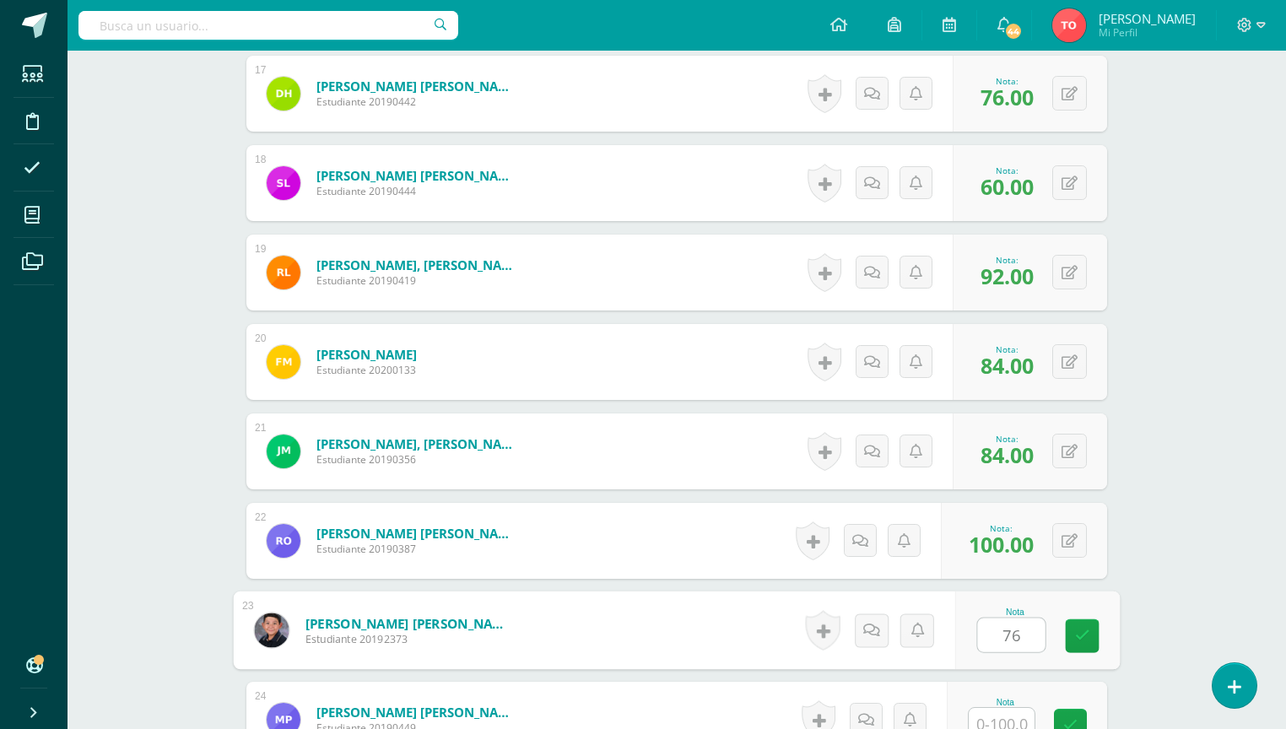
type input "76"
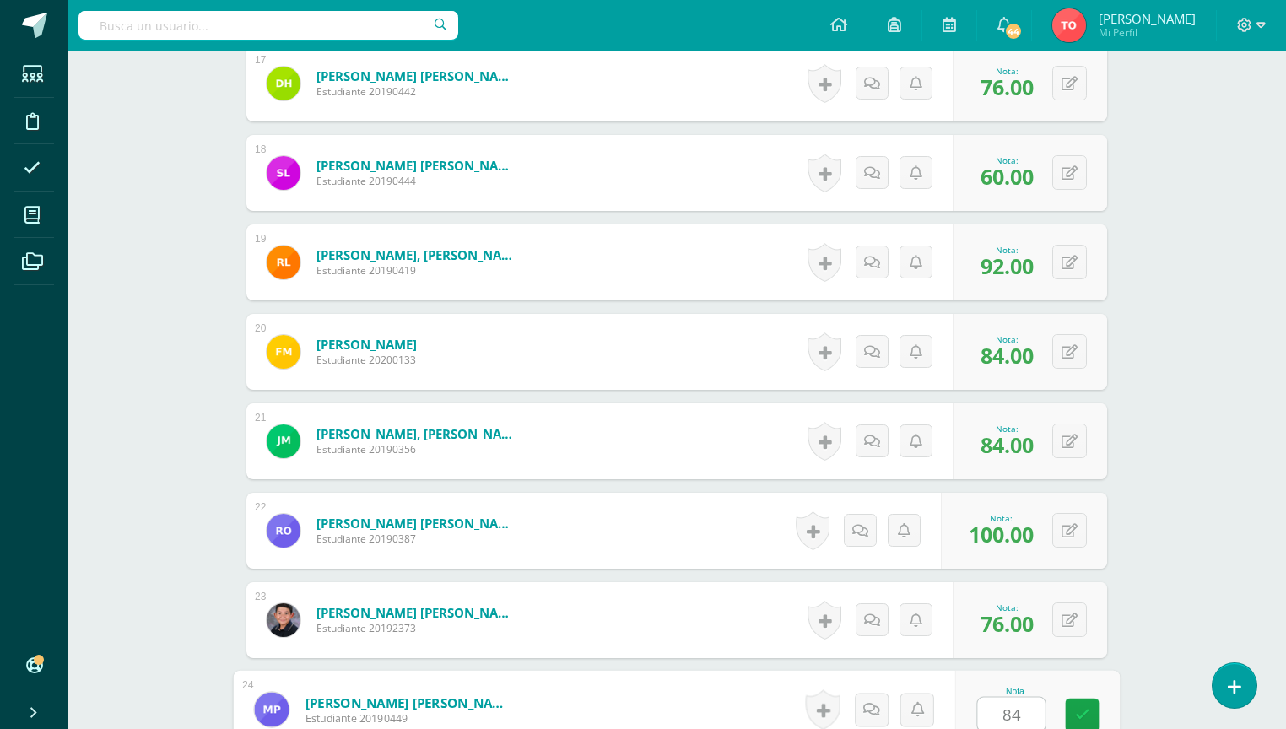
type input "84"
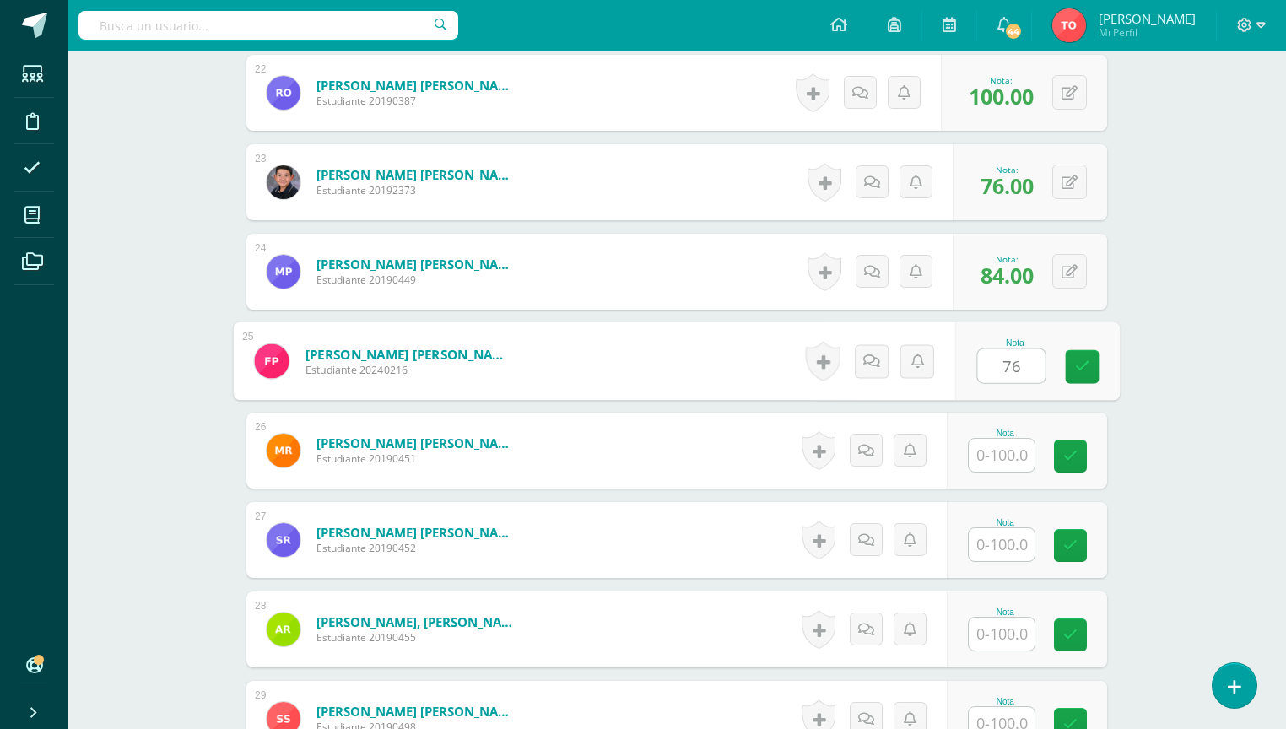
type input "76"
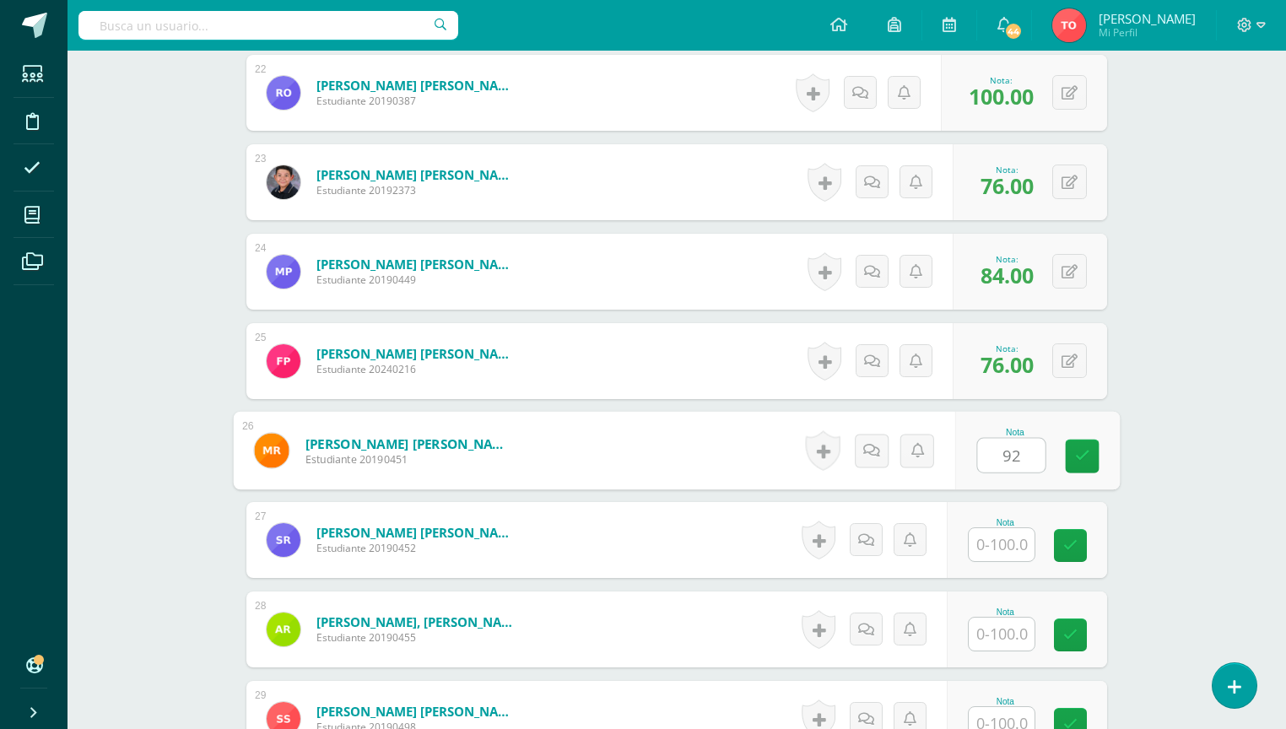
type input "92"
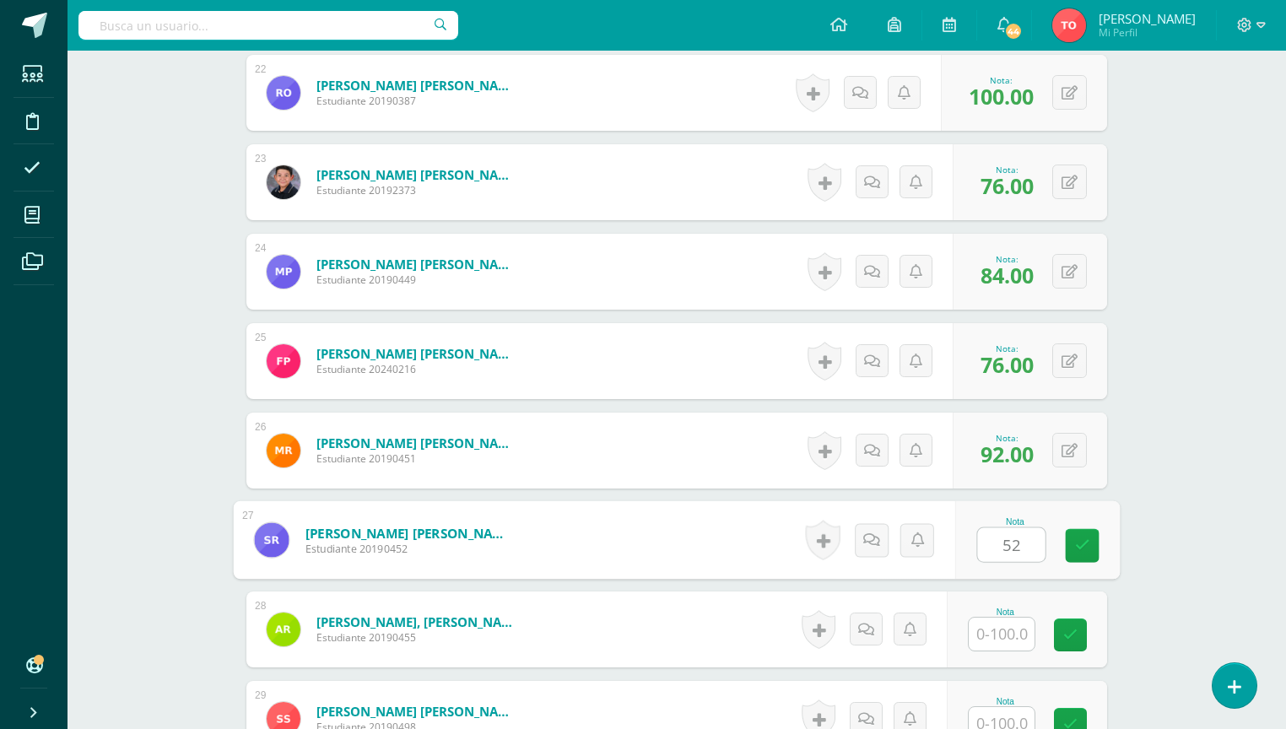
type input "52"
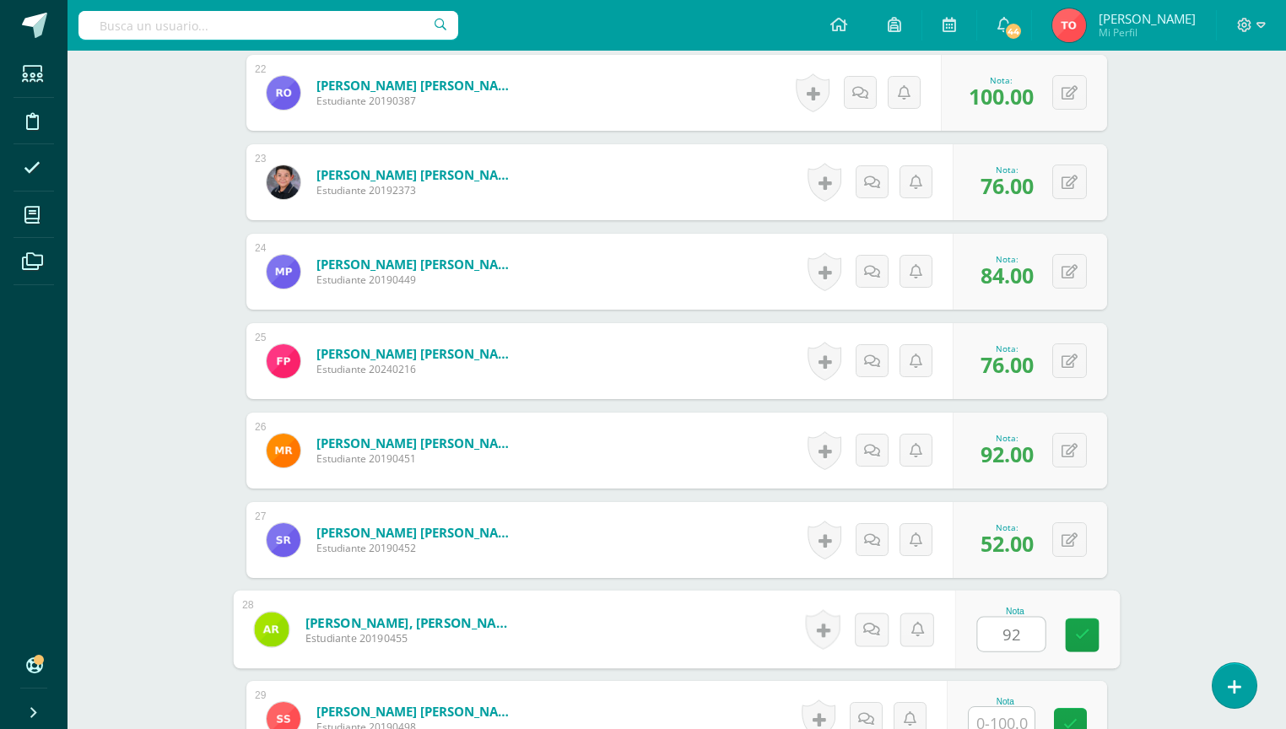
type input "92"
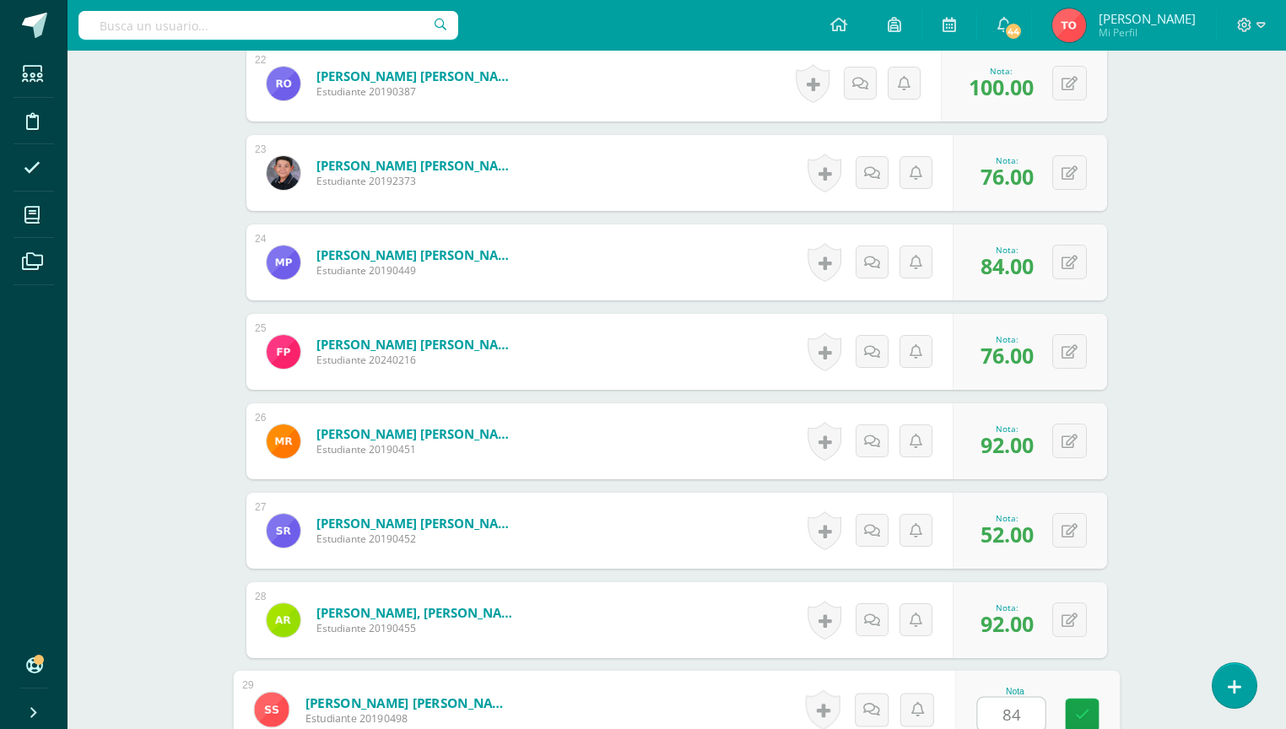
type input "84"
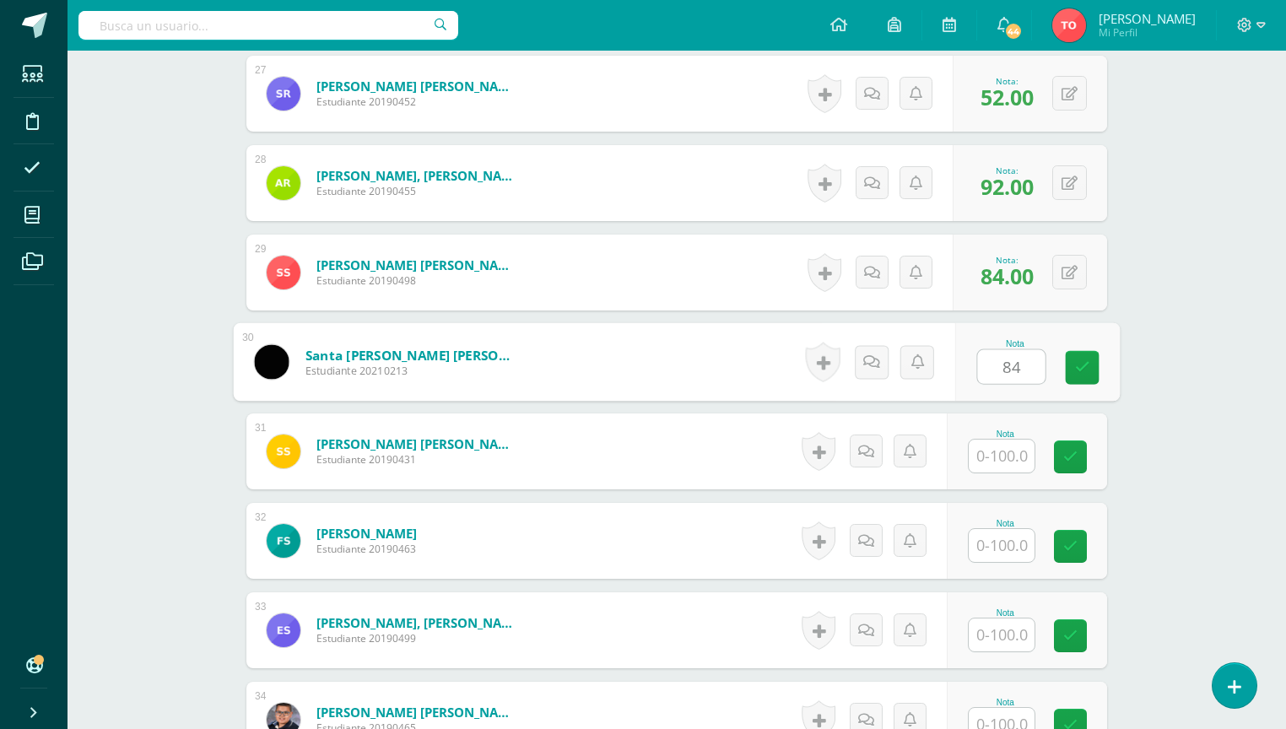
type input "84"
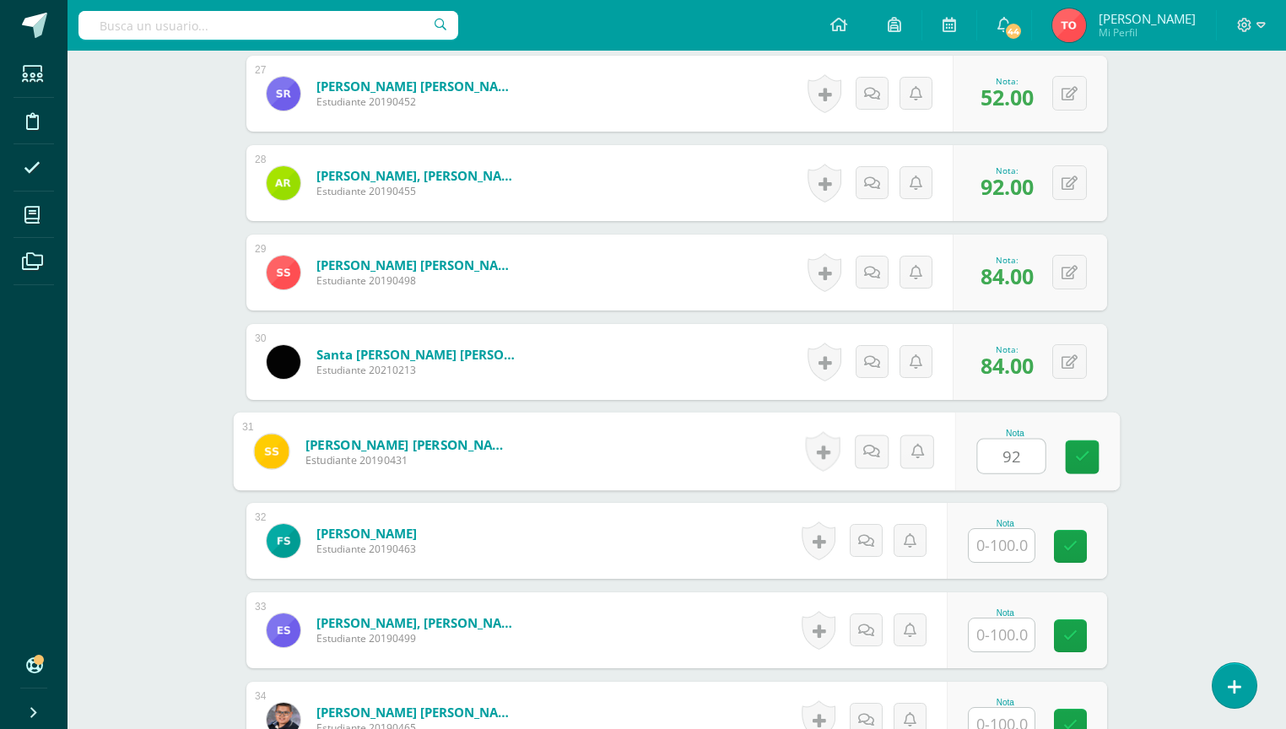
type input "92"
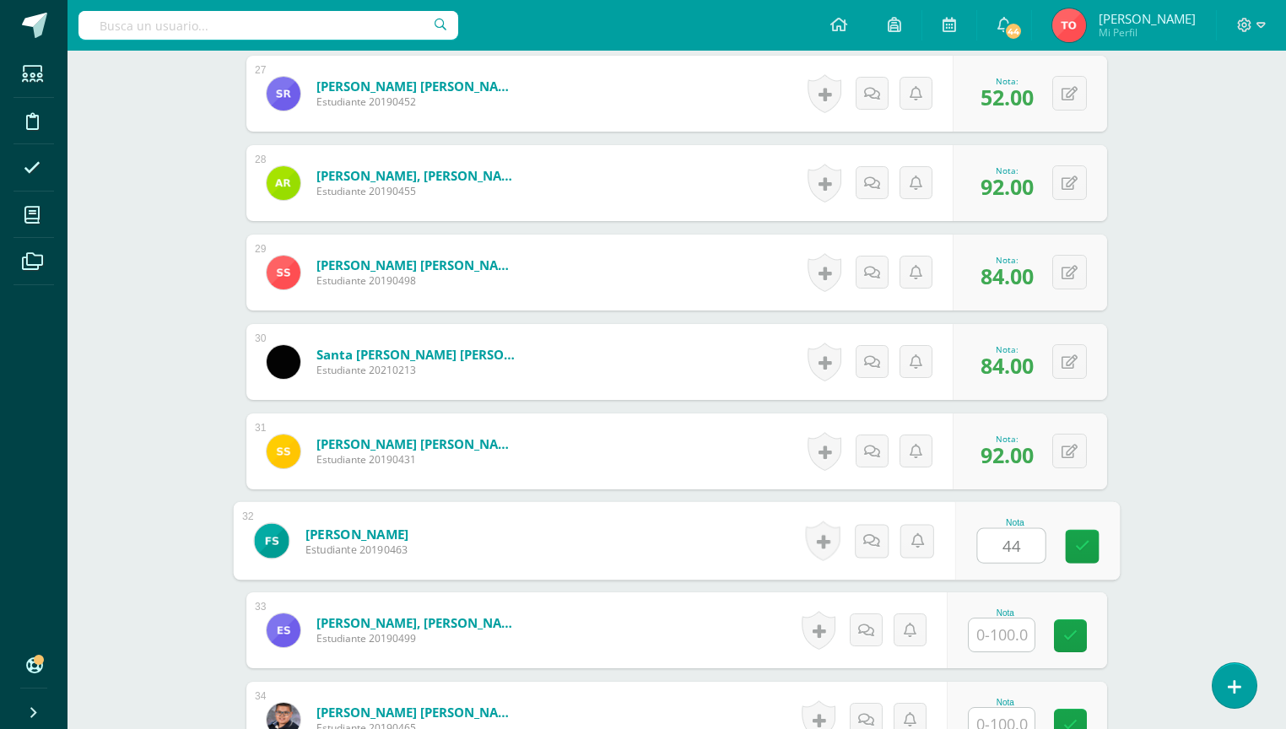
type input "44"
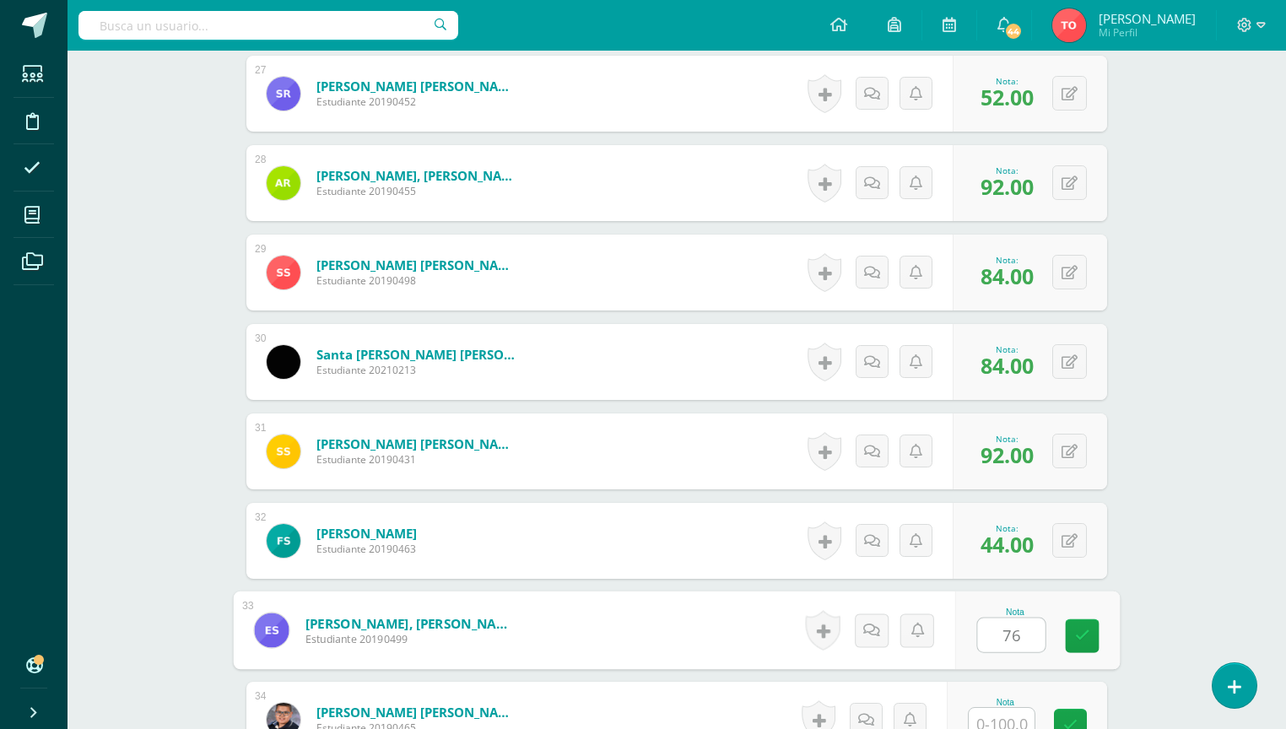
type input "76"
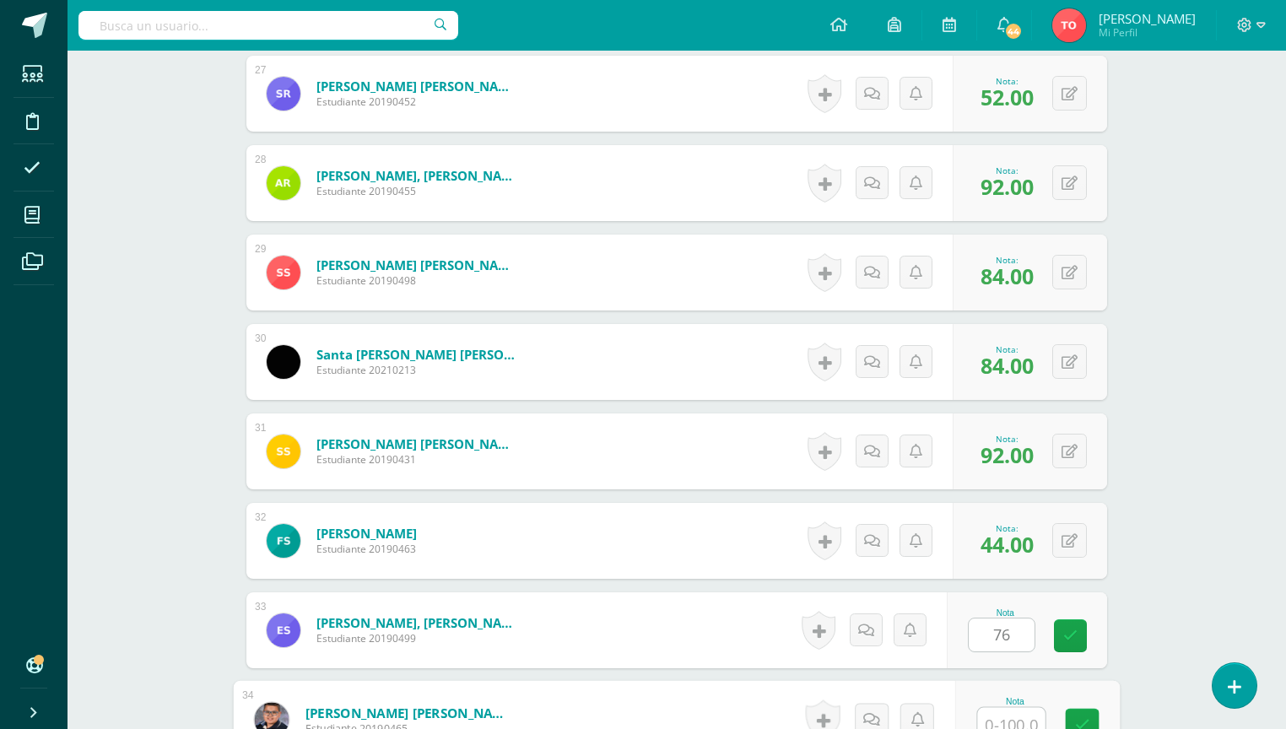
scroll to position [2866, 0]
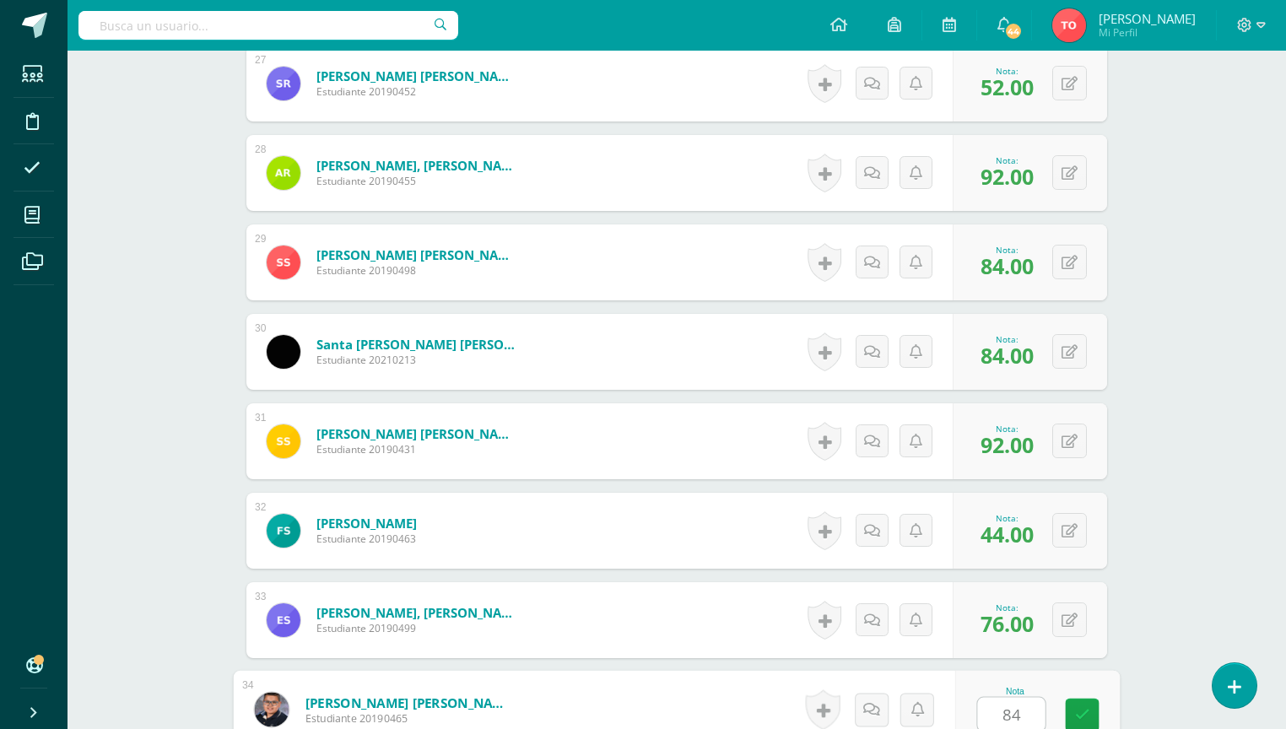
type input "84"
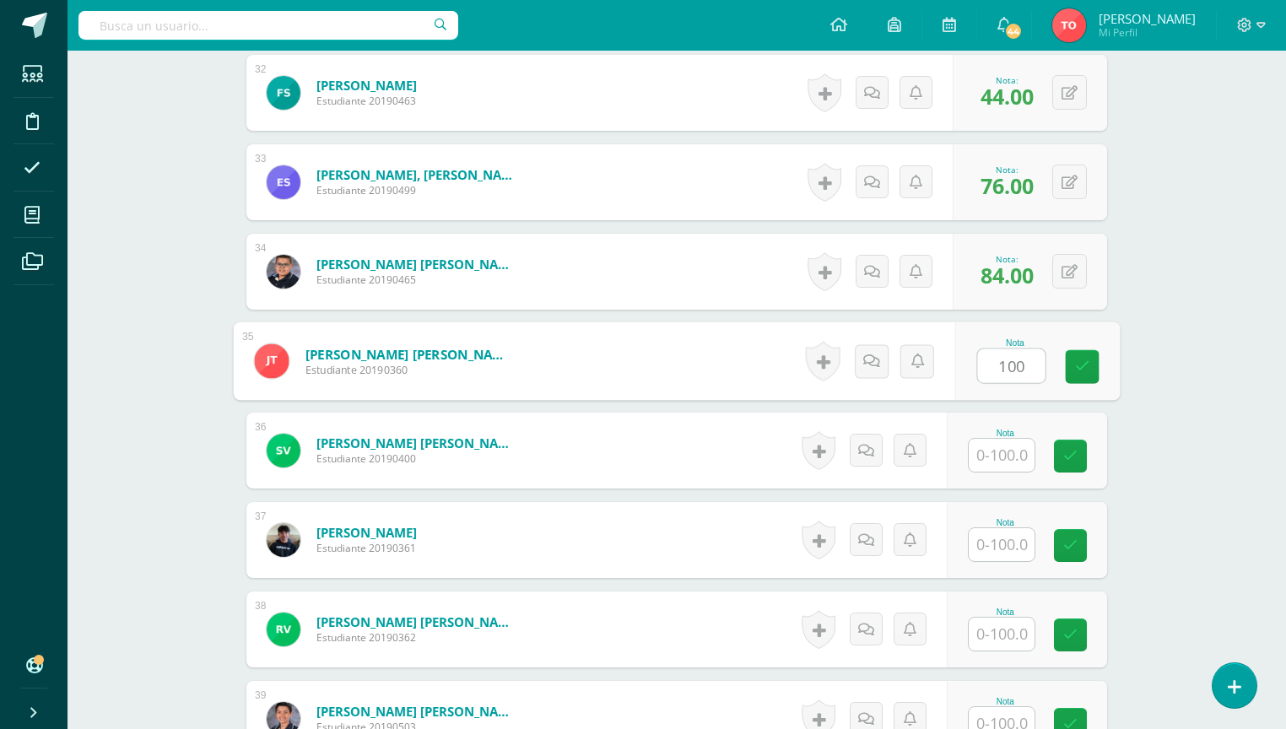
type input "100"
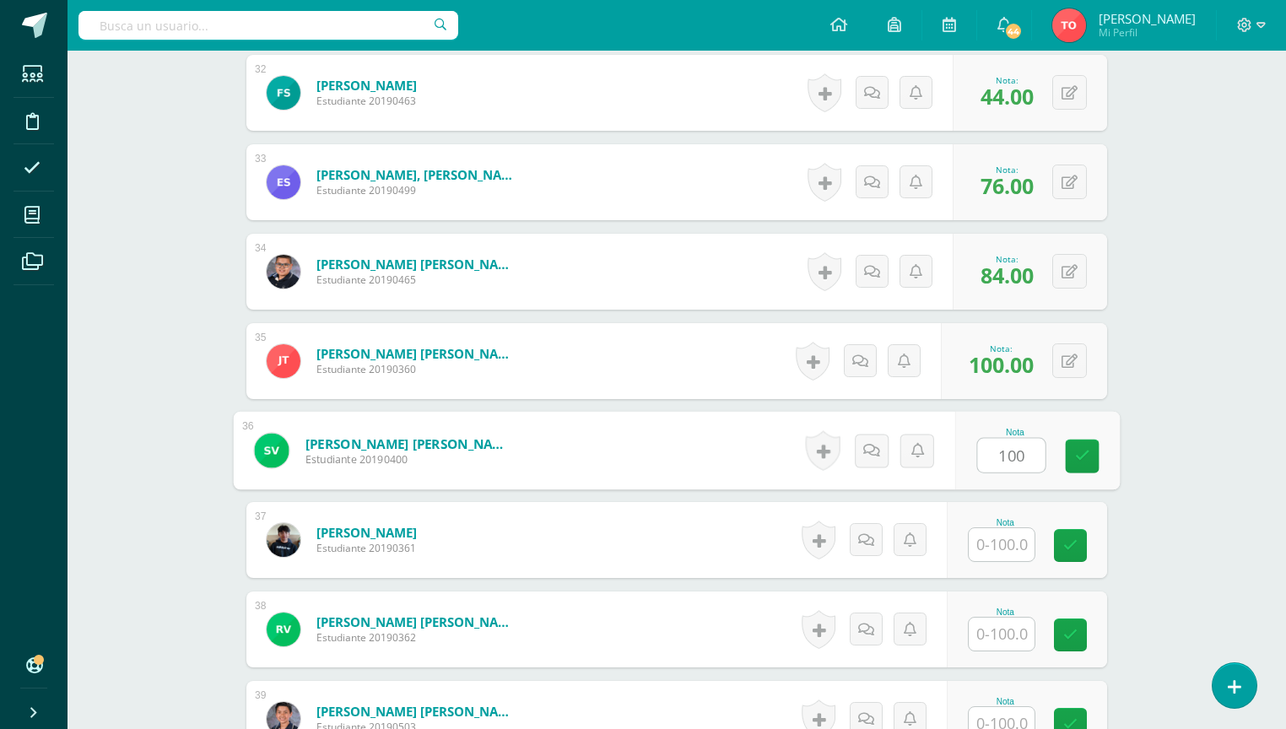
type input "100"
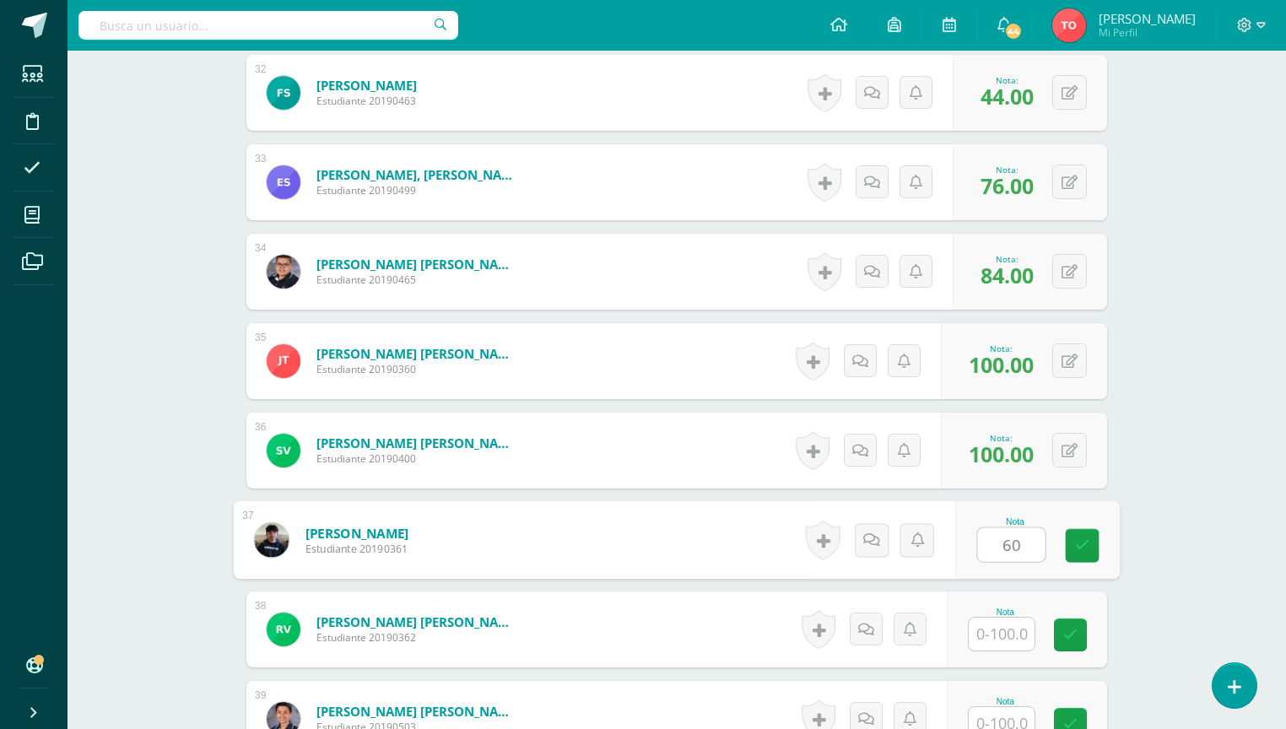
type input "60"
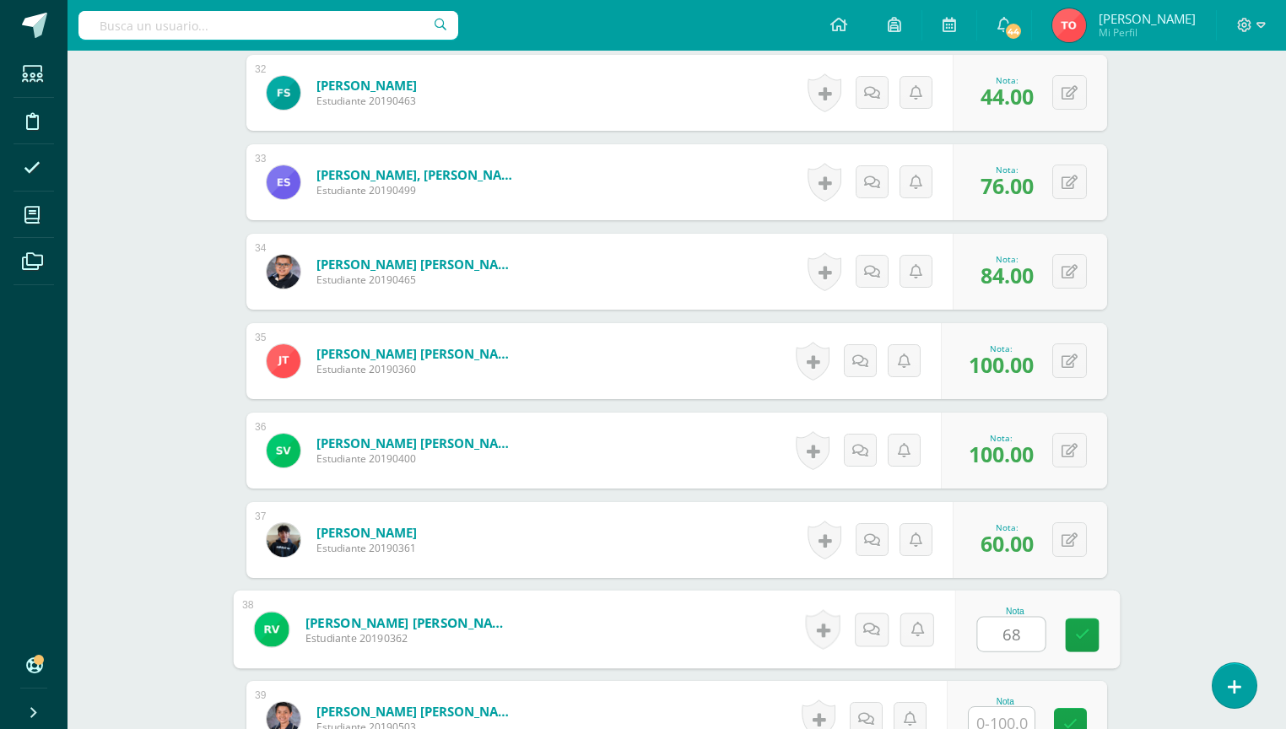
type input "68"
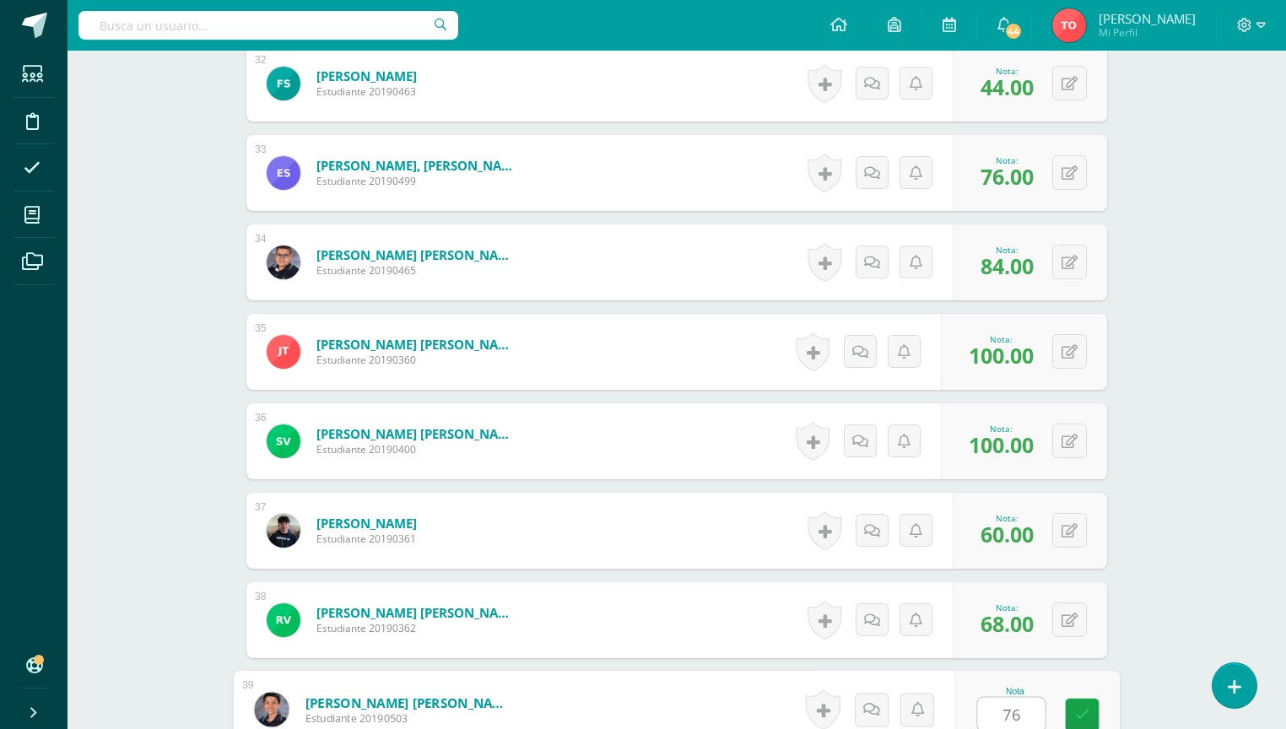
type input "76"
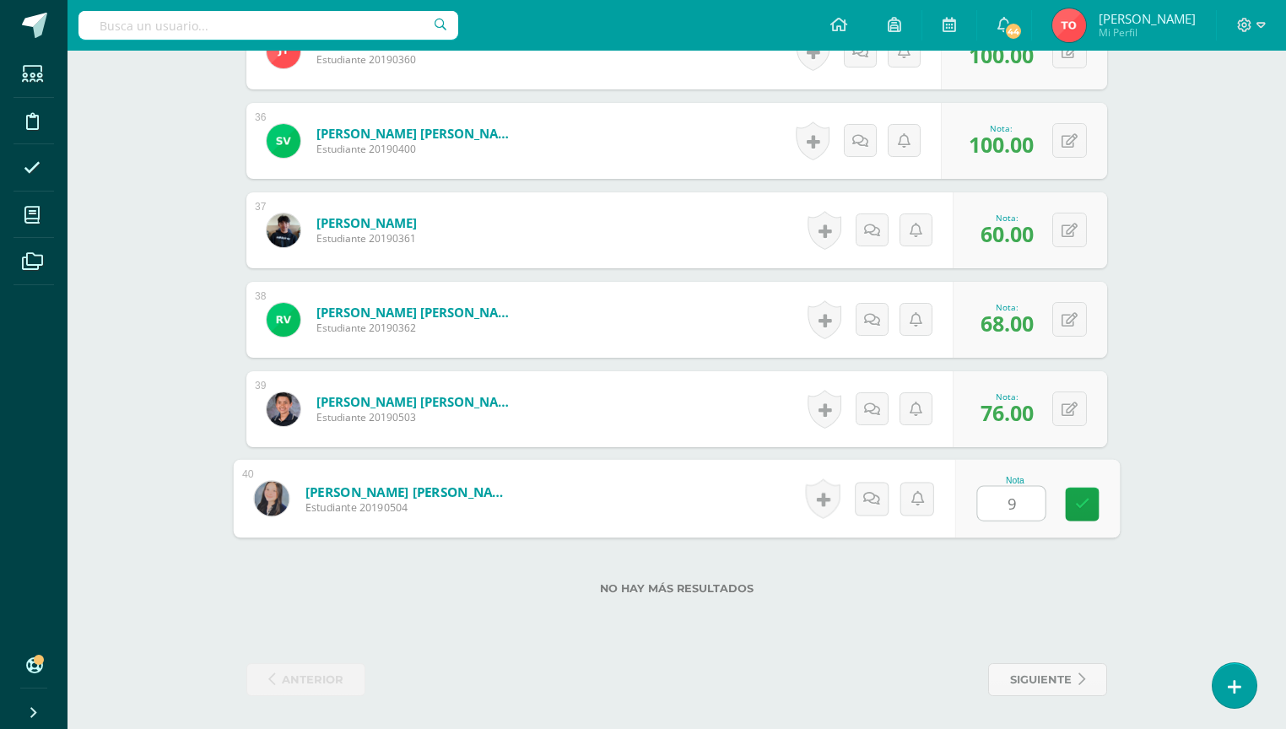
type input "92"
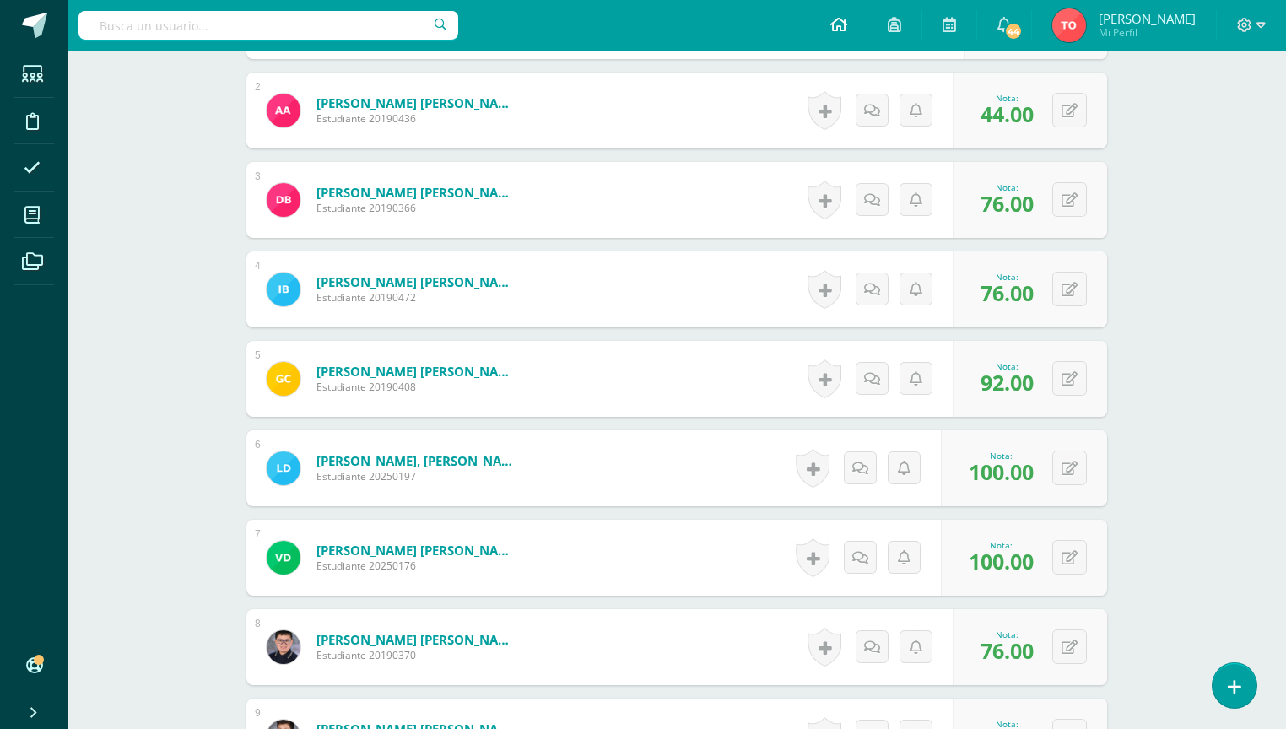
scroll to position [0, 0]
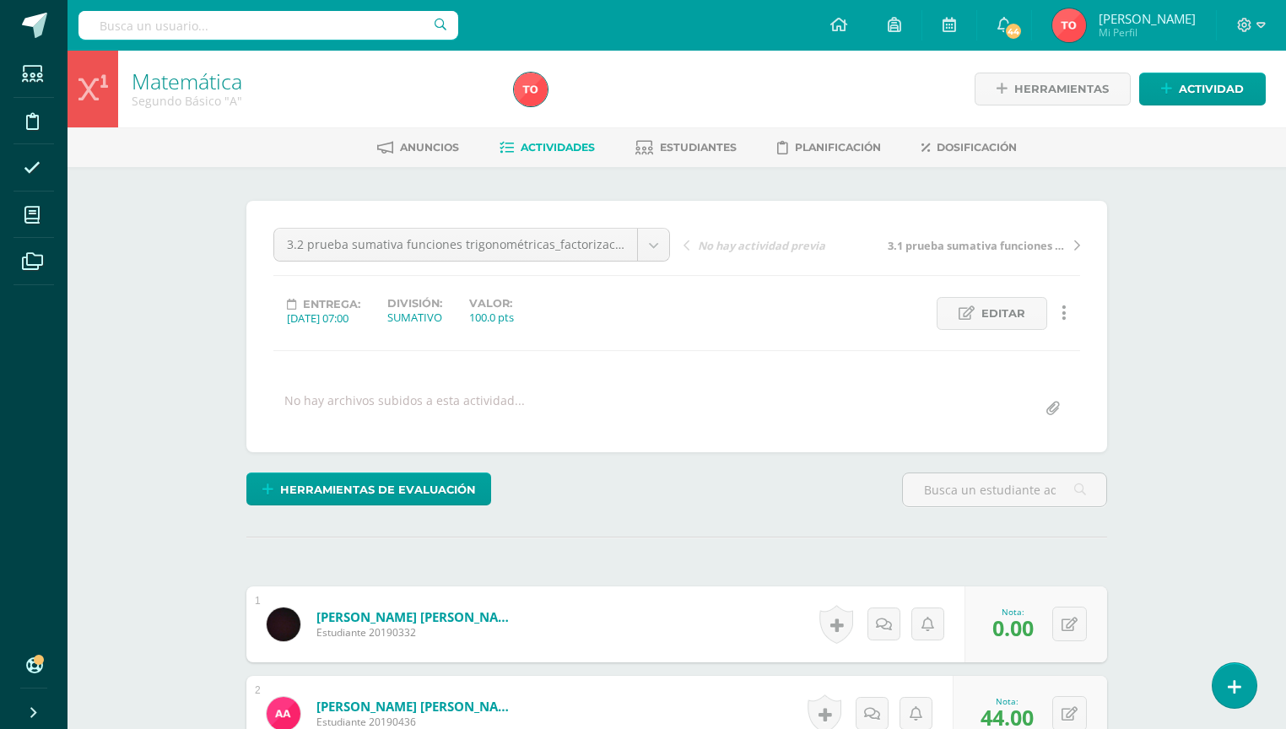
click at [532, 149] on span "Actividades" at bounding box center [558, 147] width 74 height 13
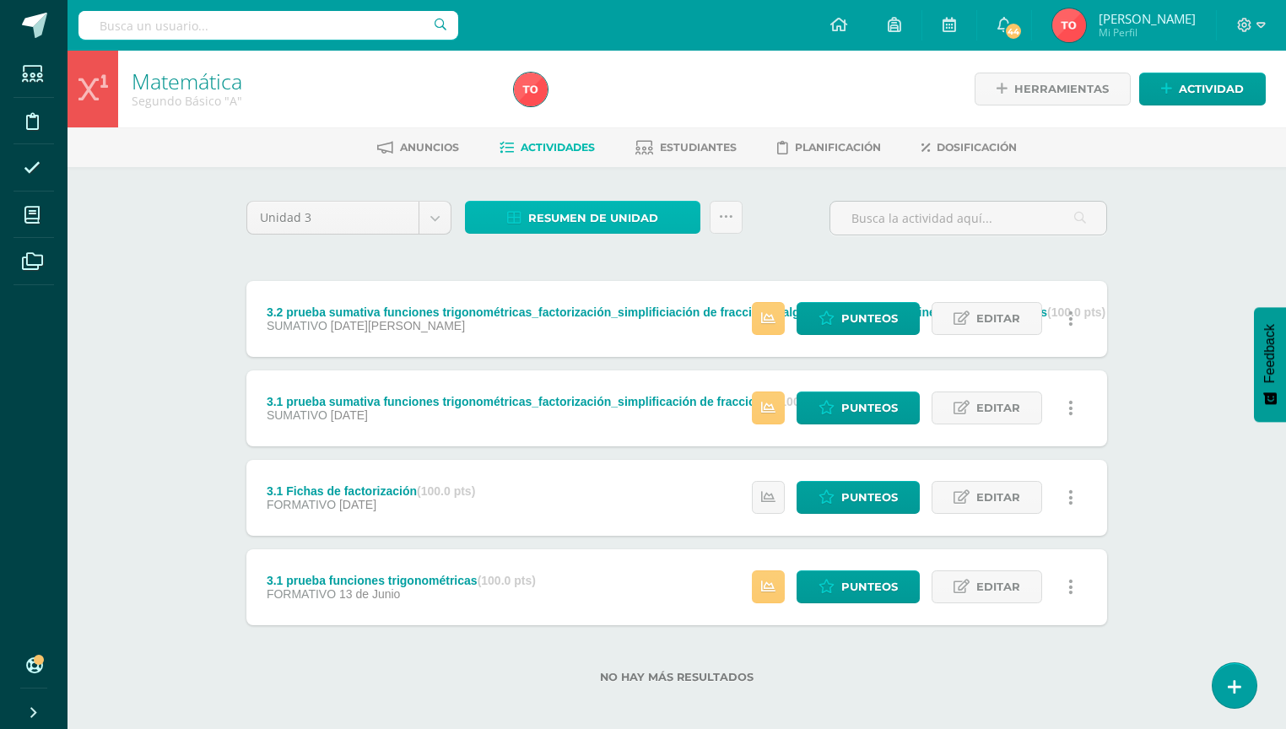
click at [619, 223] on span "Resumen de unidad" at bounding box center [593, 218] width 130 height 31
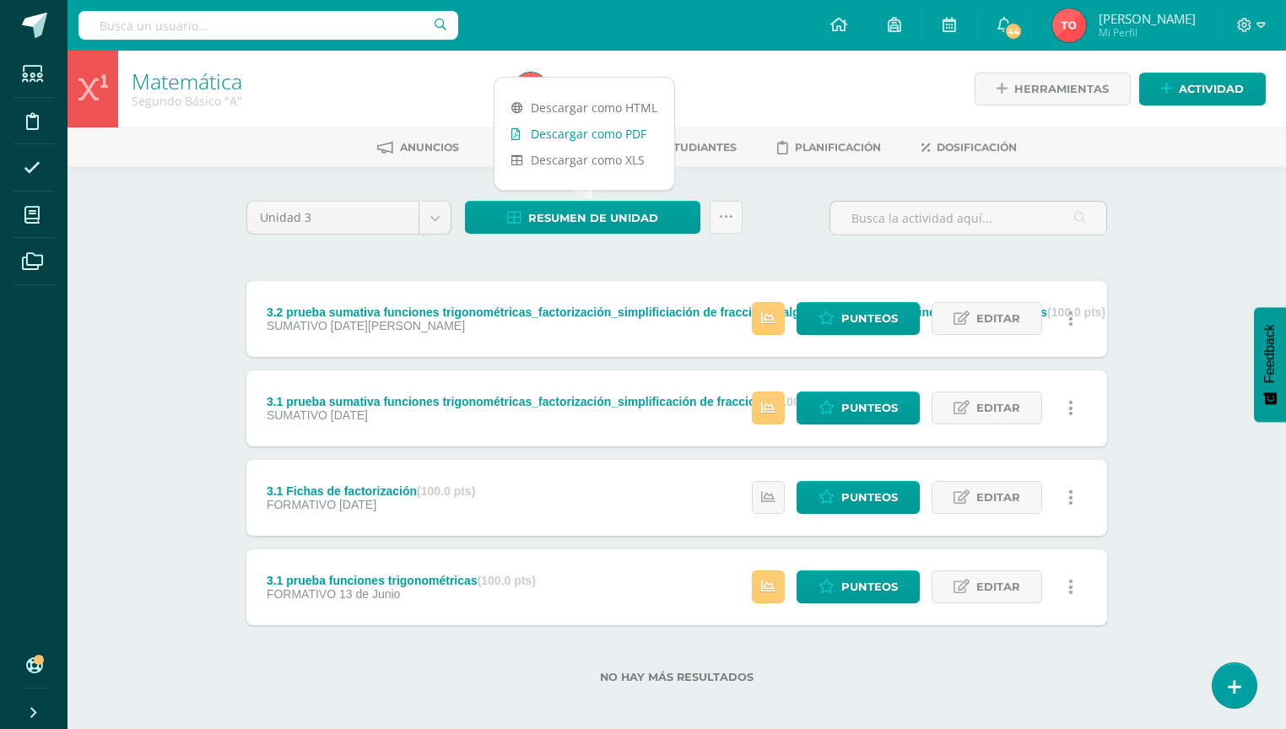
click at [610, 138] on link "Descargar como PDF" at bounding box center [584, 134] width 180 height 26
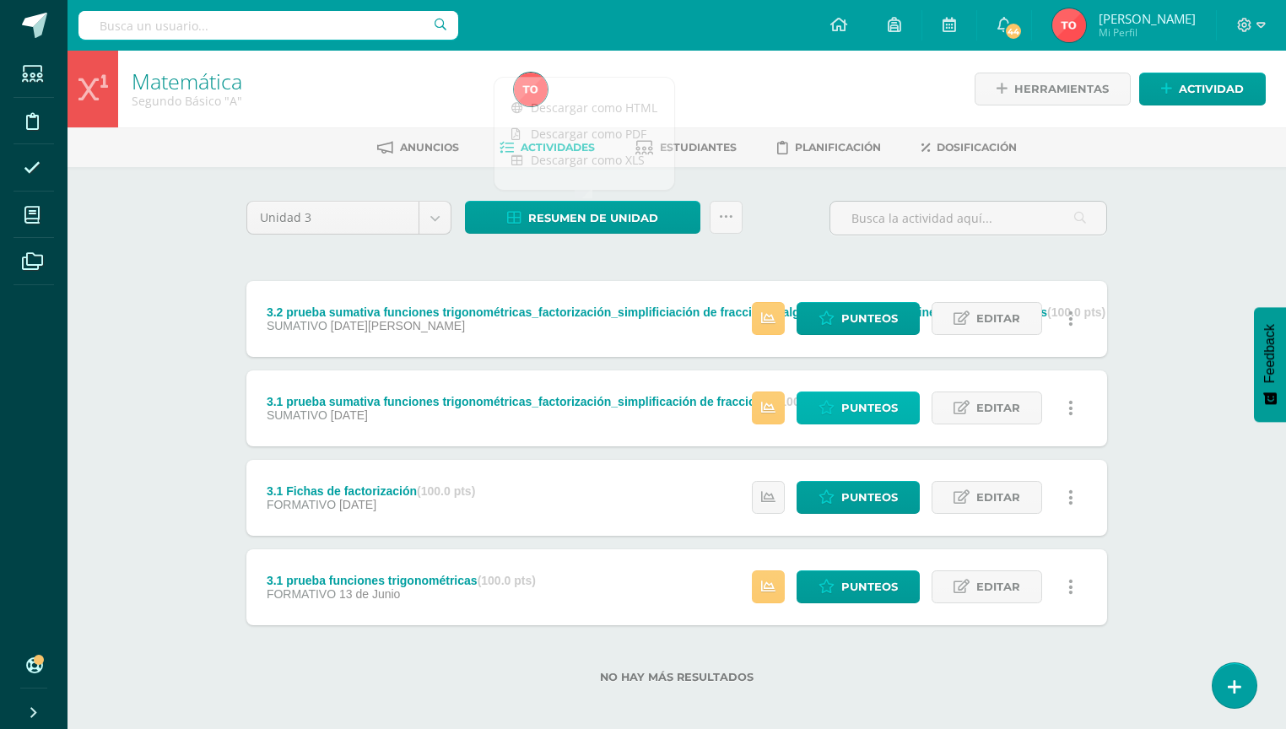
click at [851, 404] on span "Punteos" at bounding box center [869, 407] width 57 height 31
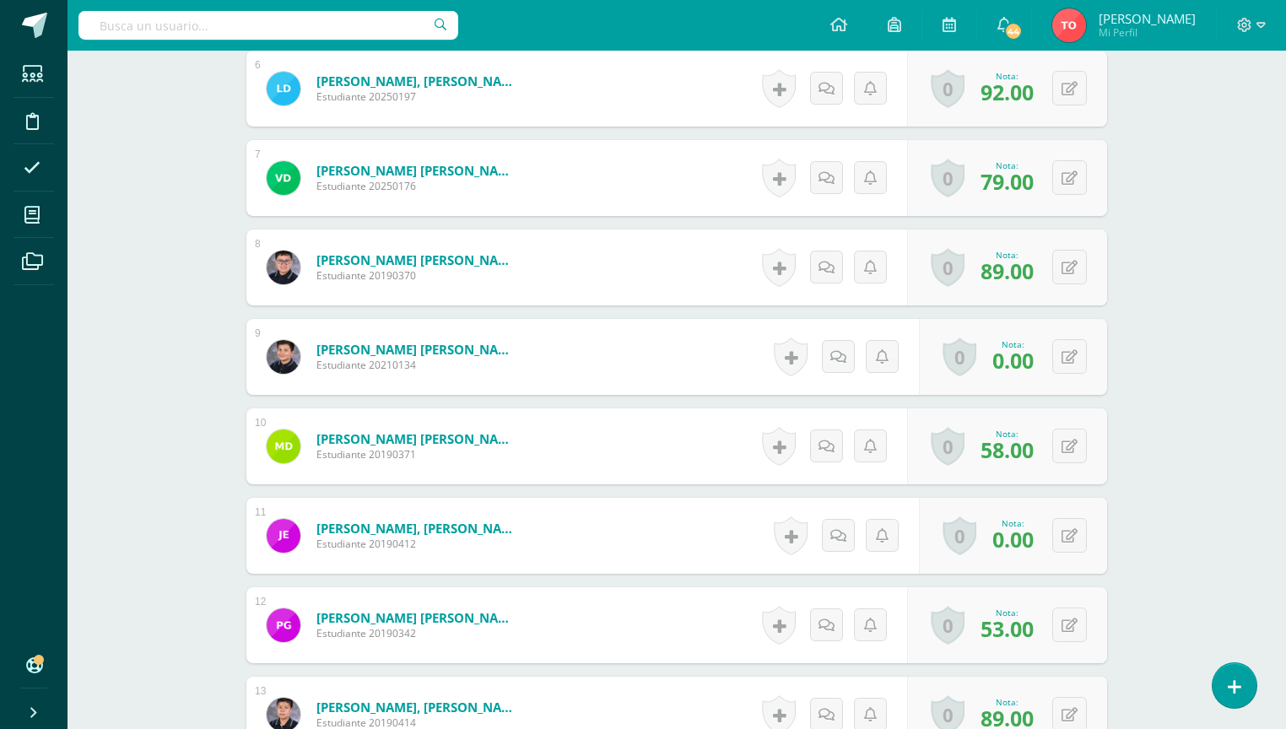
scroll to position [908, 0]
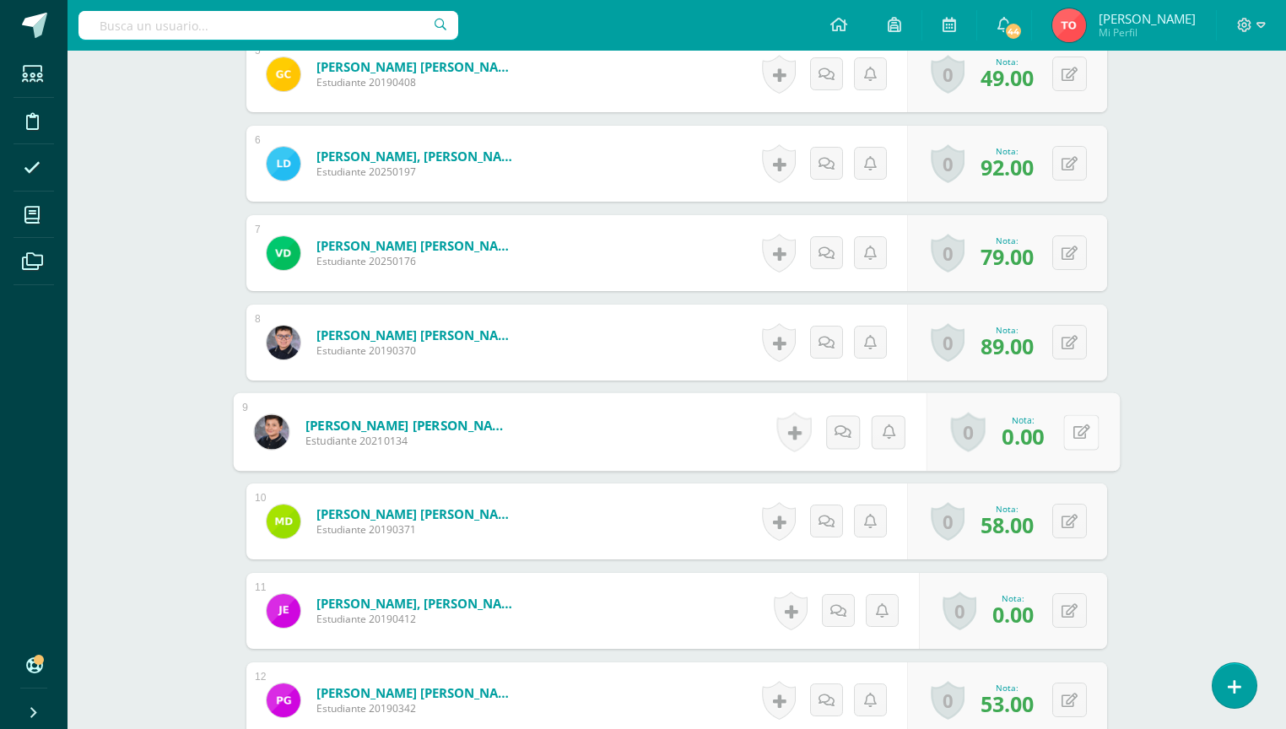
click at [1068, 426] on button at bounding box center [1080, 431] width 35 height 35
type input "89"
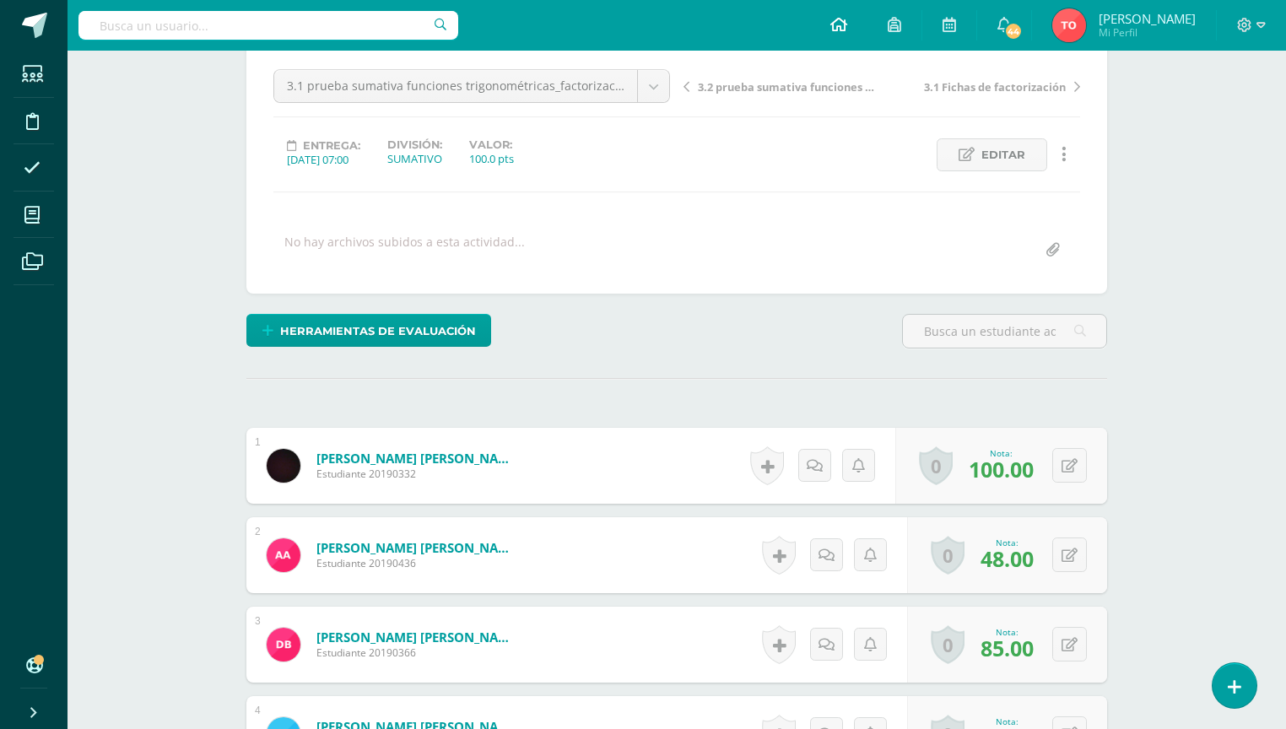
scroll to position [0, 0]
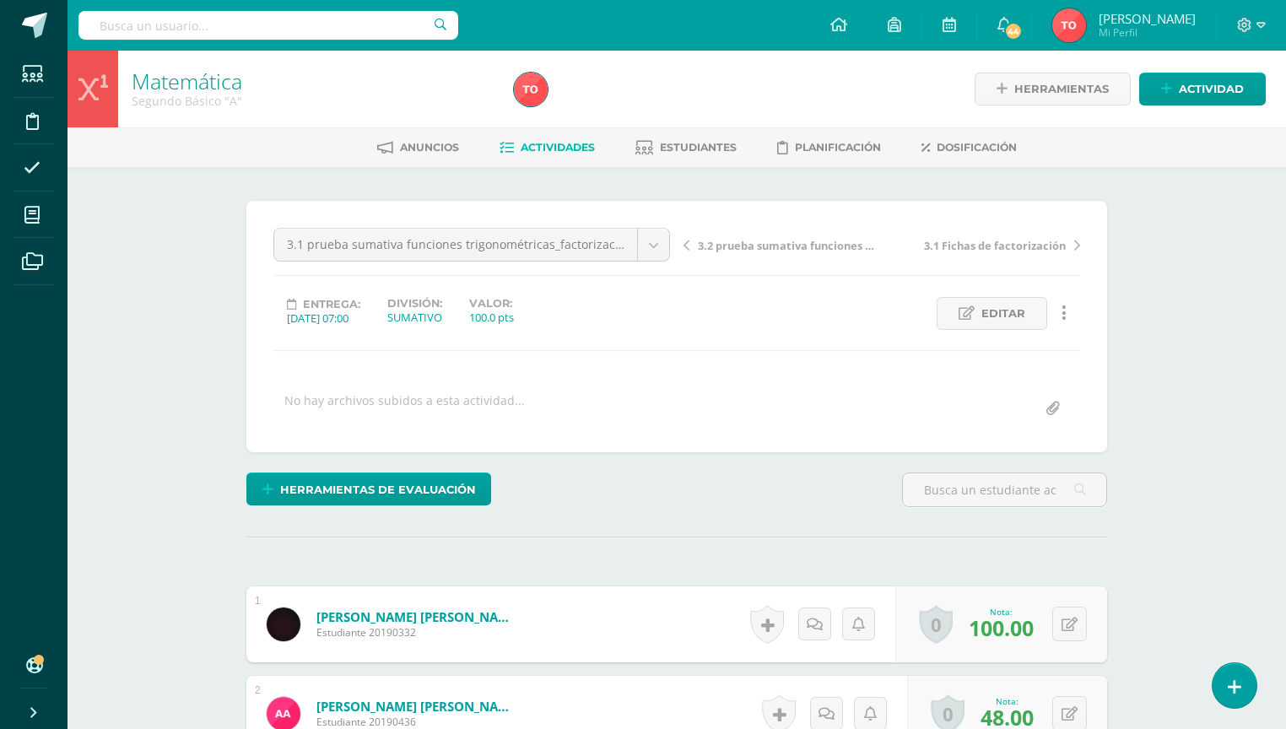
click at [561, 148] on span "Actividades" at bounding box center [558, 147] width 74 height 13
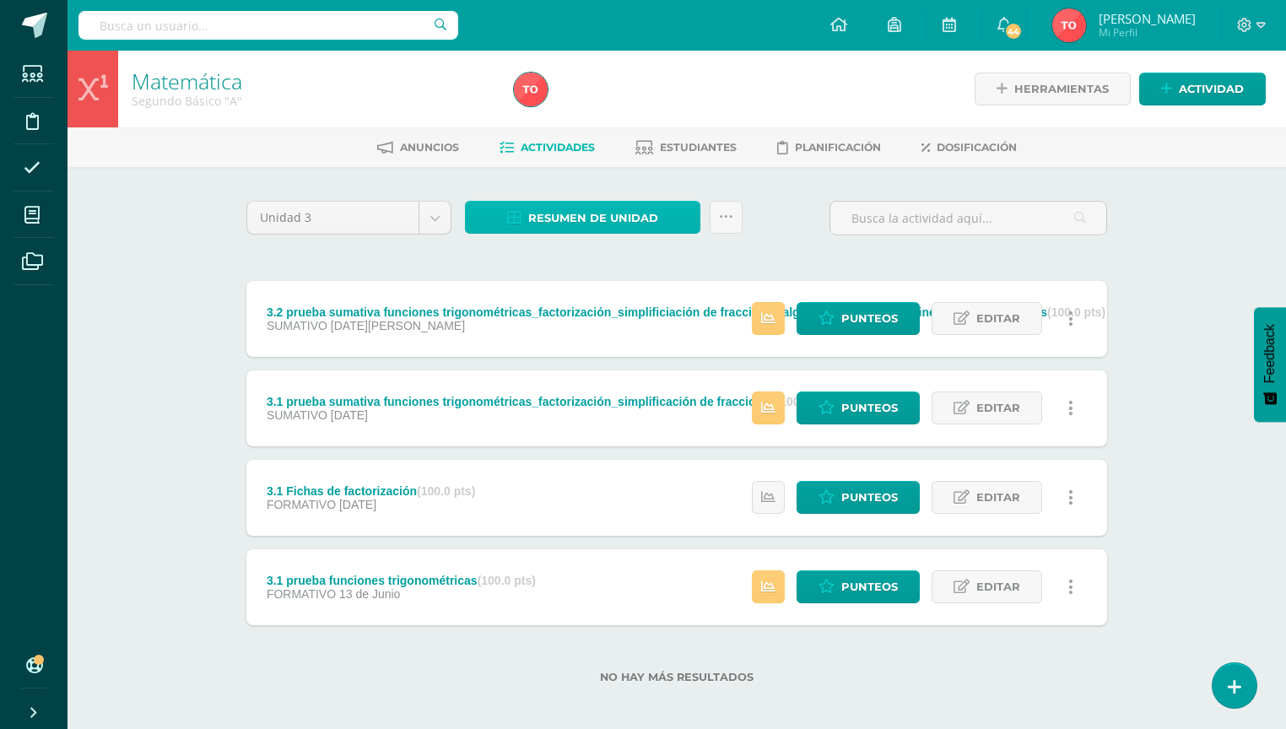
click at [667, 219] on link "Resumen de unidad" at bounding box center [582, 217] width 235 height 33
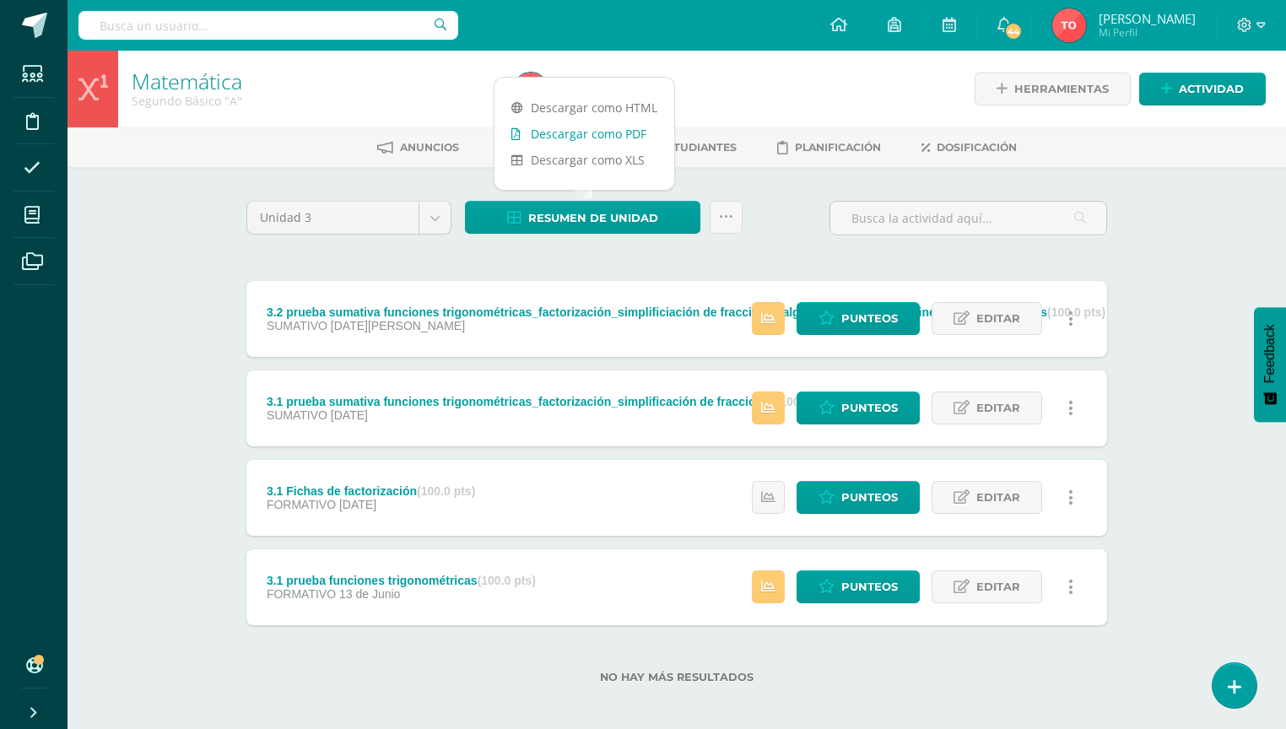
click at [631, 128] on link "Descargar como PDF" at bounding box center [584, 134] width 180 height 26
click at [856, 395] on span "Punteos" at bounding box center [869, 407] width 57 height 31
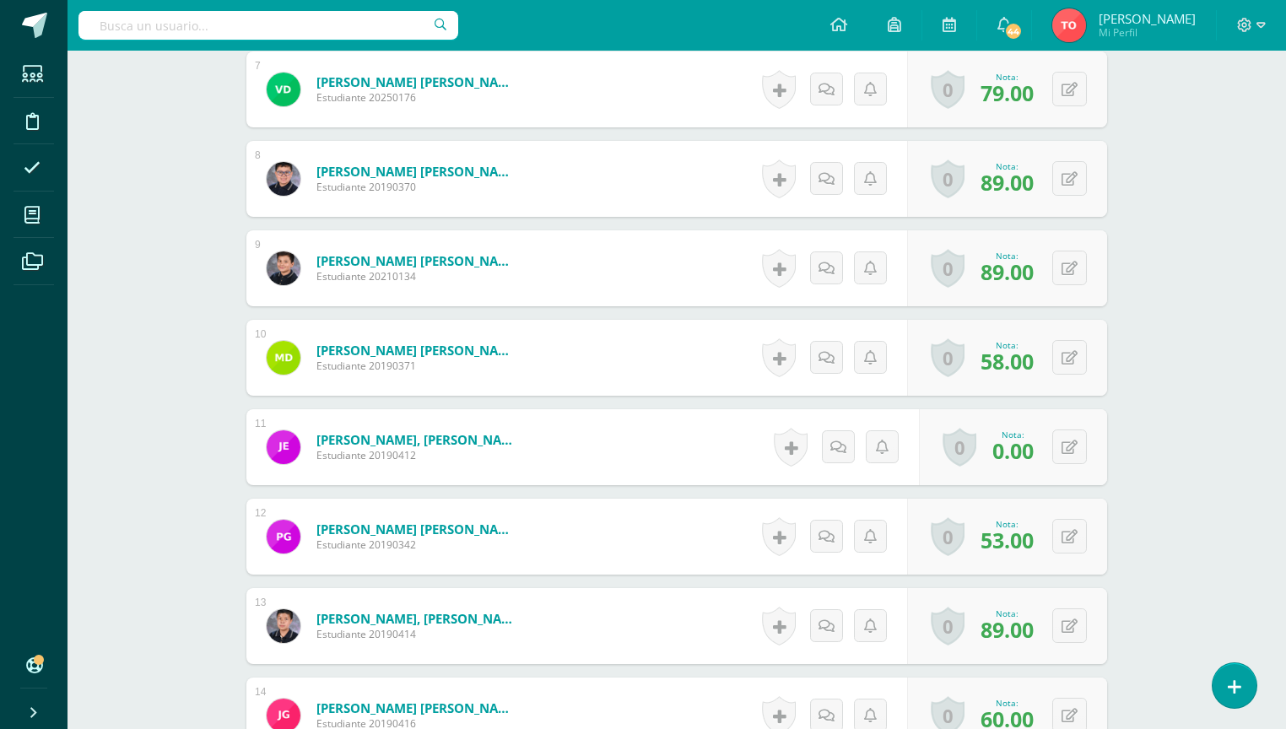
scroll to position [1096, 0]
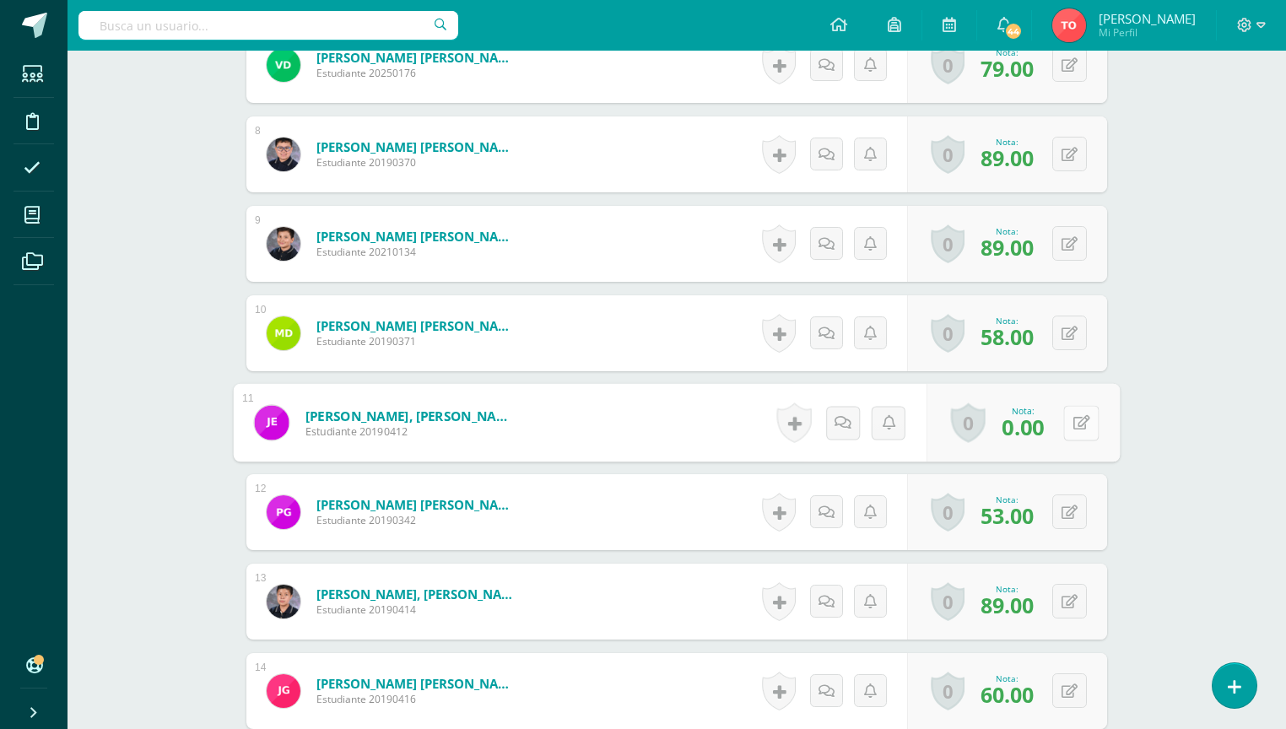
click at [1073, 421] on icon at bounding box center [1081, 422] width 17 height 14
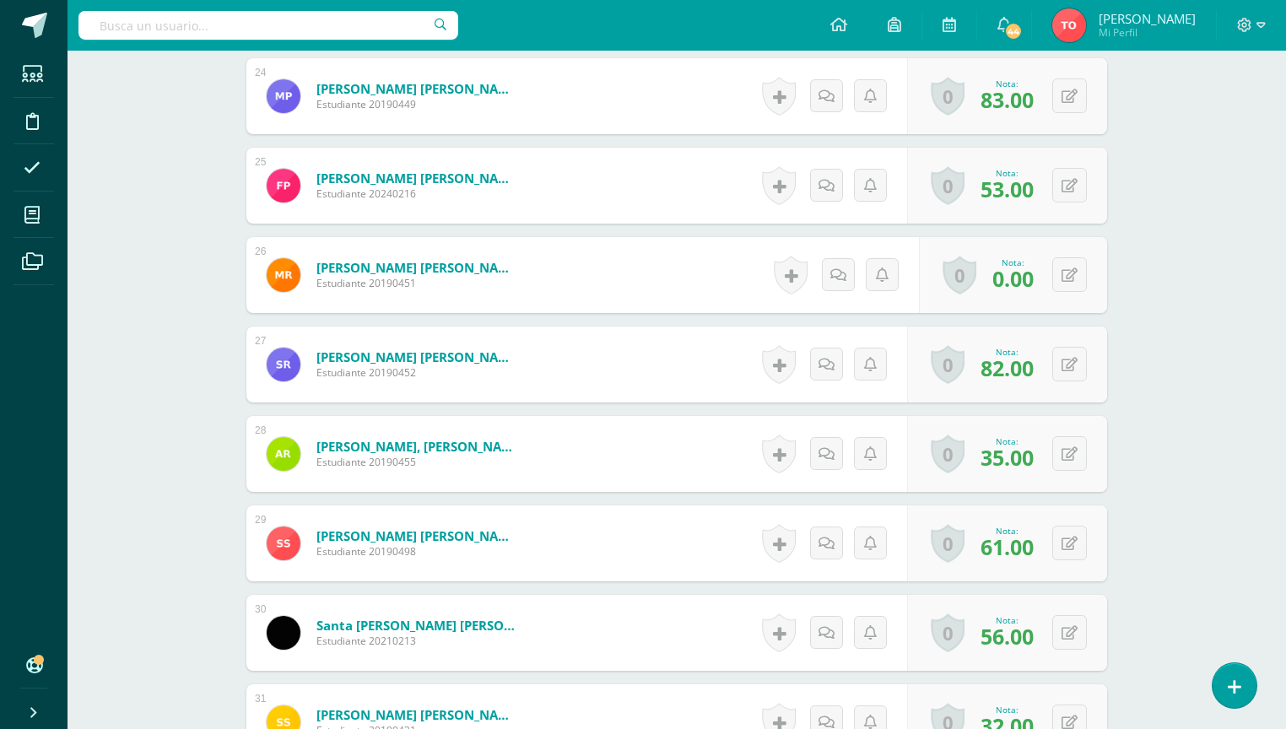
scroll to position [2581, 0]
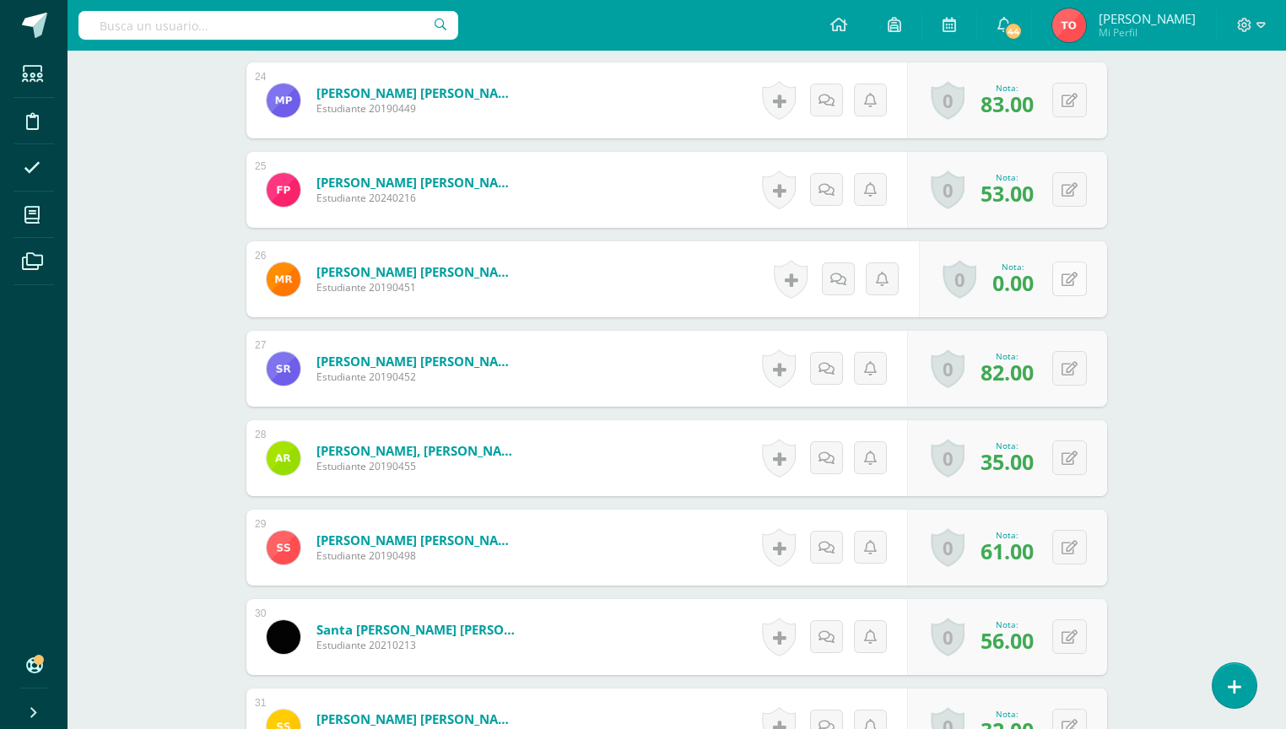
click at [1073, 281] on icon at bounding box center [1070, 280] width 16 height 14
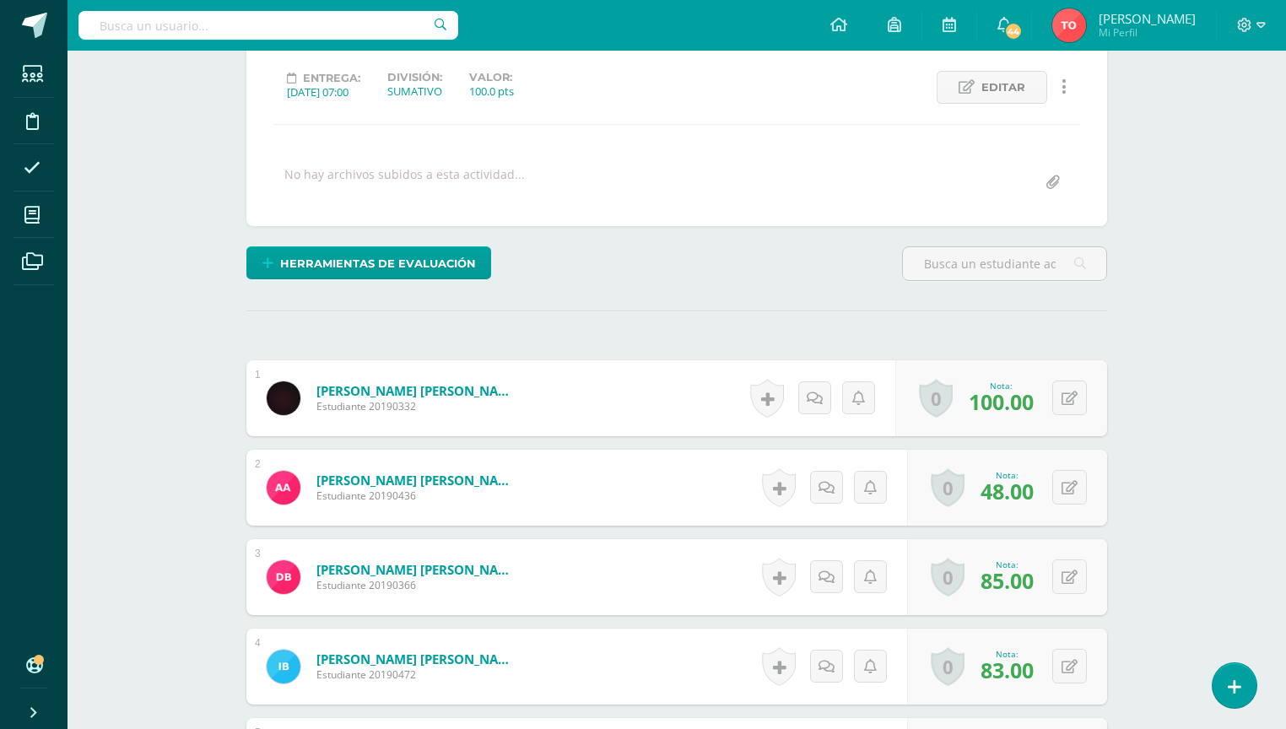
scroll to position [0, 0]
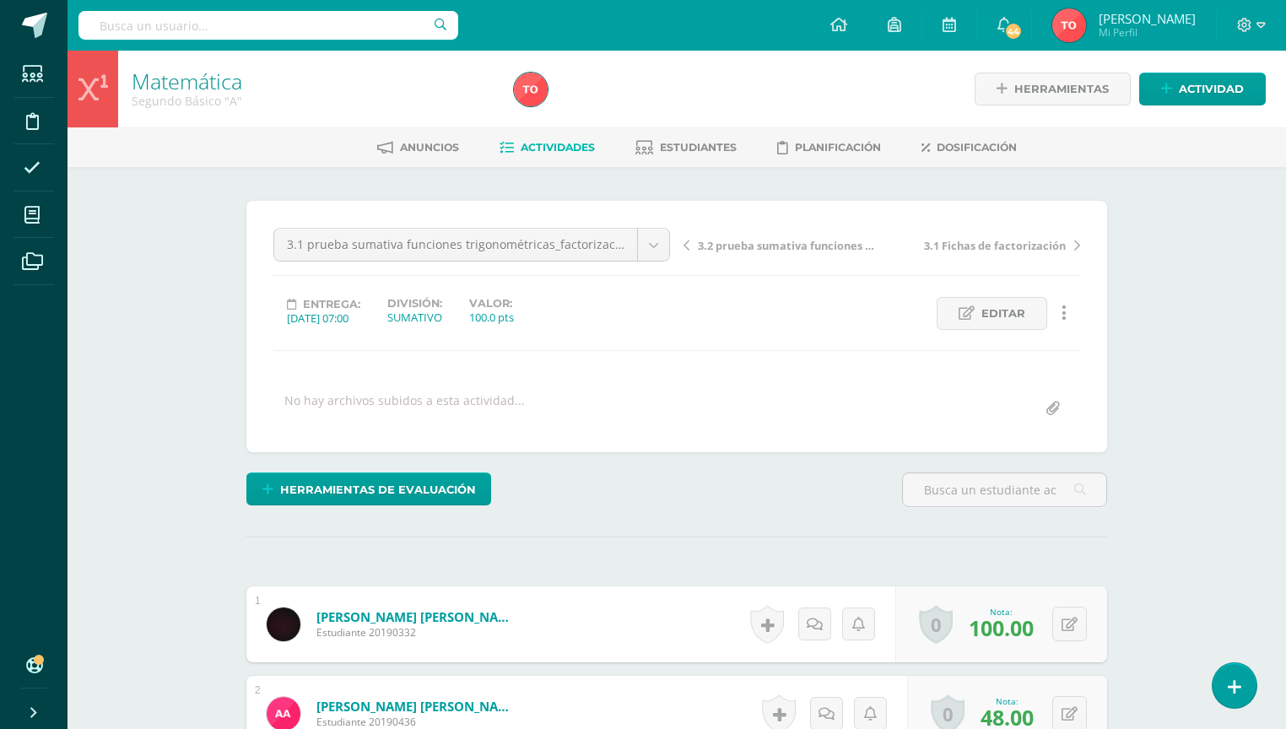
click at [552, 147] on span "Actividades" at bounding box center [558, 147] width 74 height 13
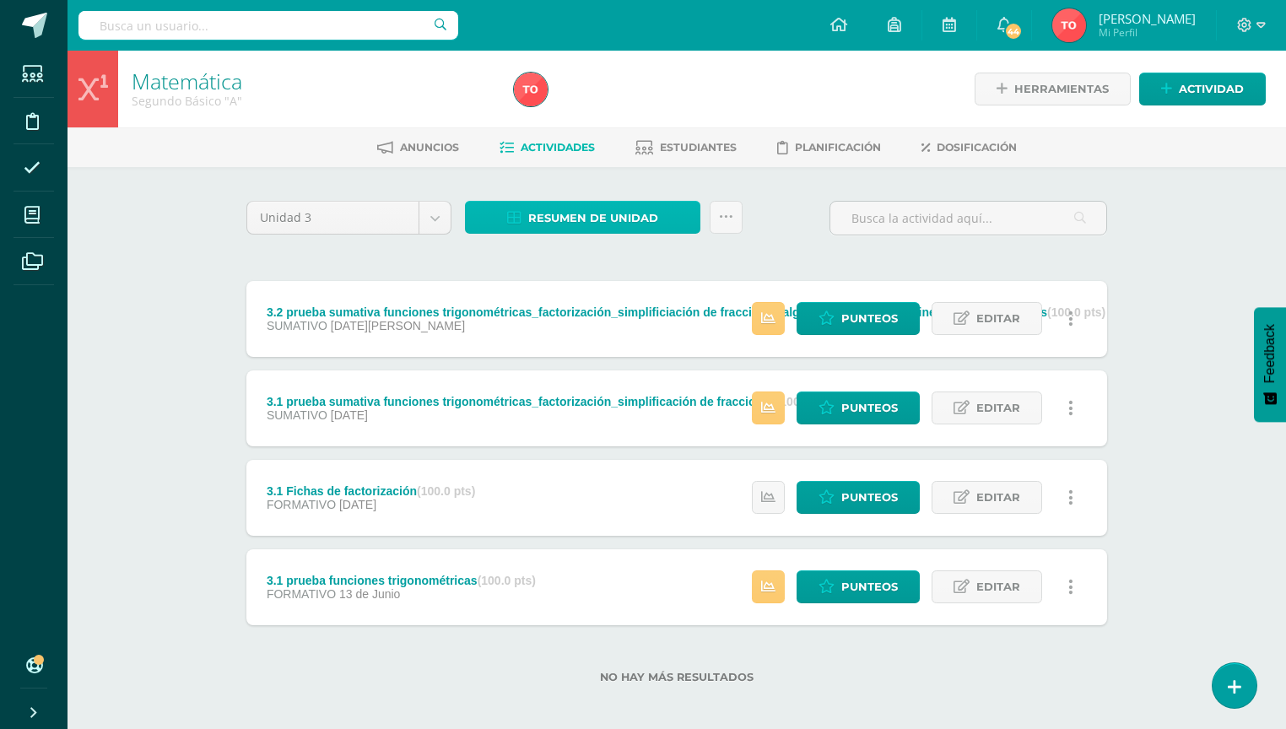
click at [554, 213] on span "Resumen de unidad" at bounding box center [593, 218] width 130 height 31
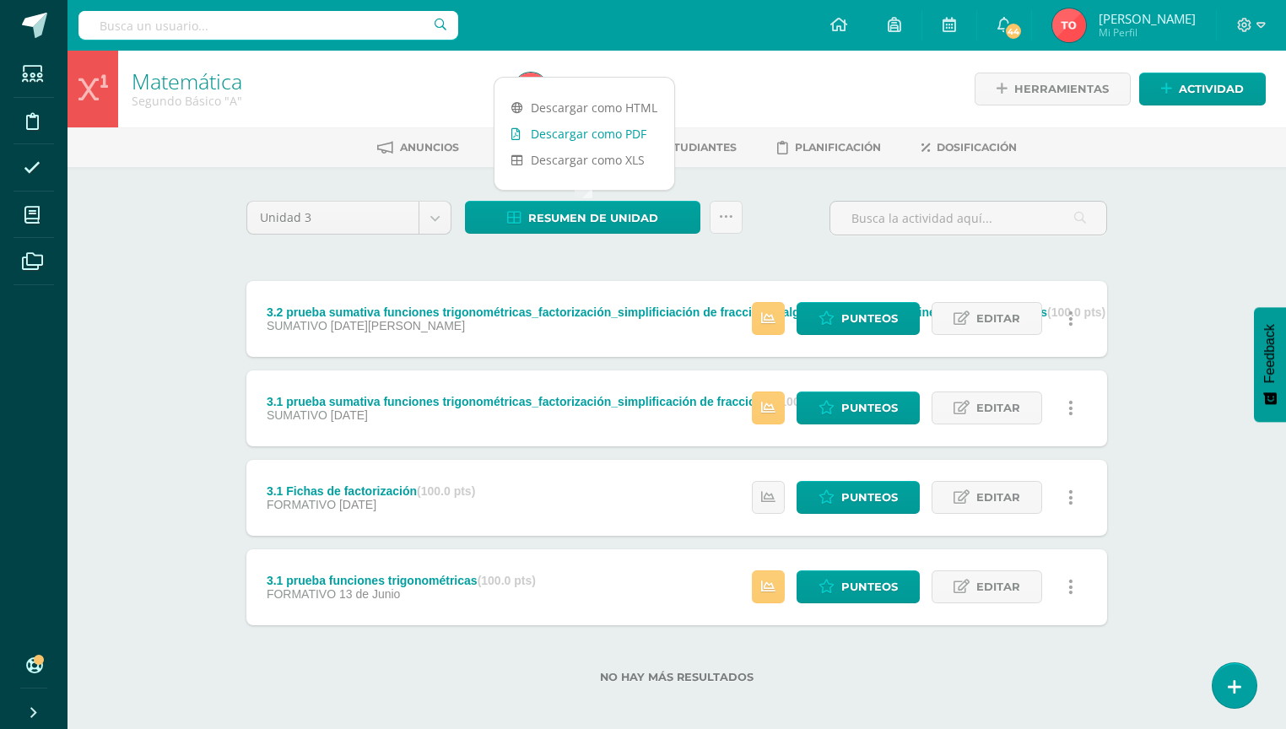
click at [570, 134] on link "Descargar como PDF" at bounding box center [584, 134] width 180 height 26
